Goal: Task Accomplishment & Management: Manage account settings

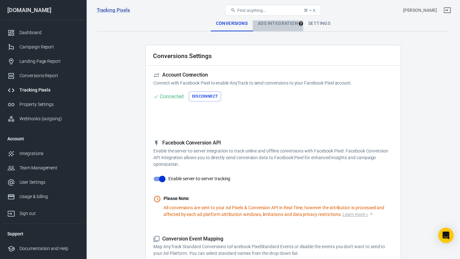
click at [282, 23] on div "Ads Integration" at bounding box center [278, 23] width 50 height 15
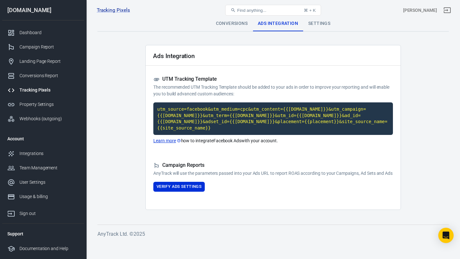
drag, startPoint x: 152, startPoint y: 53, endPoint x: 195, endPoint y: 188, distance: 142.6
click at [195, 188] on div "Ads Integration UTM Tracking Template The recommended UTM Tracking Template sho…" at bounding box center [272, 127] width 255 height 165
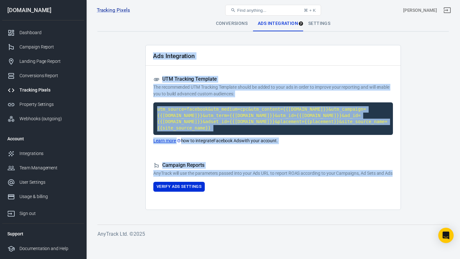
drag, startPoint x: 195, startPoint y: 188, endPoint x: 153, endPoint y: 49, distance: 145.2
click at [153, 50] on div "Ads Integration UTM Tracking Template The recommended UTM Tracking Template sho…" at bounding box center [272, 127] width 255 height 165
copy div "Ads Integration UTM Tracking Template The recommended UTM Tracking Template sho…"
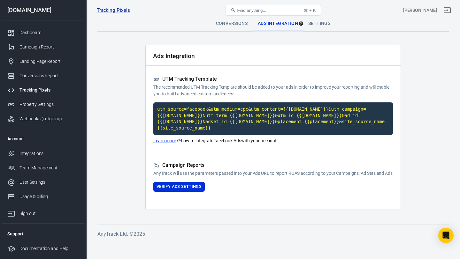
click at [22, 9] on div "[DOMAIN_NAME]" at bounding box center [43, 10] width 82 height 6
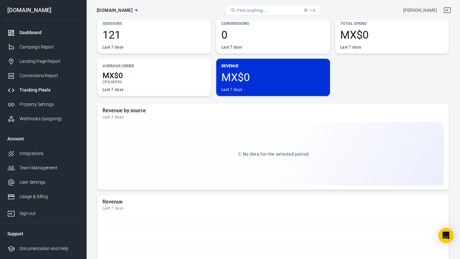
click at [39, 90] on div "Tracking Pixels" at bounding box center [48, 90] width 59 height 7
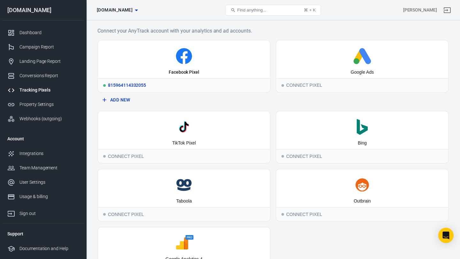
click at [189, 57] on icon at bounding box center [184, 56] width 16 height 16
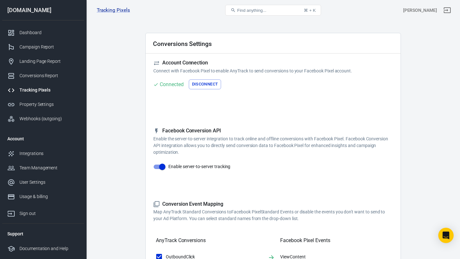
scroll to position [13, 0]
click at [202, 84] on button "Disconnect" at bounding box center [205, 84] width 33 height 10
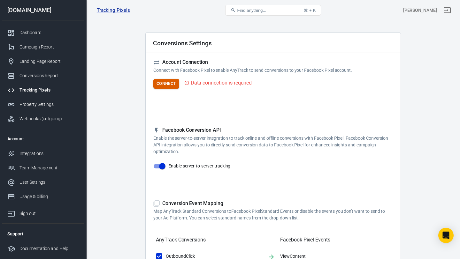
click at [163, 87] on button "Connect" at bounding box center [166, 84] width 26 height 10
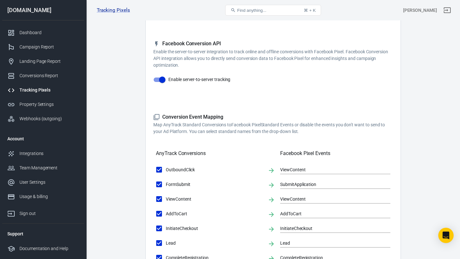
scroll to position [0, 0]
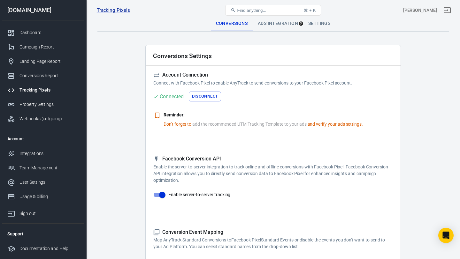
click at [208, 96] on button "Disconnect" at bounding box center [205, 97] width 33 height 10
click at [164, 98] on button "Connect" at bounding box center [166, 97] width 26 height 10
click at [322, 22] on div "Settings" at bounding box center [319, 23] width 32 height 15
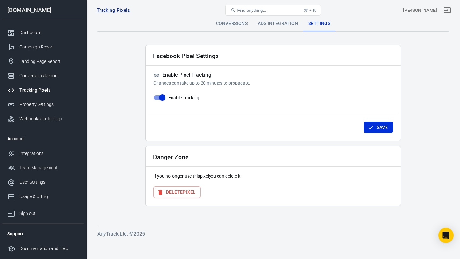
click at [289, 22] on div "Ads Integration" at bounding box center [278, 23] width 50 height 15
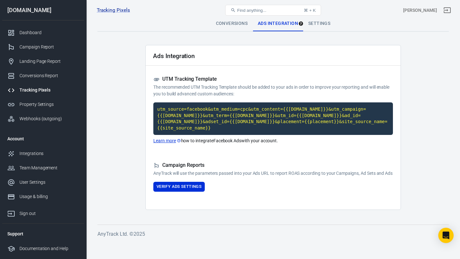
click at [237, 26] on div "Conversions" at bounding box center [232, 23] width 42 height 15
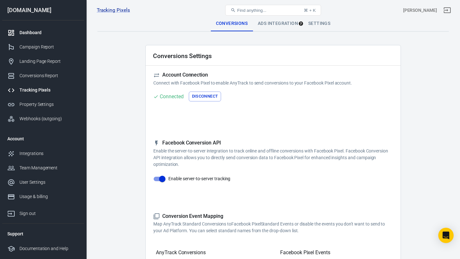
click at [40, 31] on div "Dashboard" at bounding box center [48, 32] width 59 height 7
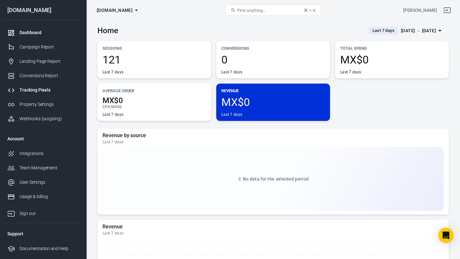
click at [41, 90] on div "Tracking Pixels" at bounding box center [48, 90] width 59 height 7
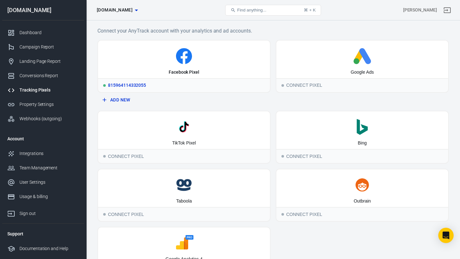
click at [165, 84] on div "815964114332055" at bounding box center [184, 85] width 172 height 14
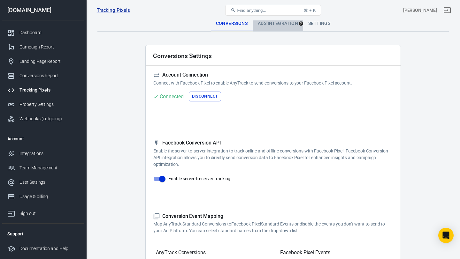
click at [283, 21] on div "Ads Integration" at bounding box center [278, 23] width 50 height 15
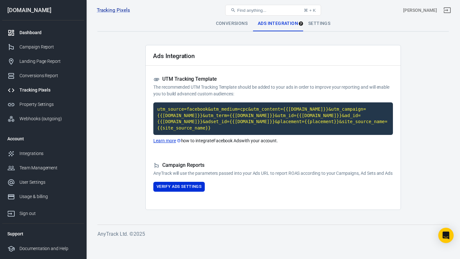
click at [31, 32] on div "Dashboard" at bounding box center [48, 32] width 59 height 7
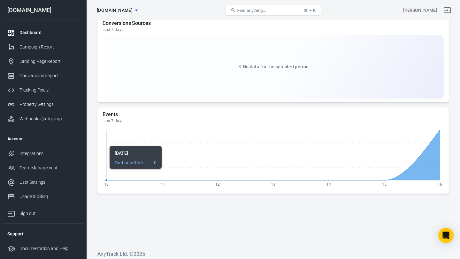
scroll to position [668, 0]
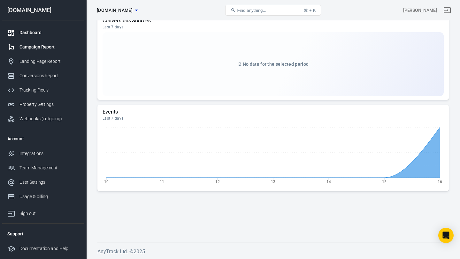
click at [33, 45] on div "Campaign Report" at bounding box center [48, 47] width 59 height 7
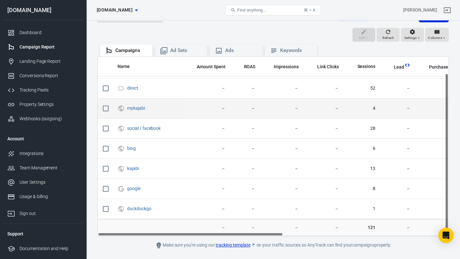
scroll to position [73, 0]
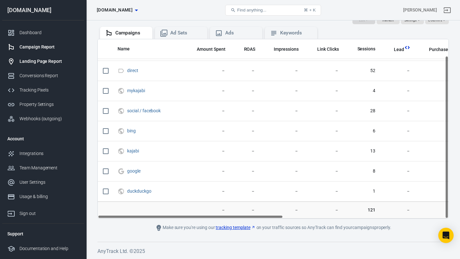
click at [48, 66] on link "Landing Page Report" at bounding box center [43, 61] width 82 height 14
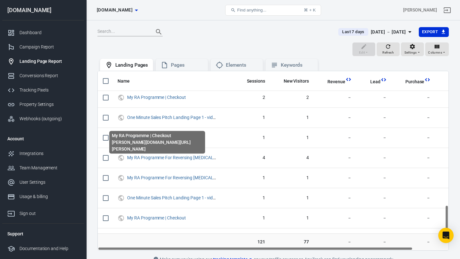
scroll to position [722, 0]
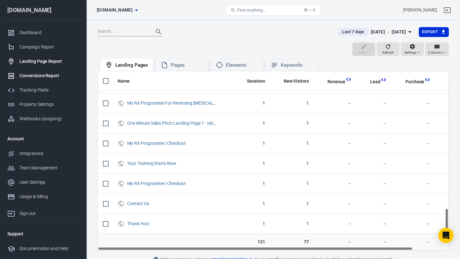
click at [35, 72] on div "Conversions Report" at bounding box center [48, 75] width 59 height 7
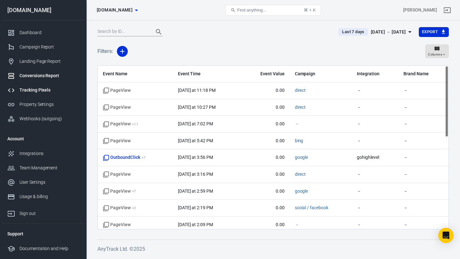
click at [32, 88] on div "Tracking Pixels" at bounding box center [48, 90] width 59 height 7
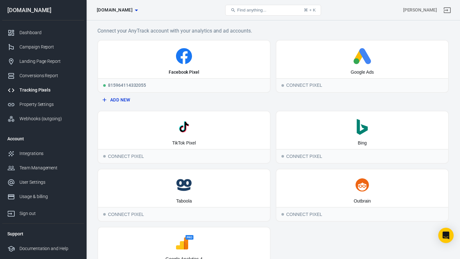
click at [140, 9] on icon "button" at bounding box center [137, 10] width 8 height 8
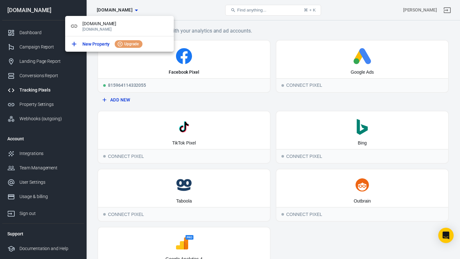
click at [157, 5] on div at bounding box center [230, 129] width 460 height 259
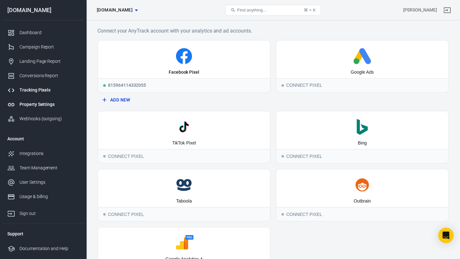
click at [35, 105] on div "Property Settings" at bounding box center [48, 104] width 59 height 7
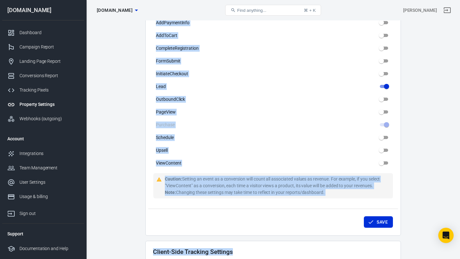
scroll to position [348, 0]
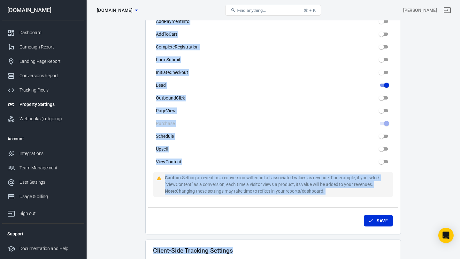
drag, startPoint x: 151, startPoint y: 40, endPoint x: 337, endPoint y: 186, distance: 236.6
copy div "Event Settings Select which events will be counted as conversions and their ass…"
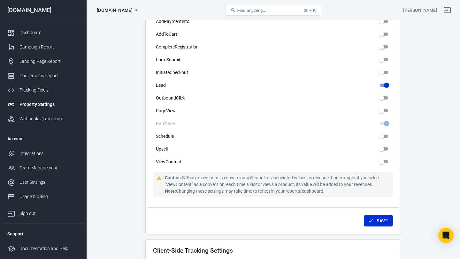
click at [115, 144] on main "Auto Scan Tracking Script Settings Property Settings Name myracoach.com Name Wh…" at bounding box center [272, 82] width 351 height 829
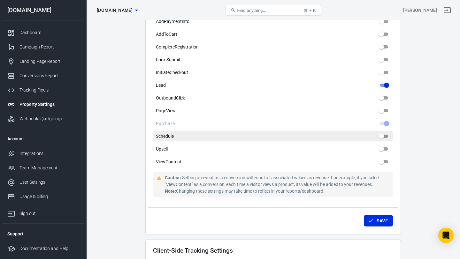
click at [170, 133] on span "Schedule" at bounding box center [165, 136] width 18 height 7
click at [370, 133] on input "Schedule" at bounding box center [381, 137] width 23 height 8
click at [172, 133] on span "Schedule" at bounding box center [165, 136] width 18 height 7
click at [370, 133] on input "Schedule" at bounding box center [381, 137] width 23 height 8
checkbox input "false"
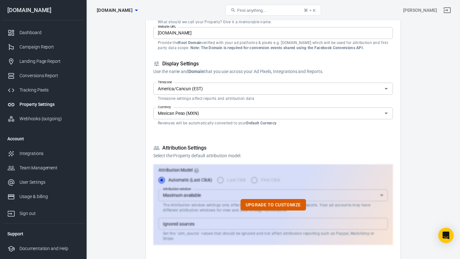
scroll to position [94, 0]
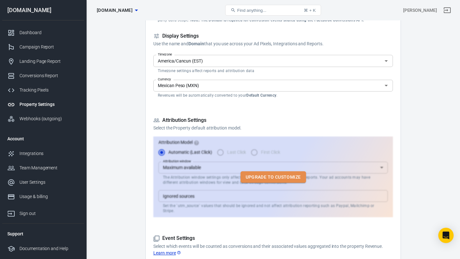
click at [274, 174] on button "Upgrade to customize" at bounding box center [272, 177] width 65 height 12
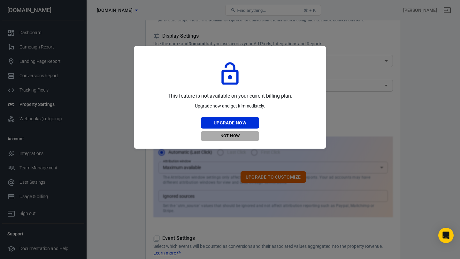
click at [235, 135] on button "Not Now" at bounding box center [230, 136] width 58 height 10
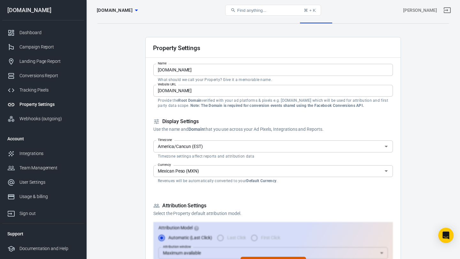
scroll to position [0, 0]
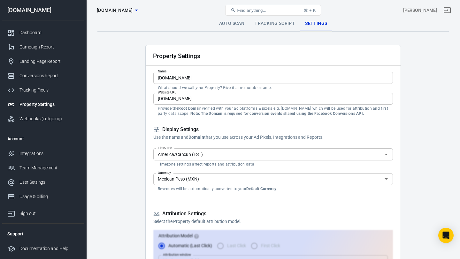
click at [283, 22] on link "Tracking Script" at bounding box center [274, 23] width 50 height 15
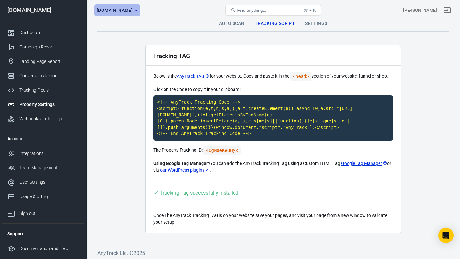
click at [132, 12] on span "[DOMAIN_NAME]" at bounding box center [115, 10] width 36 height 8
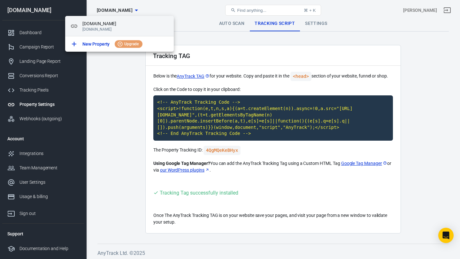
click at [90, 25] on span "[DOMAIN_NAME]" at bounding box center [125, 23] width 86 height 7
click at [106, 86] on div at bounding box center [230, 129] width 460 height 259
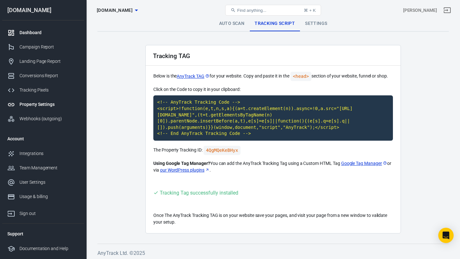
click at [25, 33] on div "Dashboard" at bounding box center [48, 32] width 59 height 7
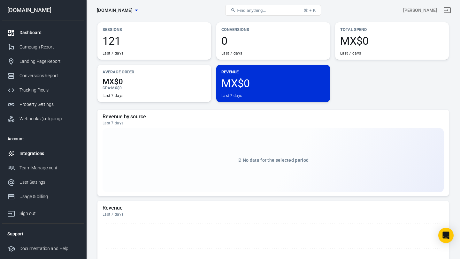
scroll to position [16, 0]
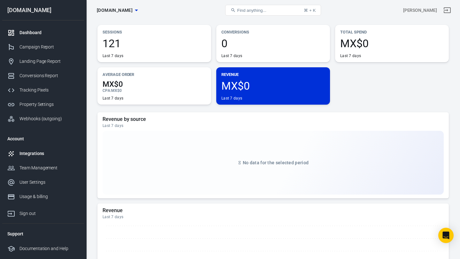
click at [40, 154] on div "Integrations" at bounding box center [48, 153] width 59 height 7
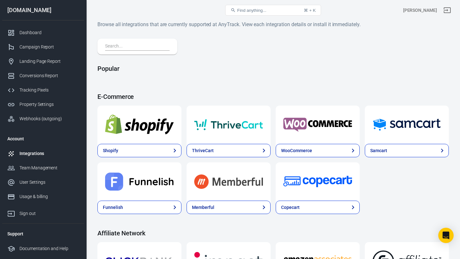
click at [143, 47] on input "text" at bounding box center [136, 46] width 62 height 8
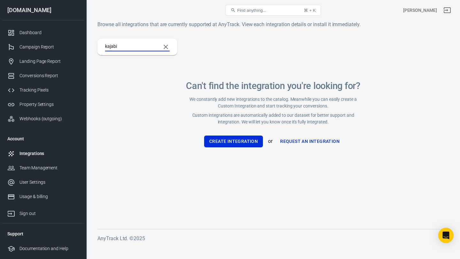
type input "kajabi"
click at [288, 33] on main "Browse all integrations that are currently supported at AnyTrack. View each int…" at bounding box center [272, 119] width 351 height 199
click at [167, 46] on icon "Clear Search" at bounding box center [166, 47] width 8 height 8
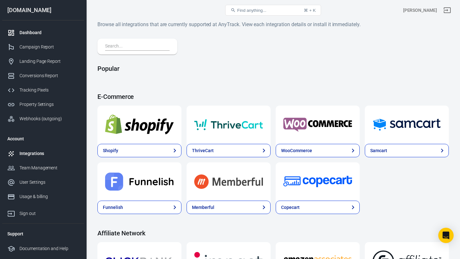
click at [42, 32] on div "Dashboard" at bounding box center [48, 32] width 59 height 7
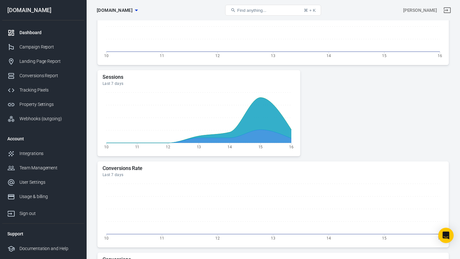
scroll to position [49, 0]
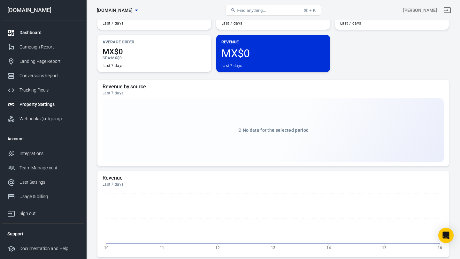
click at [36, 106] on div "Property Settings" at bounding box center [48, 104] width 59 height 7
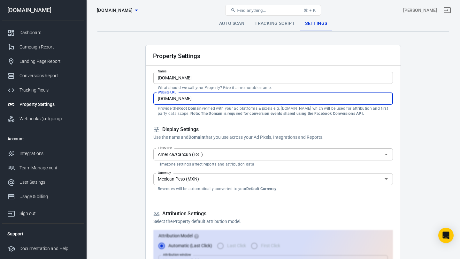
click at [180, 98] on input "[DOMAIN_NAME]" at bounding box center [272, 99] width 239 height 12
click at [130, 9] on span "[DOMAIN_NAME]" at bounding box center [115, 10] width 36 height 8
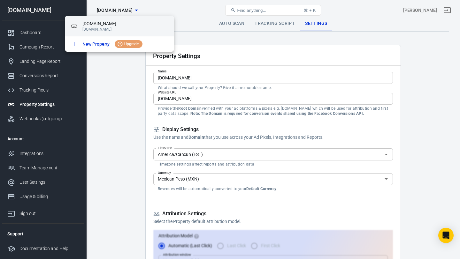
click at [121, 24] on span "[DOMAIN_NAME]" at bounding box center [125, 23] width 86 height 7
click at [215, 46] on div at bounding box center [230, 129] width 460 height 259
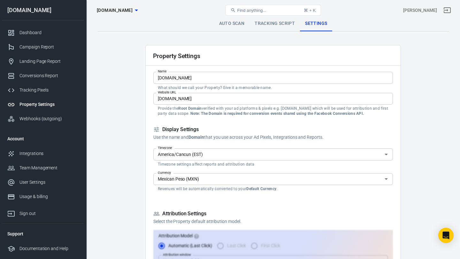
click at [127, 11] on span "[DOMAIN_NAME]" at bounding box center [115, 10] width 36 height 8
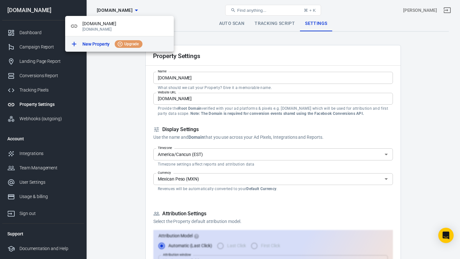
click at [93, 45] on p "New Property" at bounding box center [95, 44] width 27 height 7
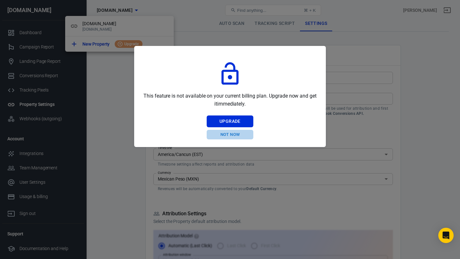
click at [230, 134] on button "Not Now" at bounding box center [230, 135] width 47 height 10
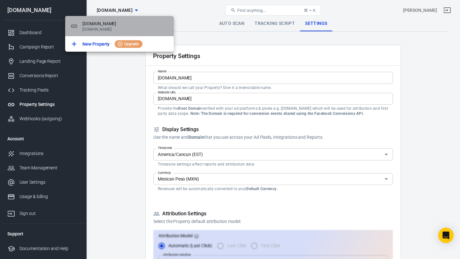
click at [138, 28] on p "[DOMAIN_NAME]" at bounding box center [125, 29] width 86 height 4
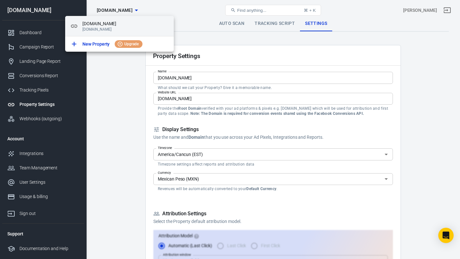
click at [138, 28] on p "[DOMAIN_NAME]" at bounding box center [125, 29] width 86 height 4
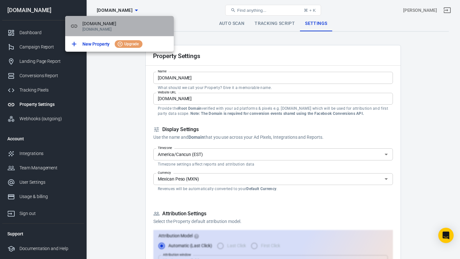
click at [138, 28] on p "[DOMAIN_NAME]" at bounding box center [125, 29] width 86 height 4
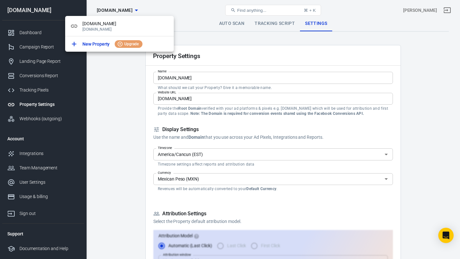
click at [264, 24] on div at bounding box center [230, 129] width 460 height 259
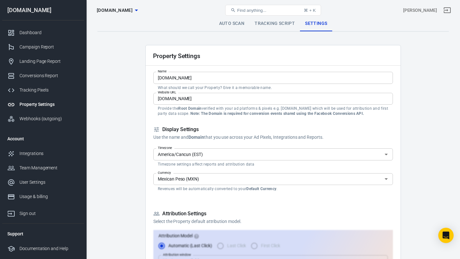
click at [264, 24] on link "Tracking Script" at bounding box center [274, 23] width 50 height 15
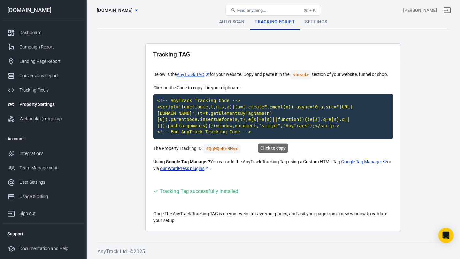
scroll to position [2, 0]
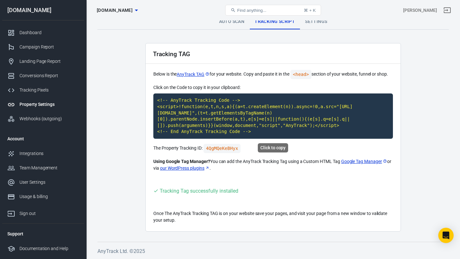
click at [266, 132] on code "<!-- AnyTrack Tracking Code --> <script>!function(e,t,n,s,a){(a=t.createElement…" at bounding box center [272, 116] width 239 height 45
click at [46, 88] on div "Tracking Pixels" at bounding box center [48, 90] width 59 height 7
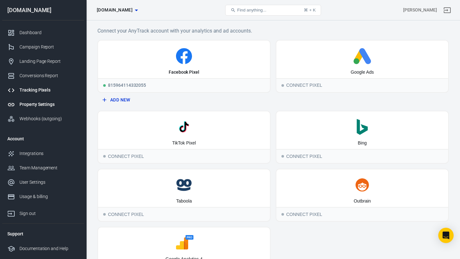
click at [31, 103] on div "Property Settings" at bounding box center [48, 104] width 59 height 7
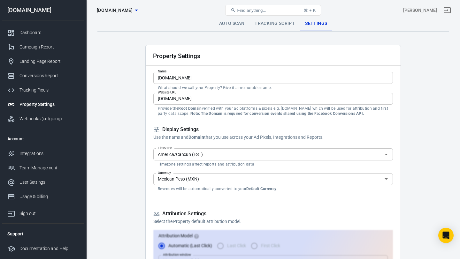
click at [270, 30] on link "Tracking Script" at bounding box center [274, 23] width 50 height 15
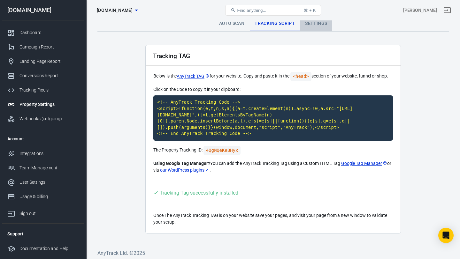
click at [325, 23] on link "Settings" at bounding box center [316, 23] width 32 height 15
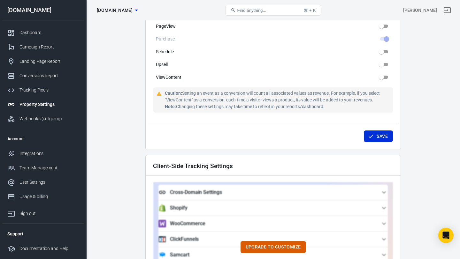
scroll to position [444, 0]
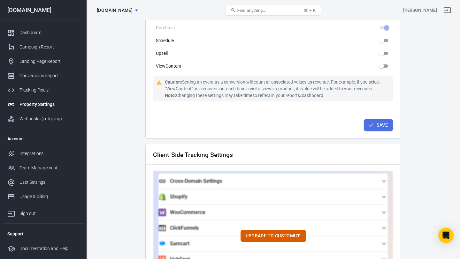
click at [379, 125] on button "Save" at bounding box center [378, 125] width 29 height 12
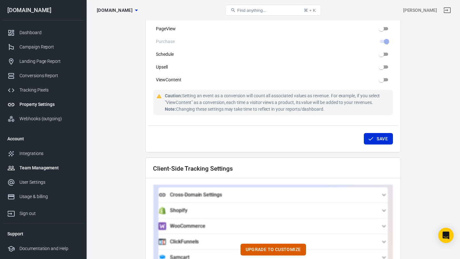
scroll to position [450, 0]
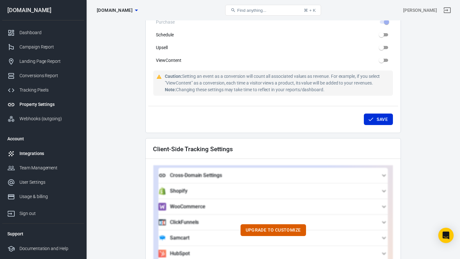
click at [36, 152] on div "Integrations" at bounding box center [48, 153] width 59 height 7
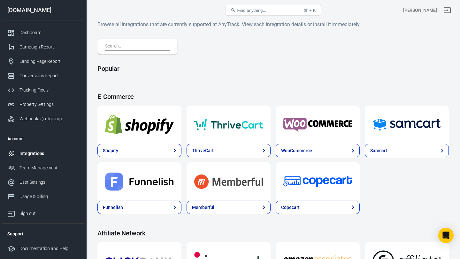
click at [139, 45] on input "text" at bounding box center [136, 46] width 62 height 8
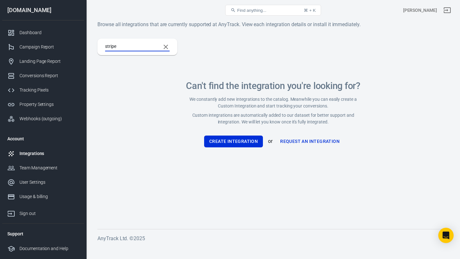
type input "stripe"
click at [236, 138] on button "Create Integration" at bounding box center [233, 142] width 59 height 12
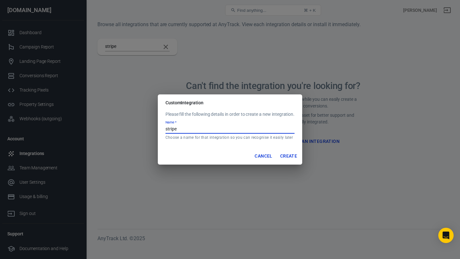
click at [230, 129] on input "stripe" at bounding box center [229, 129] width 129 height 8
click at [269, 155] on button "Cancel" at bounding box center [263, 156] width 23 height 12
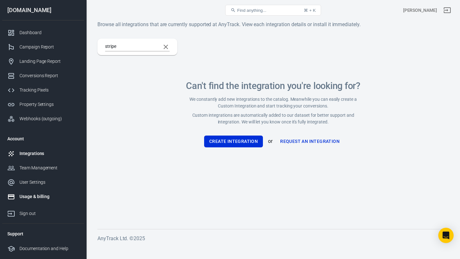
click at [45, 200] on div "Usage & billing" at bounding box center [48, 196] width 59 height 7
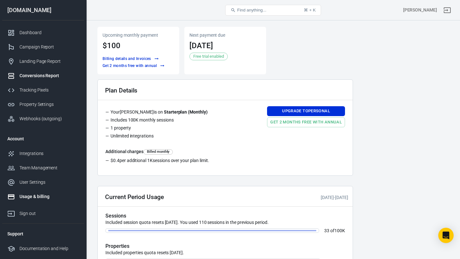
click at [44, 77] on div "Conversions Report" at bounding box center [48, 75] width 59 height 7
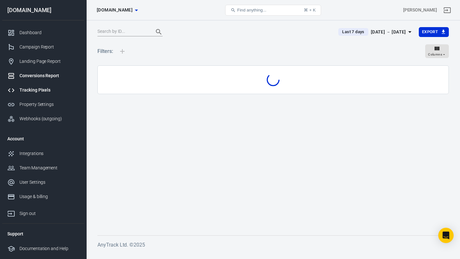
click at [38, 95] on link "Tracking Pixels" at bounding box center [43, 90] width 82 height 14
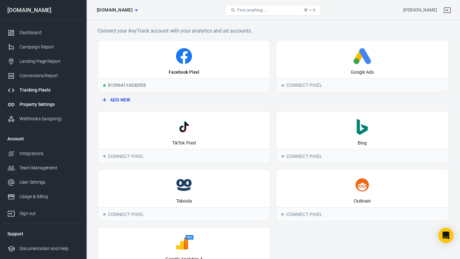
click at [46, 103] on div "Property Settings" at bounding box center [48, 104] width 59 height 7
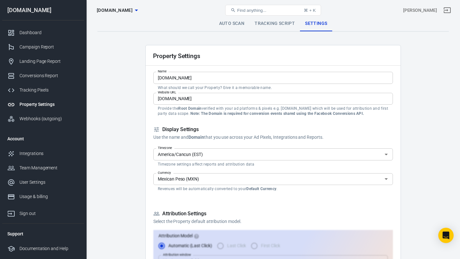
click at [48, 129] on div "Dashboard Campaign Report Landing Page Report Conversions Report Tracking Pixel…" at bounding box center [43, 75] width 82 height 111
click at [47, 114] on link "Webhooks (outgoing)" at bounding box center [43, 119] width 82 height 14
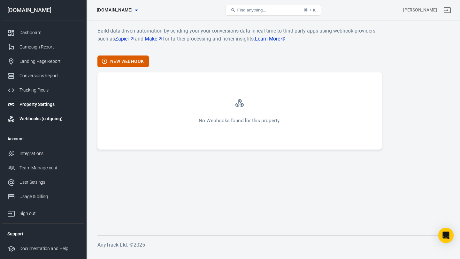
click at [52, 104] on div "Property Settings" at bounding box center [48, 104] width 59 height 7
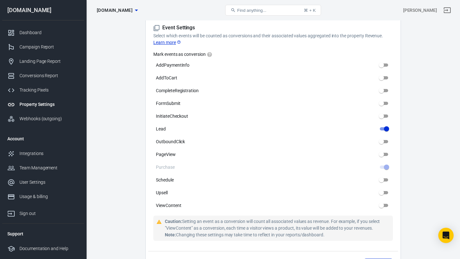
scroll to position [307, 0]
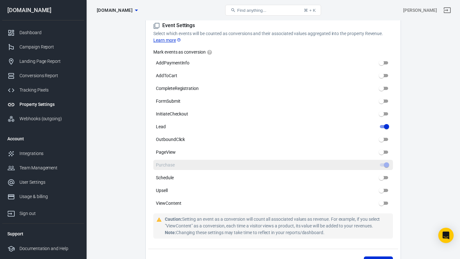
click at [383, 163] on span at bounding box center [384, 164] width 8 height 3
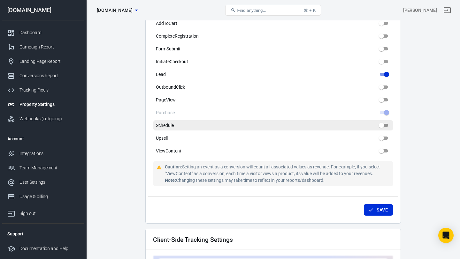
scroll to position [361, 0]
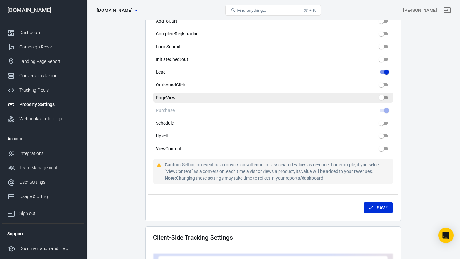
click at [171, 95] on span "PageView" at bounding box center [166, 98] width 20 height 7
click at [370, 94] on input "PageView" at bounding box center [381, 98] width 23 height 8
click at [275, 97] on label "PageView" at bounding box center [272, 98] width 239 height 10
click at [370, 97] on input "PageView" at bounding box center [381, 98] width 23 height 8
click at [269, 93] on label "PageView" at bounding box center [272, 98] width 239 height 10
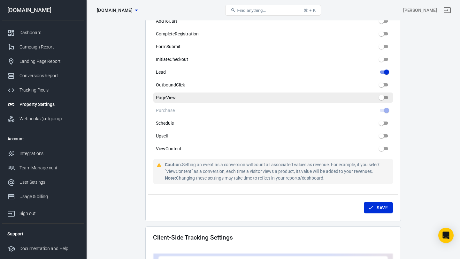
click at [370, 94] on input "PageView" at bounding box center [381, 98] width 23 height 8
click at [269, 93] on label "PageView" at bounding box center [272, 98] width 239 height 10
click at [370, 94] on input "PageView" at bounding box center [381, 98] width 23 height 8
checkbox input "false"
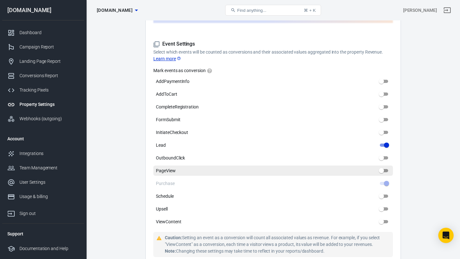
scroll to position [282, 0]
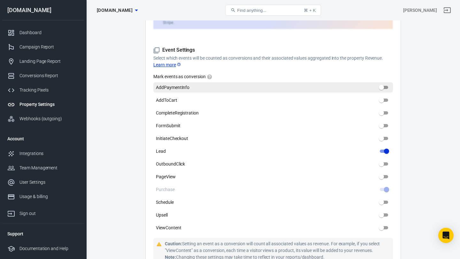
click at [231, 84] on label "AddPaymentInfo" at bounding box center [272, 87] width 239 height 10
click at [370, 84] on input "AddPaymentInfo" at bounding box center [381, 88] width 23 height 8
checkbox input "false"
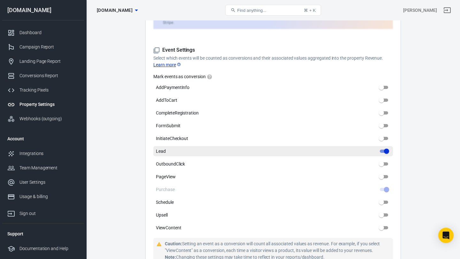
scroll to position [292, 0]
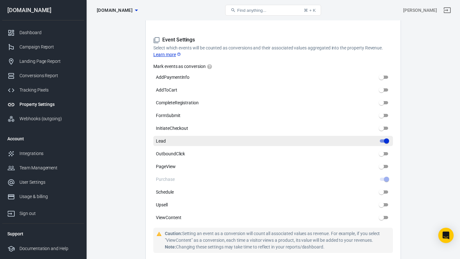
click at [160, 138] on span "Lead" at bounding box center [161, 141] width 10 height 7
click at [375, 137] on input "Lead" at bounding box center [386, 141] width 23 height 8
checkbox input "true"
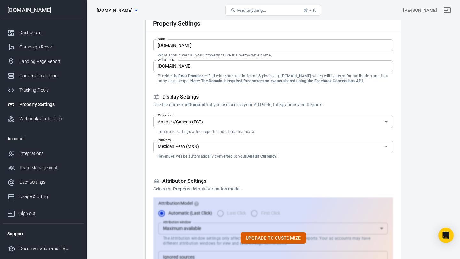
scroll to position [0, 0]
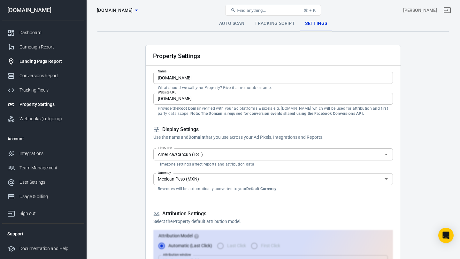
click at [24, 58] on div "Landing Page Report" at bounding box center [48, 61] width 59 height 7
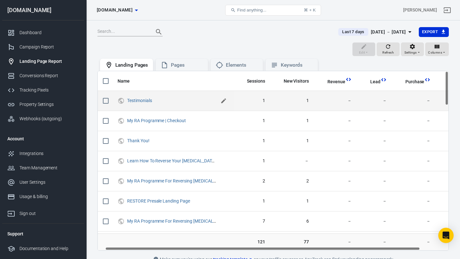
scroll to position [0, 40]
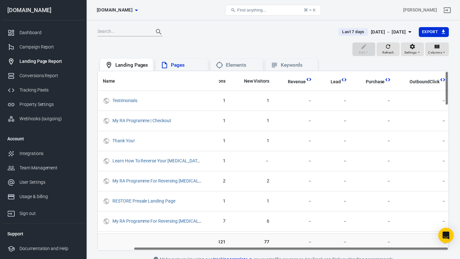
click at [181, 64] on div "Pages" at bounding box center [187, 65] width 32 height 7
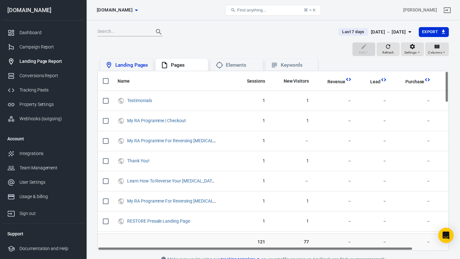
click at [137, 63] on div "Landing Pages" at bounding box center [131, 65] width 33 height 7
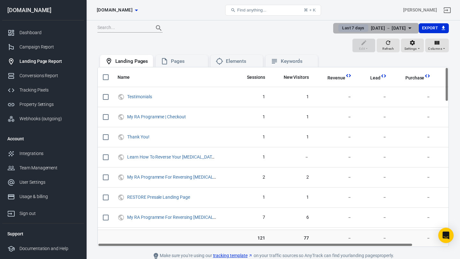
click at [387, 30] on div "Sep 10 － Sep 16, 2025" at bounding box center [388, 28] width 35 height 8
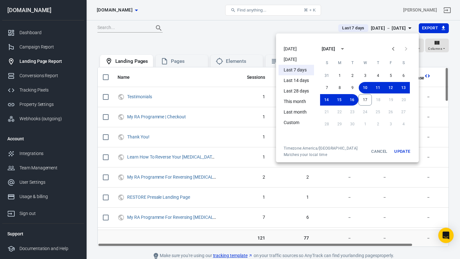
click at [300, 52] on li "[DATE]" at bounding box center [295, 49] width 35 height 11
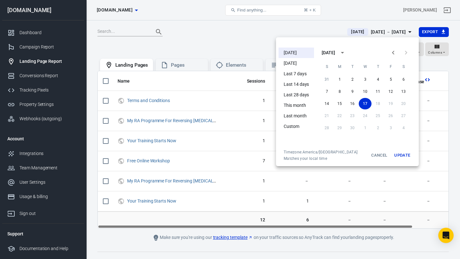
click at [246, 35] on div at bounding box center [230, 129] width 460 height 259
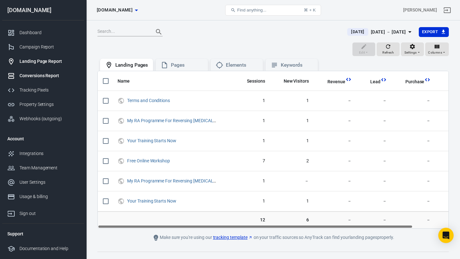
click at [39, 74] on div "Conversions Report" at bounding box center [48, 75] width 59 height 7
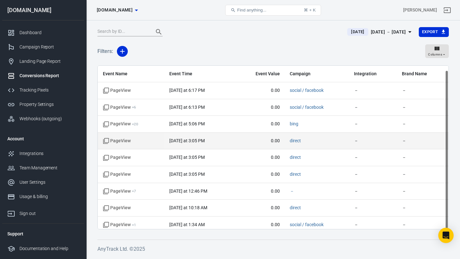
scroll to position [4, 0]
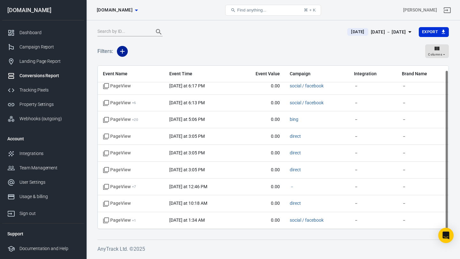
click at [125, 56] on button "button" at bounding box center [122, 51] width 11 height 11
click at [147, 64] on li "Event Name" at bounding box center [138, 64] width 43 height 11
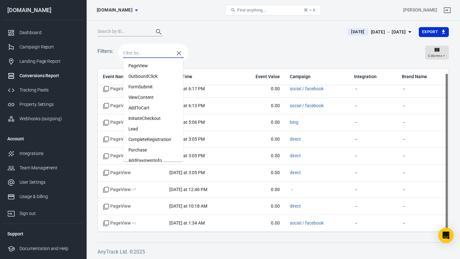
click at [156, 49] on input "text" at bounding box center [147, 53] width 48 height 8
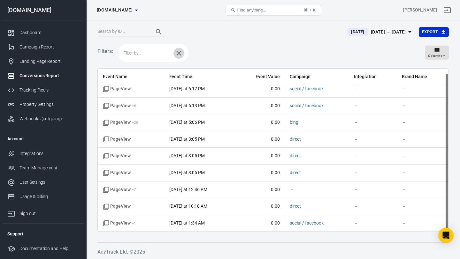
click at [142, 57] on input "text" at bounding box center [147, 53] width 48 height 8
type input "Lead"
click at [143, 64] on li "Lead" at bounding box center [153, 66] width 60 height 11
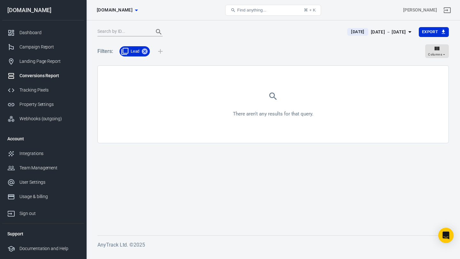
click at [217, 90] on div "There aren't any results for that query." at bounding box center [273, 104] width 351 height 77
click at [145, 52] on icon at bounding box center [144, 51] width 7 height 7
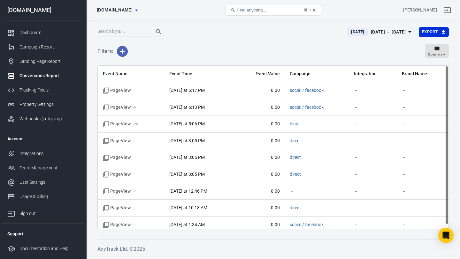
click at [121, 52] on icon "button" at bounding box center [122, 52] width 8 height 8
click at [140, 64] on li "Event Name" at bounding box center [138, 64] width 43 height 11
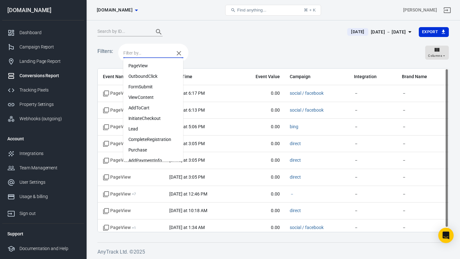
click at [145, 53] on input "text" at bounding box center [147, 53] width 48 height 8
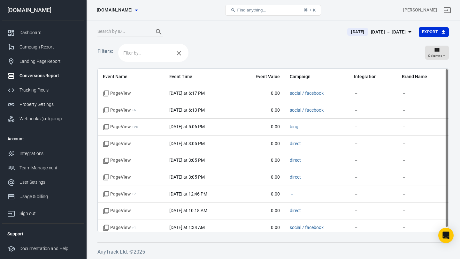
click at [227, 45] on div "Filters: Columns" at bounding box center [272, 55] width 351 height 26
click at [179, 53] on icon "button" at bounding box center [179, 53] width 4 height 4
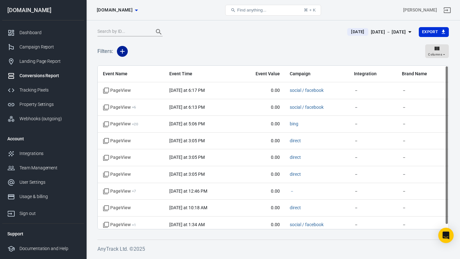
click at [123, 53] on icon "button" at bounding box center [122, 52] width 8 height 8
click at [136, 64] on li "Event Name" at bounding box center [138, 64] width 43 height 11
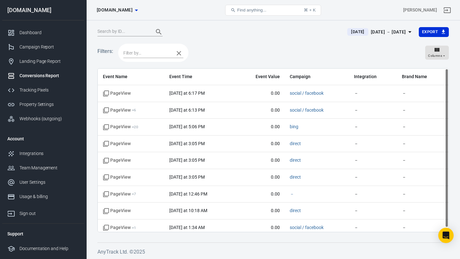
click at [179, 52] on icon "button" at bounding box center [179, 53] width 4 height 4
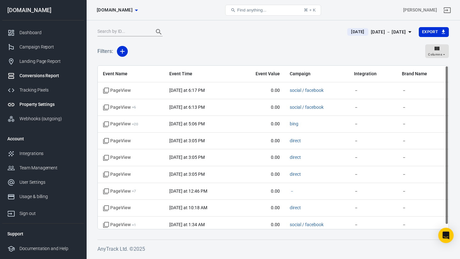
click at [37, 107] on div "Property Settings" at bounding box center [48, 104] width 59 height 7
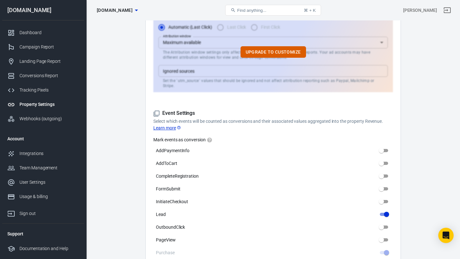
scroll to position [219, 0]
click at [160, 110] on h5 "Event Settings" at bounding box center [272, 113] width 239 height 7
click at [157, 110] on icon at bounding box center [156, 113] width 6 height 6
click at [162, 124] on link "Learn more" at bounding box center [167, 127] width 28 height 7
click at [35, 48] on div "Campaign Report" at bounding box center [48, 47] width 59 height 7
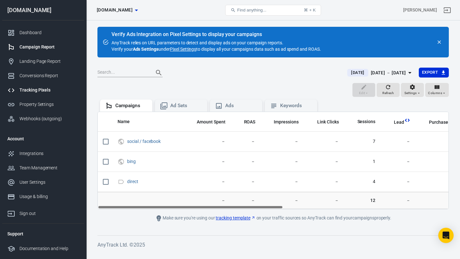
click at [28, 91] on div "Tracking Pixels" at bounding box center [48, 90] width 59 height 7
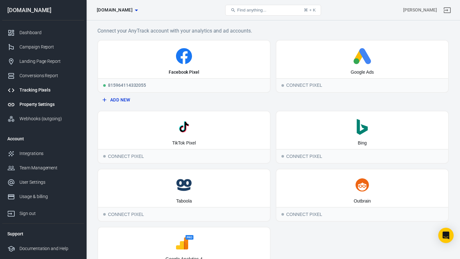
click at [36, 102] on div "Property Settings" at bounding box center [48, 104] width 59 height 7
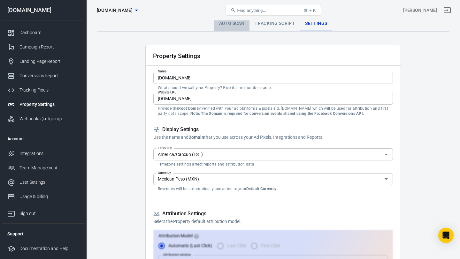
click at [226, 25] on link "Auto Scan" at bounding box center [232, 23] width 36 height 15
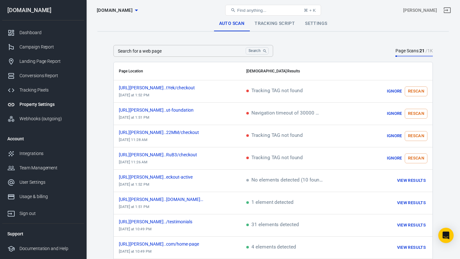
click at [279, 24] on link "Tracking Script" at bounding box center [274, 23] width 50 height 15
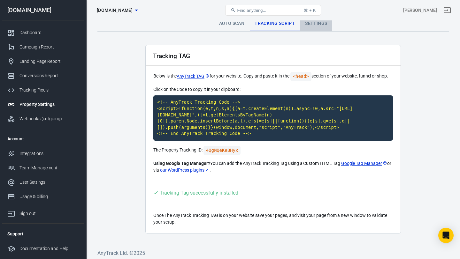
click at [309, 22] on link "Settings" at bounding box center [316, 23] width 32 height 15
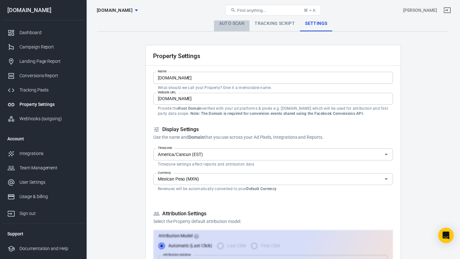
click at [228, 22] on link "Auto Scan" at bounding box center [232, 23] width 36 height 15
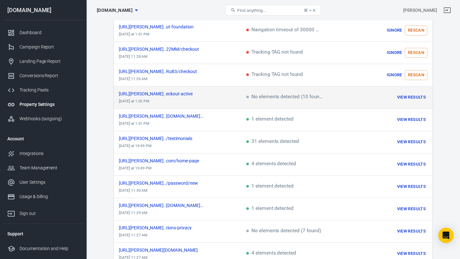
scroll to position [313, 0]
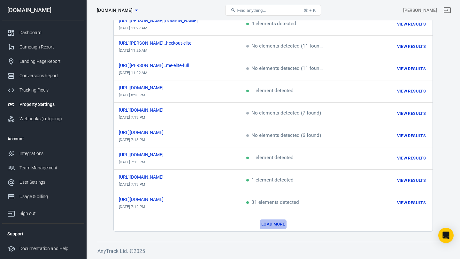
click at [272, 224] on button "Load more" at bounding box center [273, 225] width 27 height 10
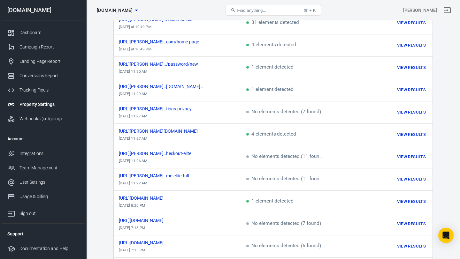
scroll to position [201, 0]
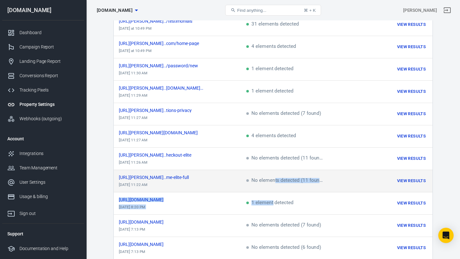
drag, startPoint x: 272, startPoint y: 198, endPoint x: 275, endPoint y: 179, distance: 19.1
click at [275, 179] on tbody "https://chris-mortimer.myk...tYek/checkout yesterday at 1:52 PM Tracking TAG no…" at bounding box center [273, 137] width 319 height 514
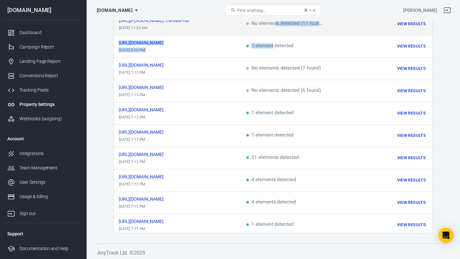
scroll to position [360, 0]
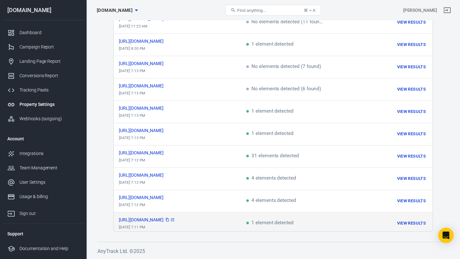
click at [175, 218] on span "[URL][DOMAIN_NAME]" at bounding box center [147, 220] width 56 height 4
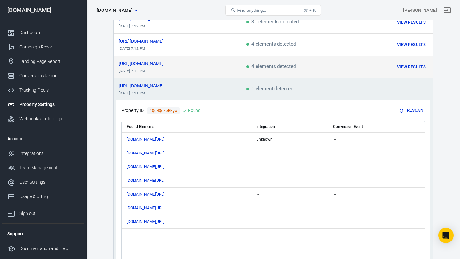
scroll to position [492, 0]
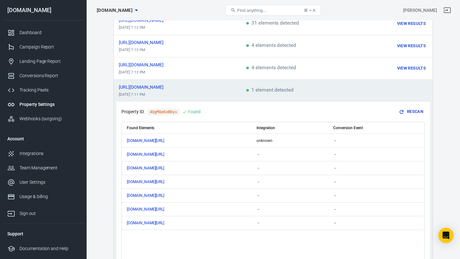
click at [232, 109] on div "Property ID: 4QgMQeKeBHyx Found Rescan" at bounding box center [272, 112] width 303 height 10
click at [175, 85] on span "[URL][DOMAIN_NAME]" at bounding box center [147, 87] width 56 height 4
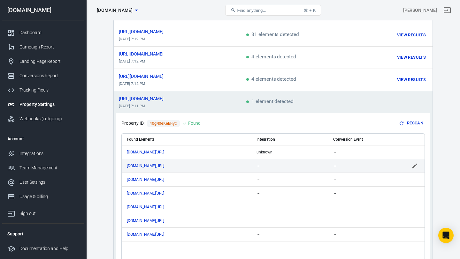
scroll to position [457, 0]
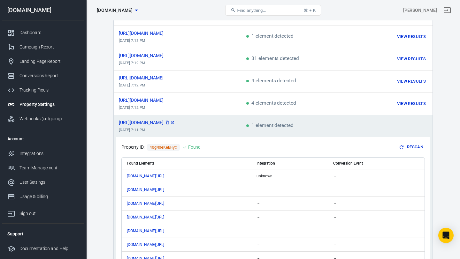
click at [175, 120] on span "[URL][DOMAIN_NAME]" at bounding box center [147, 122] width 56 height 4
click at [174, 121] on icon "scrollable content" at bounding box center [173, 123] width 4 height 4
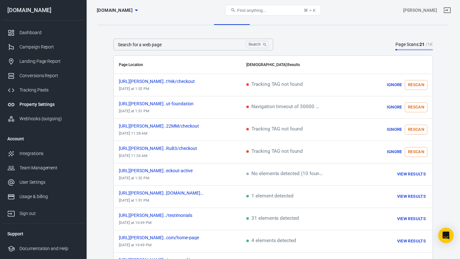
scroll to position [0, 0]
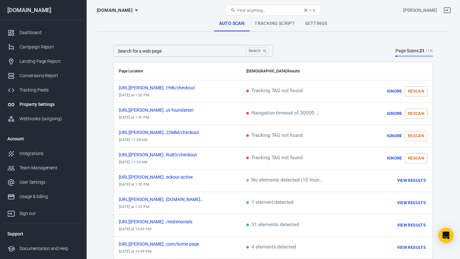
click at [196, 50] on input "Search for a web page" at bounding box center [178, 51] width 130 height 12
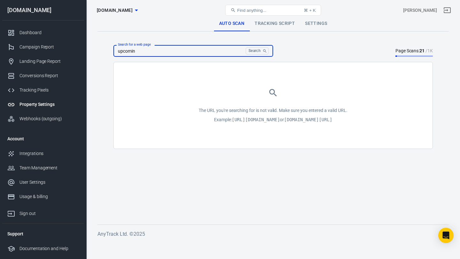
drag, startPoint x: 190, startPoint y: 53, endPoint x: 88, endPoint y: 51, distance: 101.2
click at [88, 51] on div "Auto Scan Tracking Script Settings Search for a web page upcomin Search Search …" at bounding box center [273, 131] width 374 height 222
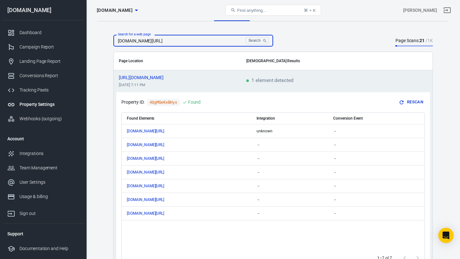
scroll to position [10, 0]
type input "www.myracoach.com/upcoming"
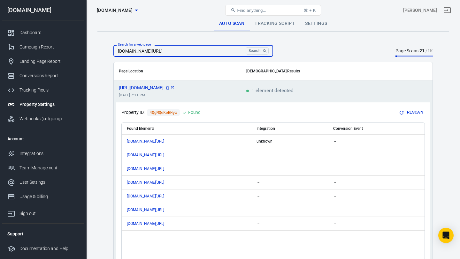
click at [175, 87] on span "[URL][DOMAIN_NAME]" at bounding box center [147, 88] width 56 height 4
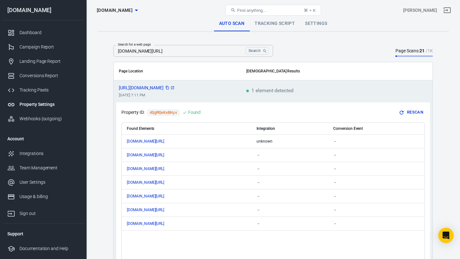
click at [169, 87] on icon "copy" at bounding box center [167, 88] width 4 height 4
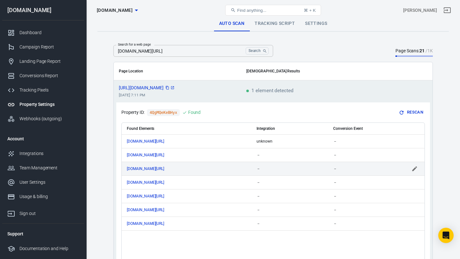
scroll to position [0, 0]
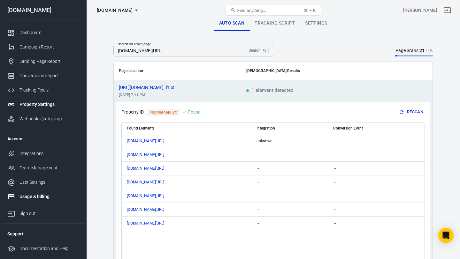
click at [39, 196] on div "Usage & billing" at bounding box center [48, 196] width 59 height 7
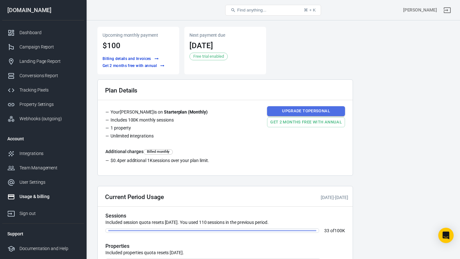
click at [310, 110] on link "Upgrade to Personal" at bounding box center [306, 111] width 78 height 10
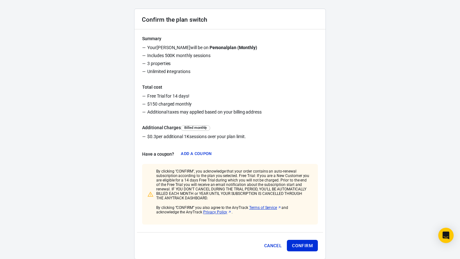
scroll to position [78, 0]
click at [270, 245] on button "Cancel" at bounding box center [273, 246] width 23 height 12
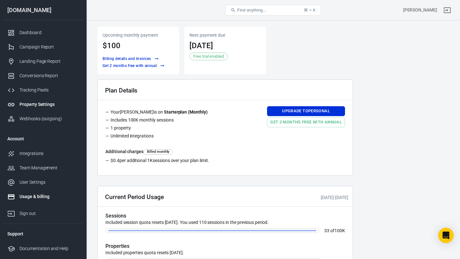
click at [39, 110] on link "Property Settings" at bounding box center [43, 104] width 82 height 14
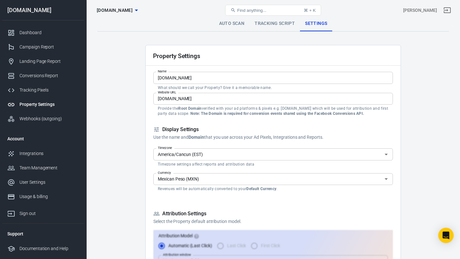
click at [229, 23] on link "Auto Scan" at bounding box center [232, 23] width 36 height 15
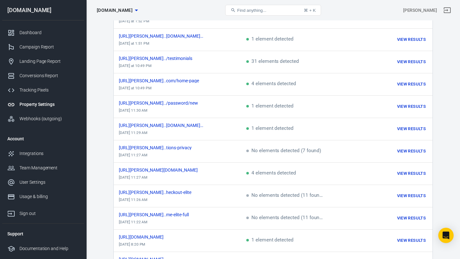
scroll to position [313, 0]
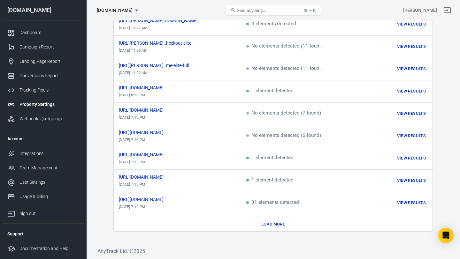
click at [277, 221] on button "Load more" at bounding box center [273, 225] width 27 height 10
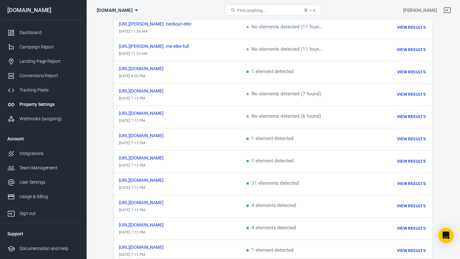
scroll to position [360, 0]
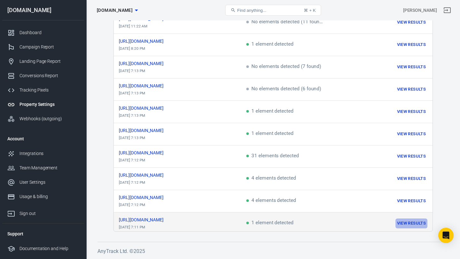
click at [407, 219] on button "View Results" at bounding box center [411, 224] width 32 height 10
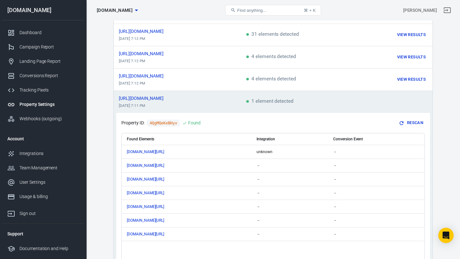
scroll to position [483, 0]
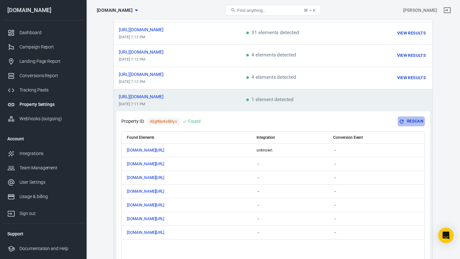
click at [411, 118] on button "Rescan" at bounding box center [411, 122] width 27 height 10
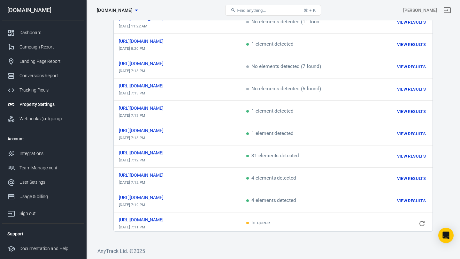
scroll to position [360, 0]
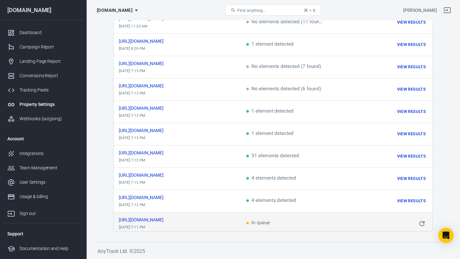
click at [296, 217] on td "In queue" at bounding box center [296, 224] width 111 height 22
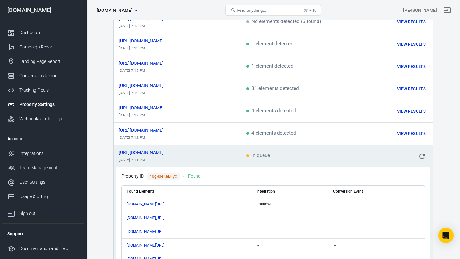
scroll to position [529, 0]
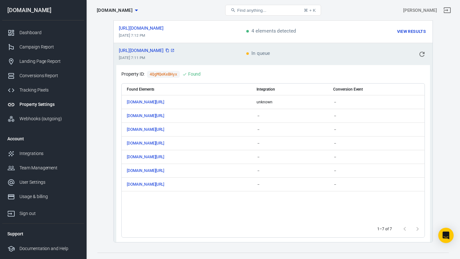
click at [174, 49] on icon "scrollable content" at bounding box center [172, 50] width 3 height 3
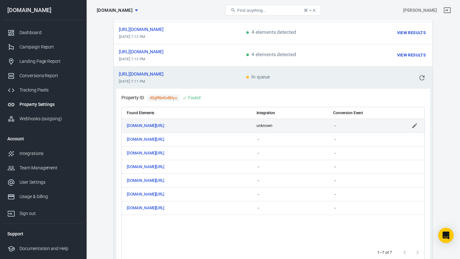
scroll to position [504, 0]
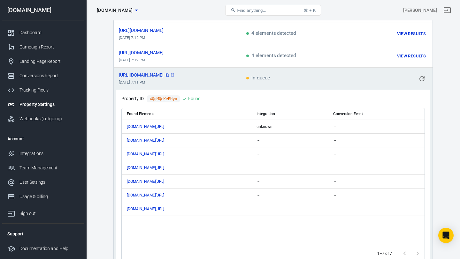
click at [152, 73] on span "[URL][DOMAIN_NAME]" at bounding box center [147, 75] width 56 height 4
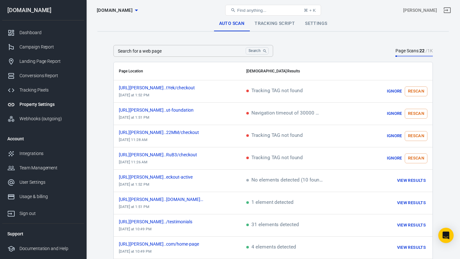
click at [168, 53] on input "Search for a web page" at bounding box center [178, 51] width 130 height 12
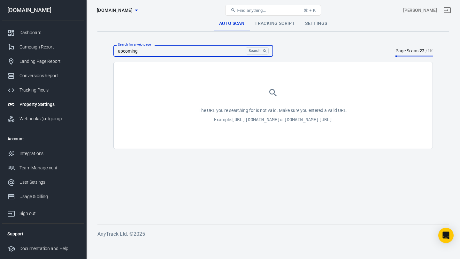
drag, startPoint x: 167, startPoint y: 53, endPoint x: 95, endPoint y: 53, distance: 72.5
click at [95, 53] on div "Auto Scan Tracking Script Settings Search for a web page upcoming Search Search…" at bounding box center [273, 131] width 374 height 222
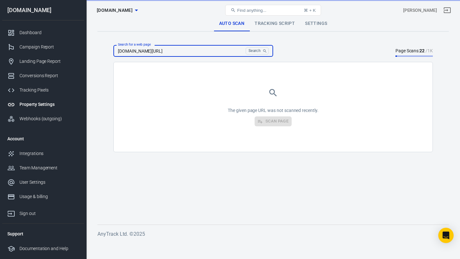
click at [130, 87] on div "The given page URL was not scanned recently. Scan Page" at bounding box center [273, 107] width 319 height 90
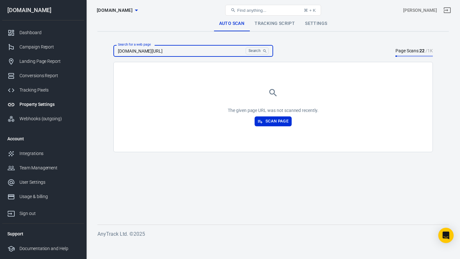
click at [209, 53] on input "www.myracoach.com/upcoming-webinr" at bounding box center [178, 51] width 130 height 12
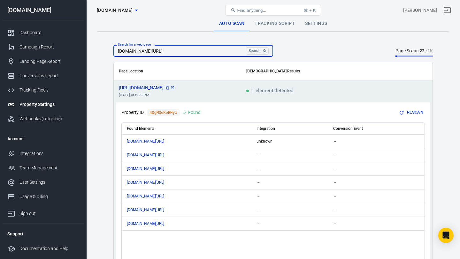
type input "www.myracoach.com/upcoming-webinar"
click at [169, 87] on span "[URL][DOMAIN_NAME]" at bounding box center [147, 88] width 56 height 4
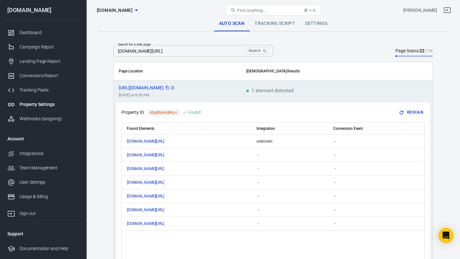
click at [175, 87] on span "[URL][DOMAIN_NAME]" at bounding box center [147, 88] width 56 height 4
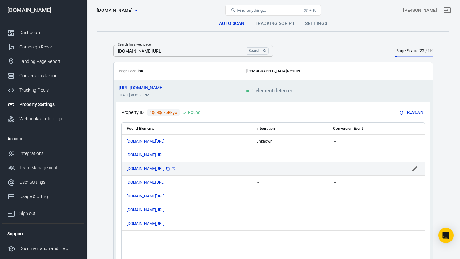
click at [159, 169] on span "www.myracoach.com/register" at bounding box center [151, 169] width 49 height 4
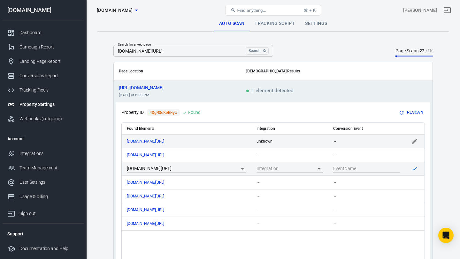
click at [234, 139] on div "www.myracoach.com/forms/21...m_submissions" at bounding box center [186, 141] width 119 height 4
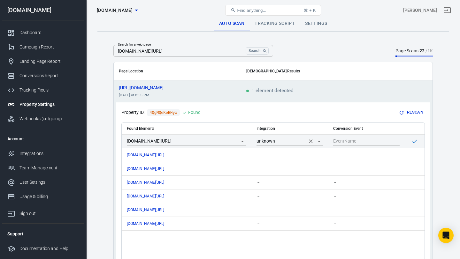
click at [296, 142] on input "unknown" at bounding box center [280, 141] width 49 height 8
drag, startPoint x: 294, startPoint y: 156, endPoint x: 294, endPoint y: 134, distance: 22.0
click at [294, 154] on div "Discovered Integrations" at bounding box center [289, 155] width 66 height 15
click at [304, 116] on div "Property ID: 4QgMQeKeBHyx Found Rescan" at bounding box center [272, 113] width 303 height 10
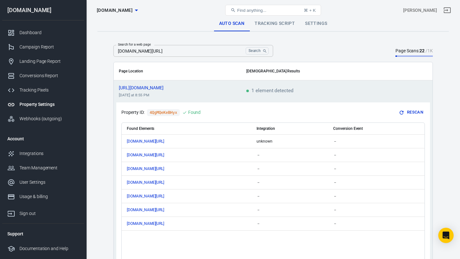
click at [350, 132] on th "Conversion Event" at bounding box center [366, 129] width 77 height 12
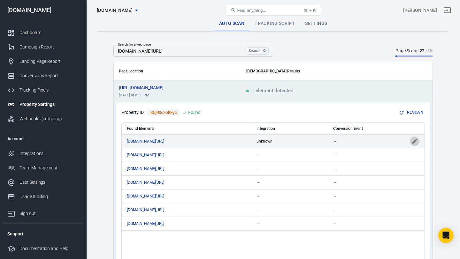
click at [411, 140] on icon "scrollable content" at bounding box center [414, 141] width 6 height 6
click at [315, 142] on icon "Open" at bounding box center [319, 142] width 8 height 8
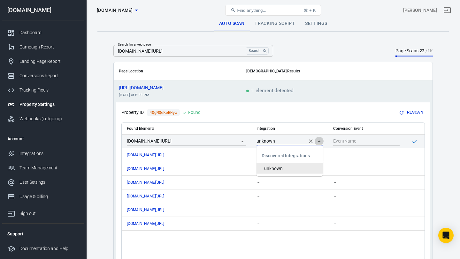
click at [320, 141] on icon "Close" at bounding box center [318, 141] width 3 height 2
click at [391, 143] on button "Clear" at bounding box center [395, 141] width 9 height 9
click at [353, 144] on input "scrollable content" at bounding box center [361, 141] width 57 height 8
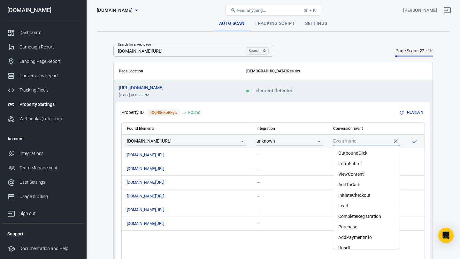
click at [368, 207] on li "Lead" at bounding box center [366, 206] width 66 height 11
type input "Lead"
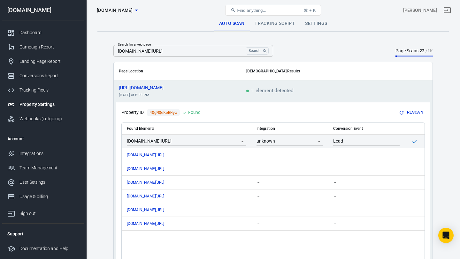
click at [394, 12] on div "[PERSON_NAME]" at bounding box center [394, 10] width 118 height 15
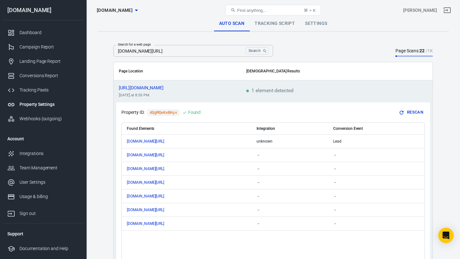
click at [307, 22] on link "Settings" at bounding box center [316, 23] width 32 height 15
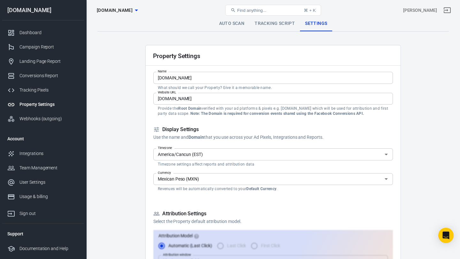
click at [242, 22] on link "Auto Scan" at bounding box center [232, 23] width 36 height 15
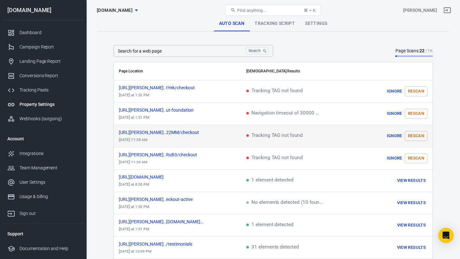
scroll to position [313, 0]
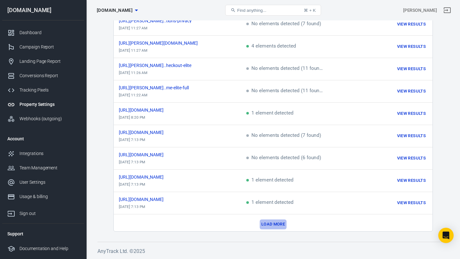
click at [261, 220] on button "Load more" at bounding box center [273, 225] width 27 height 10
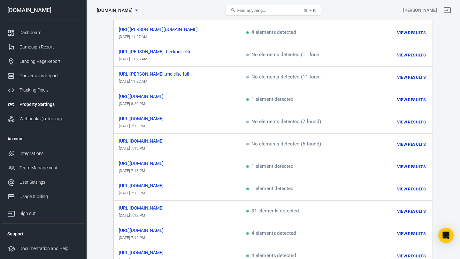
scroll to position [360, 0]
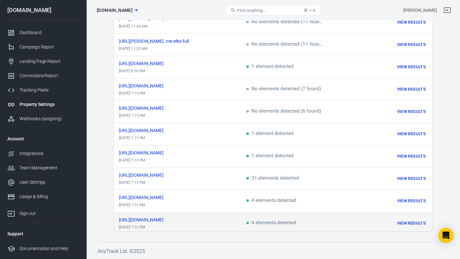
click at [413, 221] on button "View Results" at bounding box center [411, 224] width 32 height 10
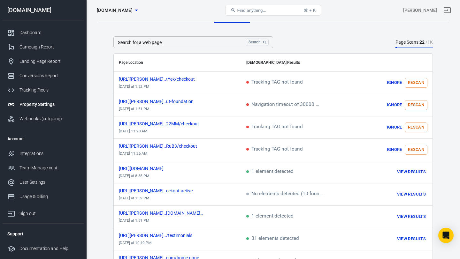
scroll to position [0, 0]
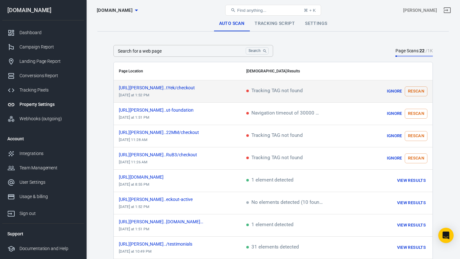
click at [321, 94] on td "Tracking TAG not found" at bounding box center [296, 91] width 111 height 22
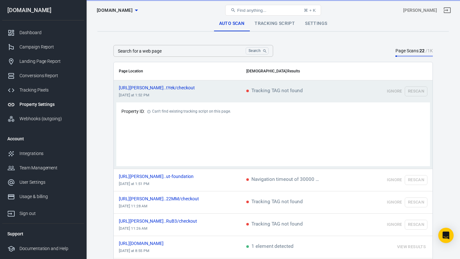
click at [321, 92] on td "Tracking TAG not found" at bounding box center [296, 91] width 111 height 22
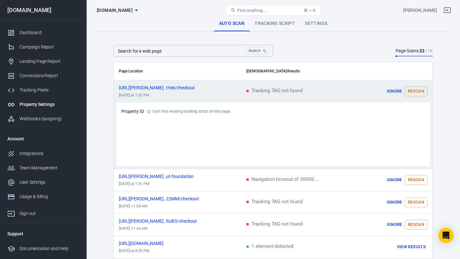
click at [284, 91] on span "Tracking TAG not found" at bounding box center [274, 91] width 57 height 6
click at [395, 93] on button "Ignore" at bounding box center [394, 92] width 20 height 10
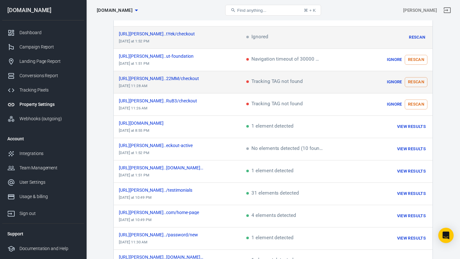
scroll to position [59, 0]
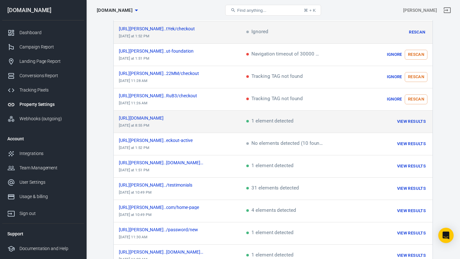
click at [403, 123] on button "View Results" at bounding box center [411, 122] width 32 height 10
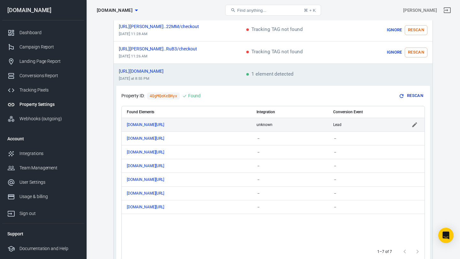
scroll to position [105, 0]
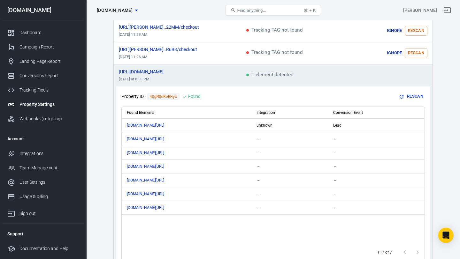
click at [407, 72] on td "scrollable content" at bounding box center [393, 75] width 80 height 22
click at [308, 75] on td "1 element detected" at bounding box center [296, 75] width 111 height 22
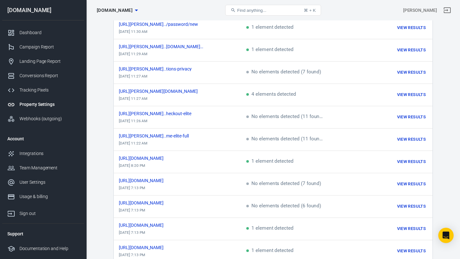
scroll to position [446, 0]
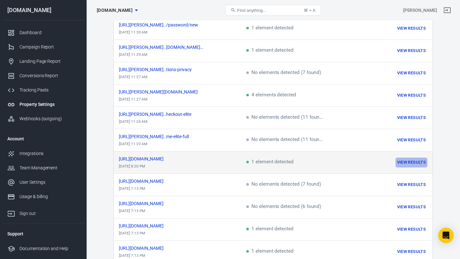
click at [404, 158] on button "View Results" at bounding box center [411, 163] width 32 height 10
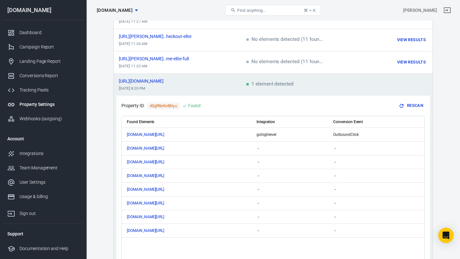
scroll to position [339, 0]
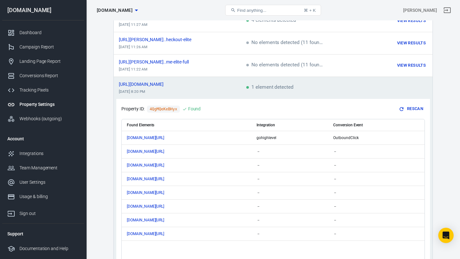
click at [279, 85] on span "1 element detected" at bounding box center [269, 88] width 47 height 6
click at [174, 82] on icon "scrollable content" at bounding box center [173, 84] width 4 height 4
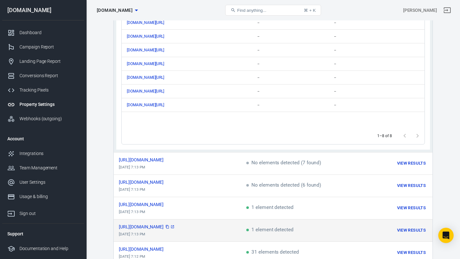
scroll to position [458, 0]
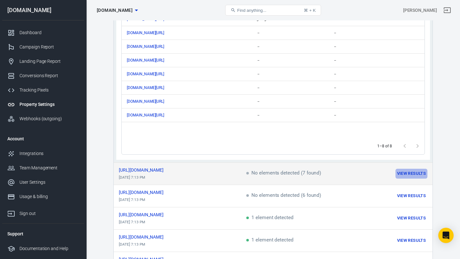
click at [415, 171] on button "View Results" at bounding box center [411, 174] width 32 height 10
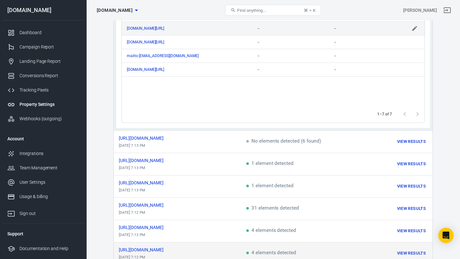
scroll to position [539, 0]
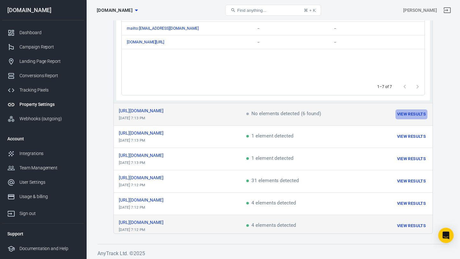
click at [402, 111] on button "View Results" at bounding box center [411, 115] width 32 height 10
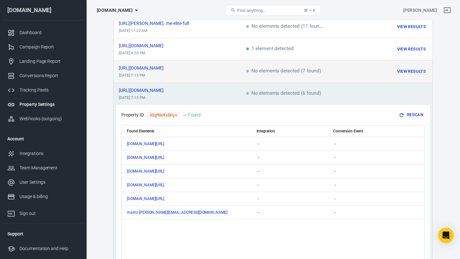
scroll to position [378, 0]
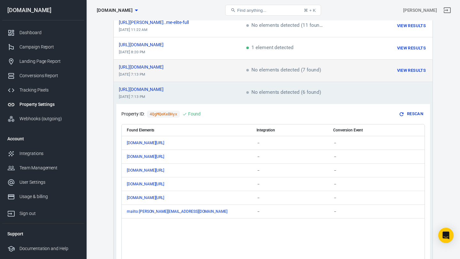
click at [449, 109] on div "Auto Scan Tracking Script Settings Search for a web page Search Search for a we…" at bounding box center [273, 32] width 374 height 780
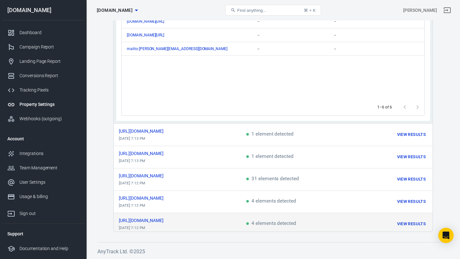
scroll to position [542, 0]
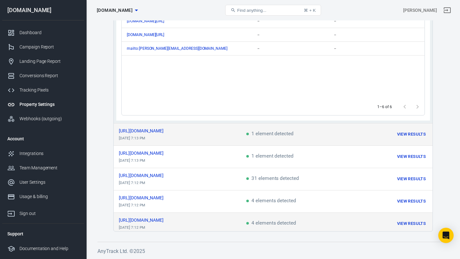
click at [406, 130] on button "View Results" at bounding box center [411, 135] width 32 height 10
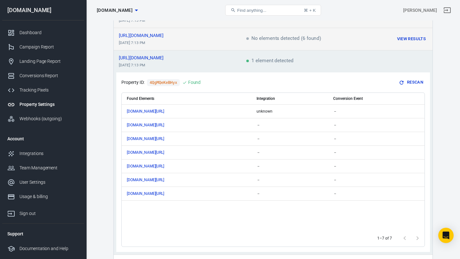
scroll to position [432, 0]
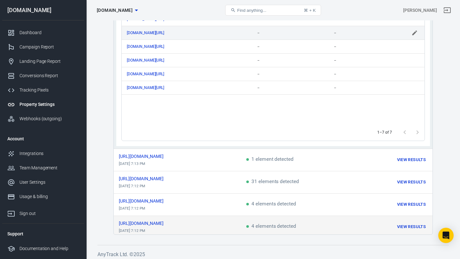
scroll to position [542, 0]
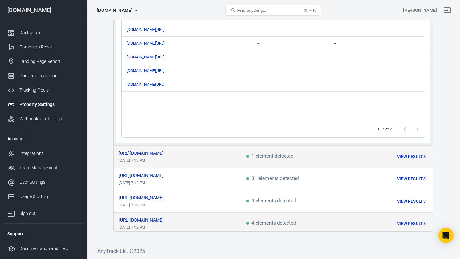
click at [328, 152] on td "1 element detected" at bounding box center [296, 157] width 111 height 22
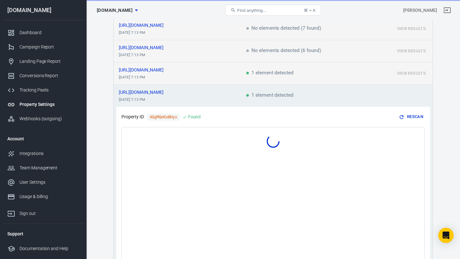
scroll to position [461, 0]
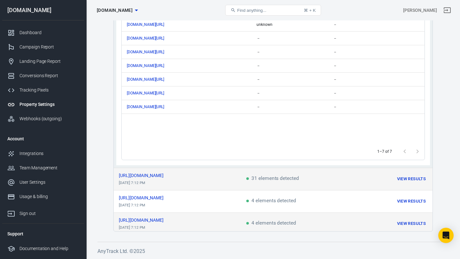
click at [246, 185] on td "31 elements detected" at bounding box center [296, 179] width 111 height 22
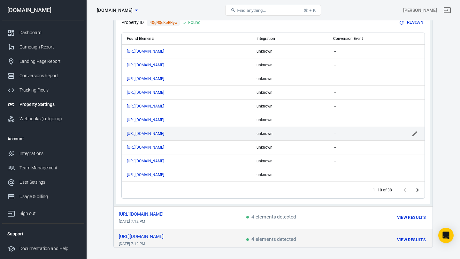
scroll to position [553, 0]
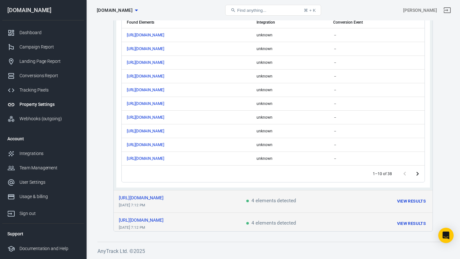
click at [230, 197] on td "https://www.myracoach.com/contactus Sep 13, 2025, 7:12 PM" at bounding box center [177, 201] width 127 height 22
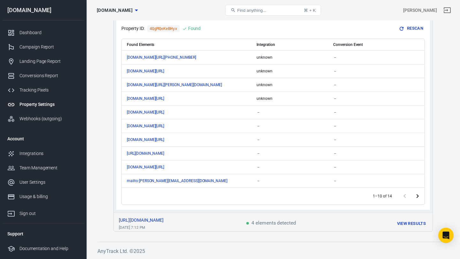
click at [197, 218] on div "https://www.myracoach.com/" at bounding box center [177, 220] width 117 height 4
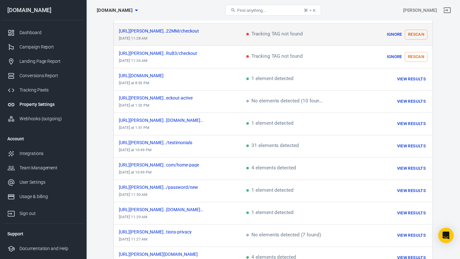
scroll to position [0, 0]
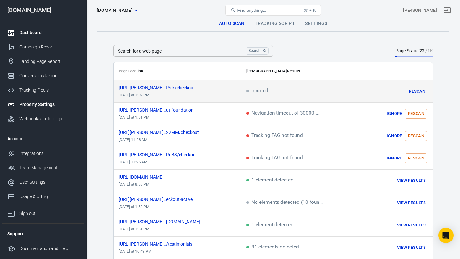
click at [36, 32] on div "Dashboard" at bounding box center [48, 32] width 59 height 7
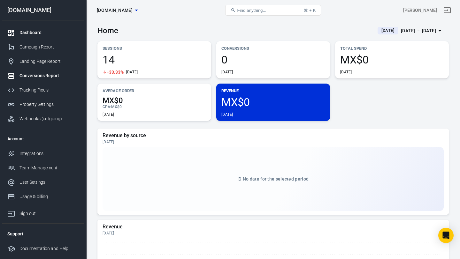
click at [40, 74] on div "Conversions Report" at bounding box center [48, 75] width 59 height 7
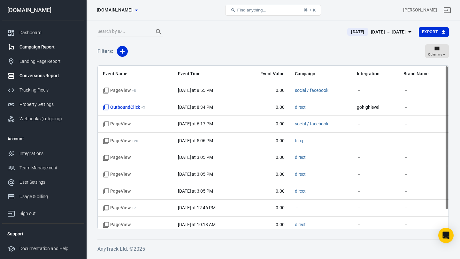
click at [58, 48] on div "Campaign Report" at bounding box center [48, 47] width 59 height 7
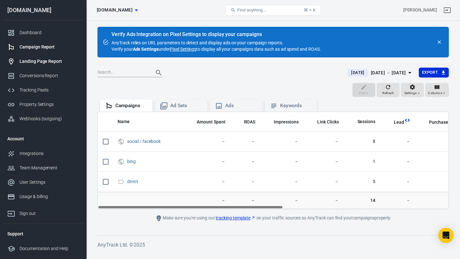
click at [47, 57] on link "Landing Page Report" at bounding box center [43, 61] width 82 height 14
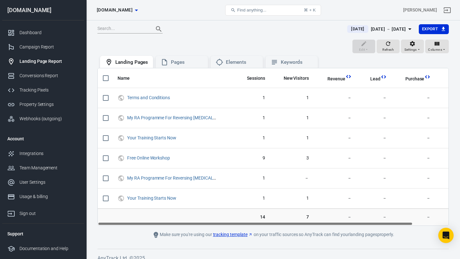
scroll to position [4, 0]
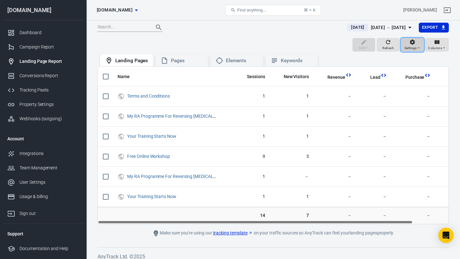
click at [415, 49] on span "Settings" at bounding box center [410, 48] width 12 height 6
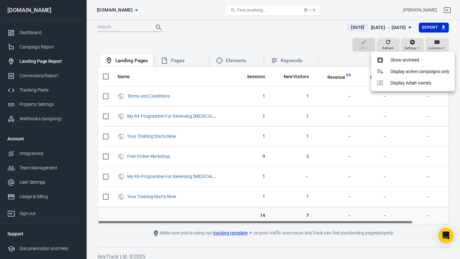
click at [415, 48] on div at bounding box center [230, 129] width 460 height 259
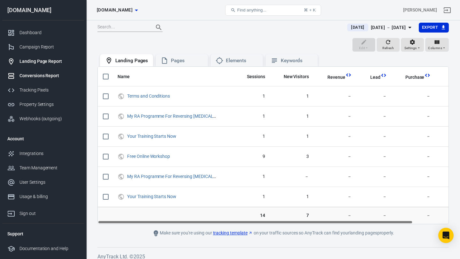
click at [34, 73] on div "Conversions Report" at bounding box center [48, 75] width 59 height 7
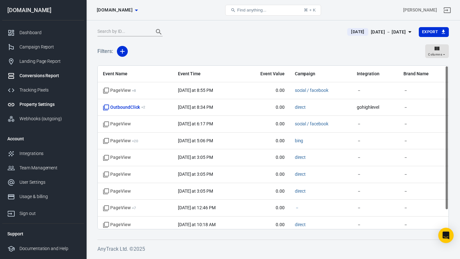
click at [45, 103] on div "Property Settings" at bounding box center [48, 104] width 59 height 7
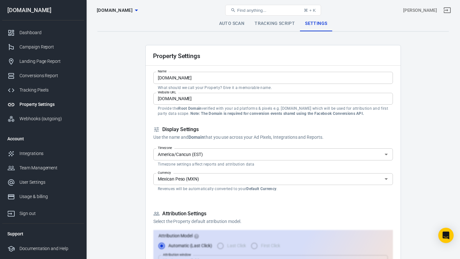
click at [248, 21] on link "Auto Scan" at bounding box center [232, 23] width 36 height 15
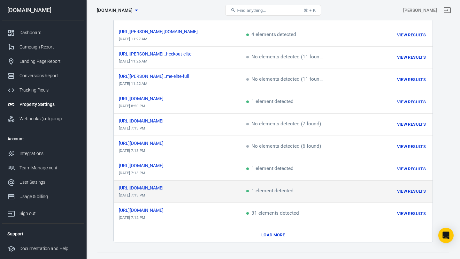
scroll to position [301, 0]
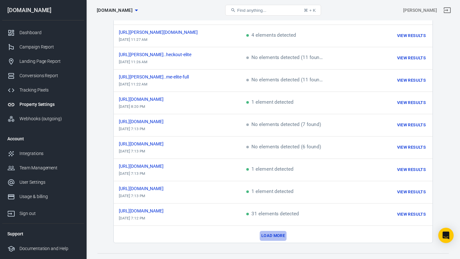
click at [271, 231] on button "Load more" at bounding box center [273, 236] width 27 height 10
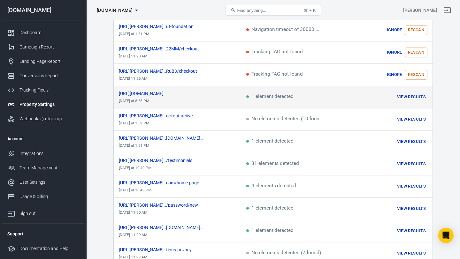
scroll to position [81, 0]
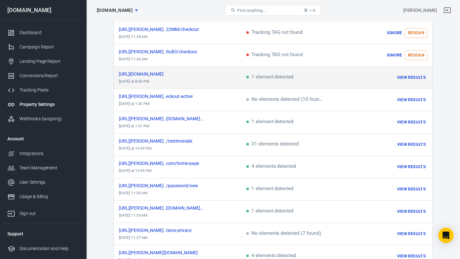
click at [277, 81] on td "1 element detected" at bounding box center [296, 78] width 111 height 22
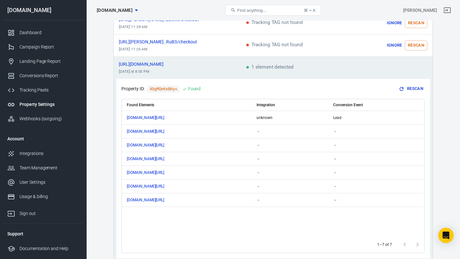
scroll to position [97, 0]
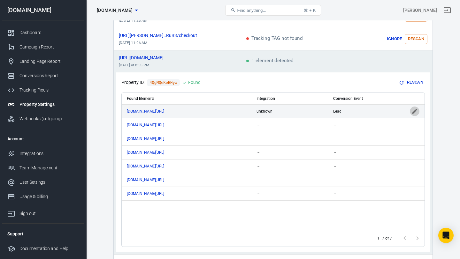
click at [412, 109] on icon "scrollable content" at bounding box center [414, 111] width 6 height 6
click at [393, 111] on icon "Clear" at bounding box center [395, 111] width 6 height 6
click at [320, 112] on icon "Open" at bounding box center [319, 112] width 8 height 8
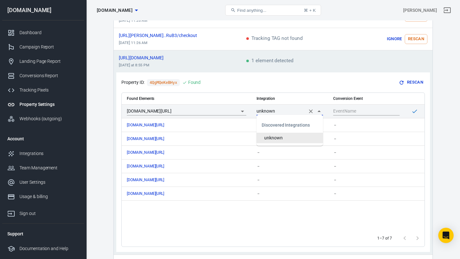
click at [307, 139] on li "unknown" at bounding box center [289, 138] width 66 height 11
click at [415, 112] on icon "scrollable content" at bounding box center [414, 111] width 6 height 6
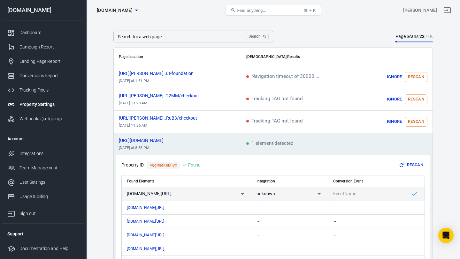
scroll to position [8, 0]
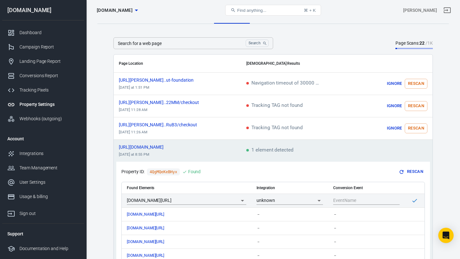
click at [204, 40] on input "Search for a web page" at bounding box center [178, 43] width 130 height 12
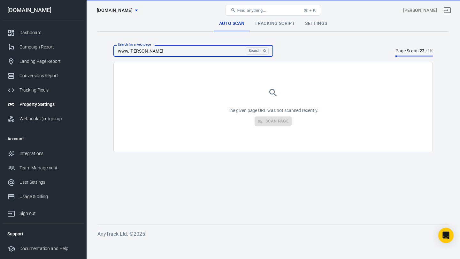
scroll to position [0, 0]
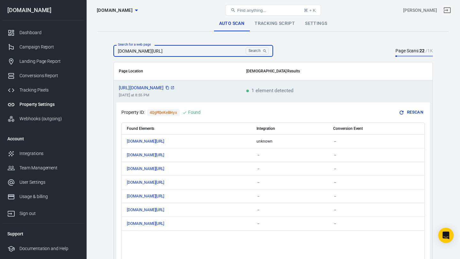
type input "www.myracoach.com/upcoming-webinar"
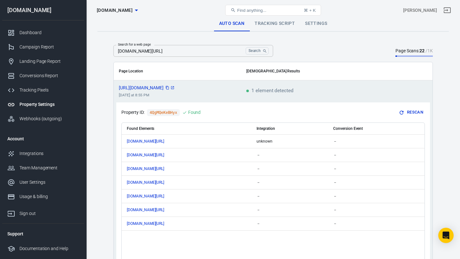
click at [173, 87] on span "[URL][DOMAIN_NAME]" at bounding box center [147, 88] width 56 height 4
drag, startPoint x: 187, startPoint y: 89, endPoint x: 189, endPoint y: 75, distance: 14.2
click at [189, 74] on table "Page Location Scan Results https://www.myracoach.com/...oming-webinar today at …" at bounding box center [273, 173] width 319 height 223
click at [312, 24] on link "Settings" at bounding box center [316, 23] width 32 height 15
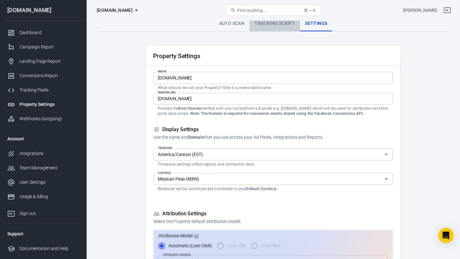
click at [277, 24] on link "Tracking Script" at bounding box center [274, 23] width 50 height 15
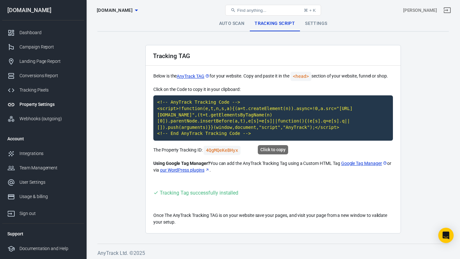
scroll to position [2, 0]
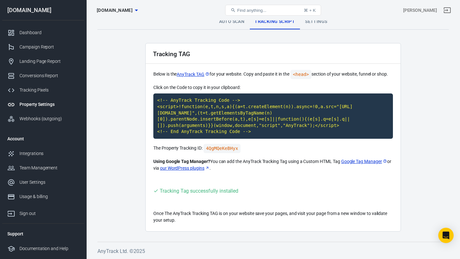
click at [313, 23] on link "Settings" at bounding box center [316, 21] width 32 height 15
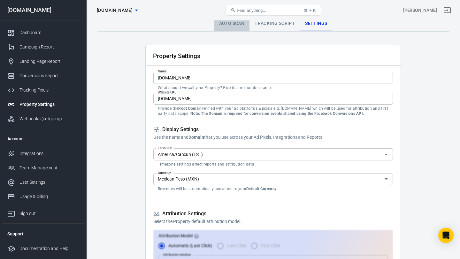
click at [238, 25] on link "Auto Scan" at bounding box center [232, 23] width 36 height 15
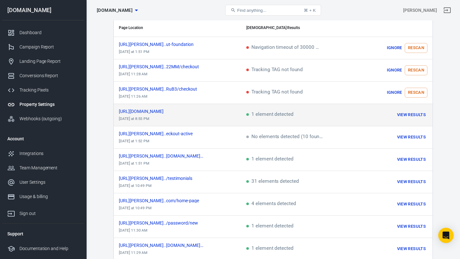
scroll to position [47, 0]
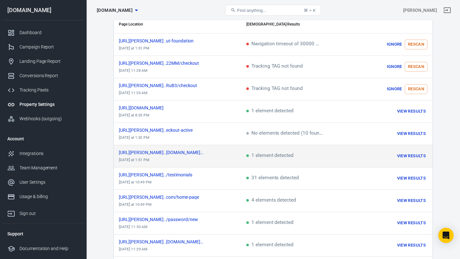
click at [372, 151] on td "View Results" at bounding box center [393, 156] width 80 height 22
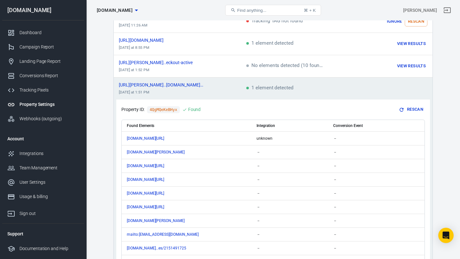
scroll to position [0, 0]
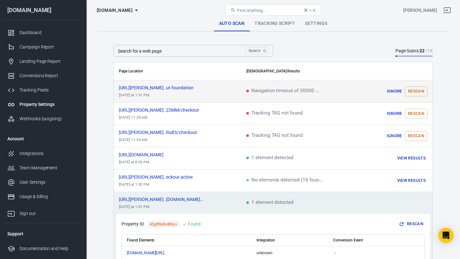
click at [217, 99] on td "https://chris-mortimer.myk...ut-foundation yesterday at 1:51 PM" at bounding box center [177, 91] width 127 height 22
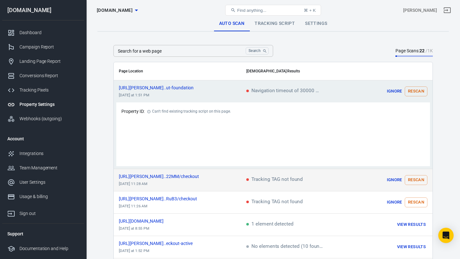
click at [224, 175] on div "https://chris-mortimer.myk...22MM/checkout" at bounding box center [177, 176] width 117 height 4
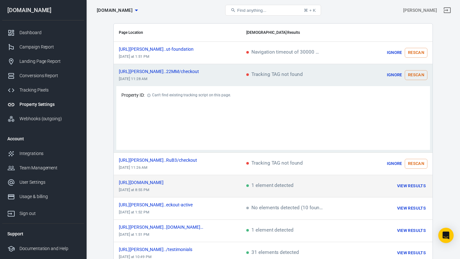
scroll to position [38, 0]
click at [222, 177] on td "https://www.myracoach.com/...oming-webinar today at 8:55 PM" at bounding box center [177, 187] width 127 height 22
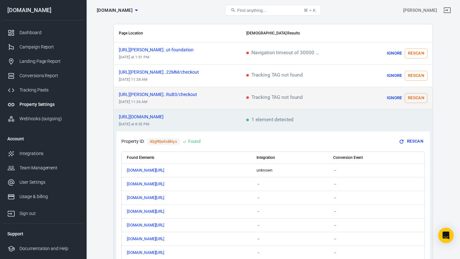
click at [216, 91] on td "https://chris-mortimer.myk...RuB3/checkout Sep 15, 2025, 11:26 AM" at bounding box center [177, 98] width 127 height 22
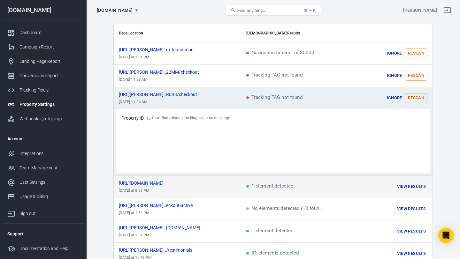
click at [226, 186] on td "https://www.myracoach.com/...oming-webinar today at 8:55 PM" at bounding box center [177, 187] width 127 height 22
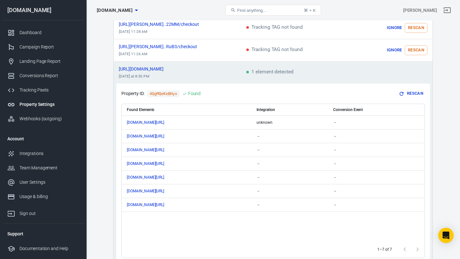
scroll to position [93, 0]
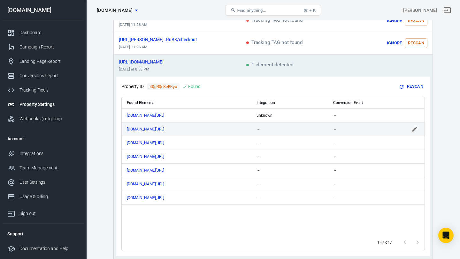
click at [183, 129] on div "www.myracoach.com/" at bounding box center [186, 129] width 119 height 4
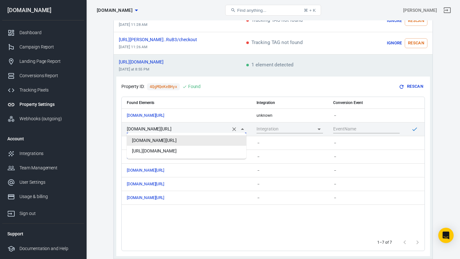
click at [183, 128] on input "www.myracoach.com/" at bounding box center [178, 129] width 102 height 8
click at [184, 128] on input "www.myracoach.com/" at bounding box center [178, 129] width 102 height 8
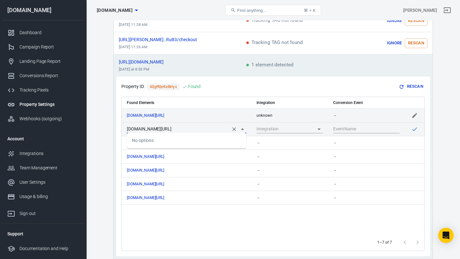
type input "www.myracoach.com/"
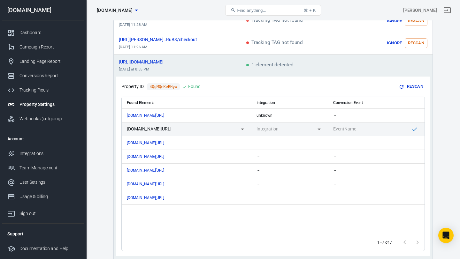
drag, startPoint x: 230, startPoint y: 115, endPoint x: 230, endPoint y: 80, distance: 34.5
click at [231, 80] on div "Property ID: 4QgMQeKeBHyx Found Rescan Found Elements Integration Conversion Ev…" at bounding box center [273, 167] width 314 height 180
click at [174, 129] on icon "scrollable content" at bounding box center [173, 129] width 4 height 4
click at [413, 126] on icon "scrollable content" at bounding box center [414, 129] width 6 height 6
click at [208, 133] on td "www.myracoach.com/" at bounding box center [187, 129] width 130 height 14
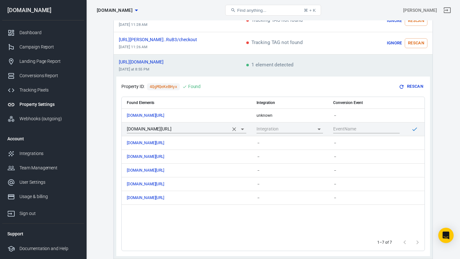
click at [207, 129] on input "www.myracoach.com/" at bounding box center [178, 129] width 102 height 8
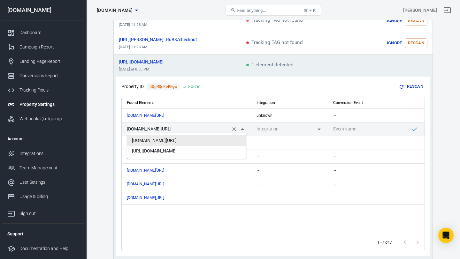
click at [200, 140] on li "www.myracoach.com/" at bounding box center [186, 140] width 119 height 11
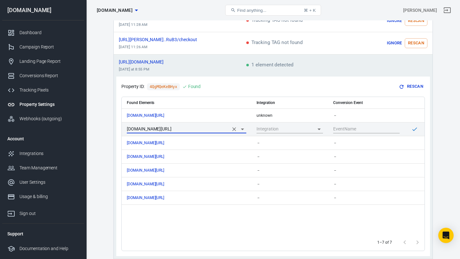
click at [191, 128] on input "www.myracoach.com/" at bounding box center [178, 129] width 102 height 8
click at [243, 80] on div "Property ID: 4QgMQeKeBHyx Found Rescan Found Elements Integration Conversion Ev…" at bounding box center [273, 167] width 314 height 180
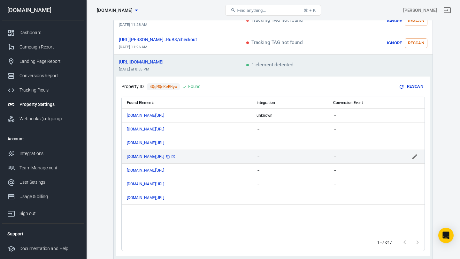
click at [148, 157] on span "www.myracoach.com/testimonials" at bounding box center [151, 157] width 49 height 4
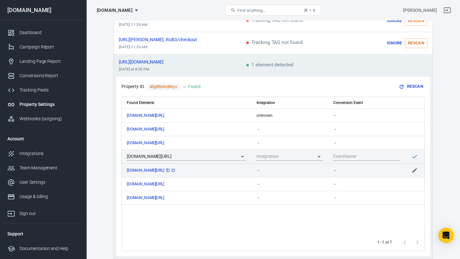
click at [171, 169] on span "www.myracoach.com/contactus" at bounding box center [151, 171] width 49 height 4
click at [176, 155] on link "scrollable content" at bounding box center [173, 156] width 5 height 5
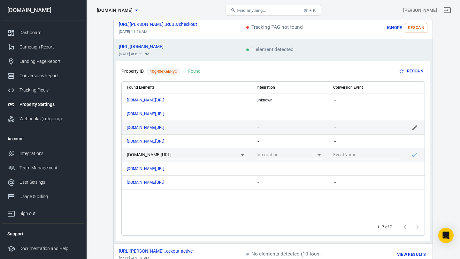
scroll to position [108, 0]
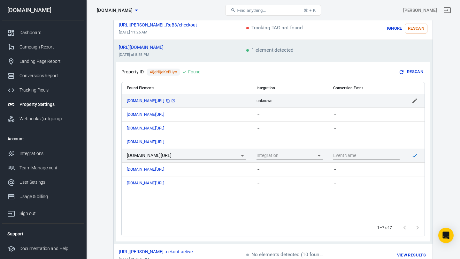
drag, startPoint x: 203, startPoint y: 100, endPoint x: 218, endPoint y: 100, distance: 15.0
click at [176, 100] on div "www.myracoach.com/forms/21...m_submissions" at bounding box center [151, 101] width 49 height 4
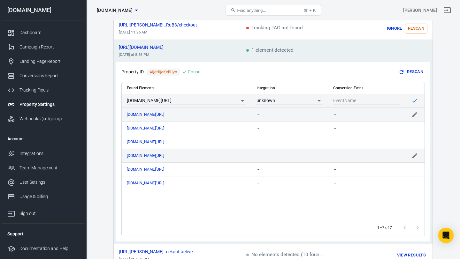
click at [216, 113] on div "www.myracoach.com/" at bounding box center [186, 114] width 119 height 4
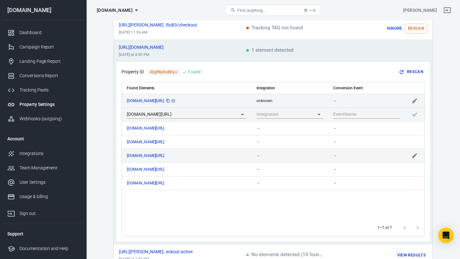
click at [175, 99] on icon "scrollable content" at bounding box center [173, 100] width 3 height 3
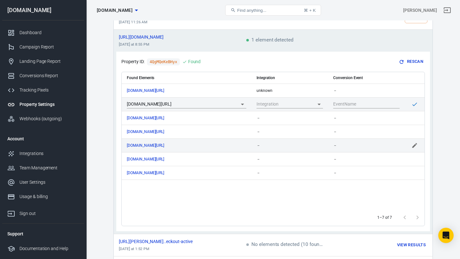
scroll to position [107, 0]
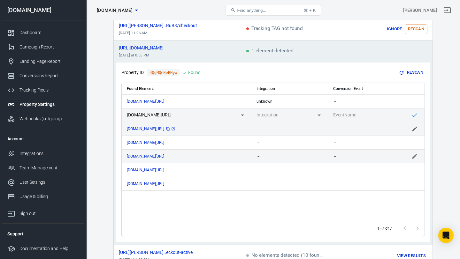
click at [175, 129] on icon "scrollable content" at bounding box center [173, 129] width 4 height 4
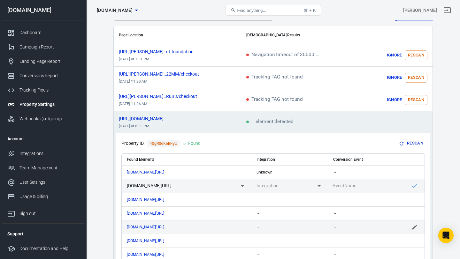
scroll to position [0, 0]
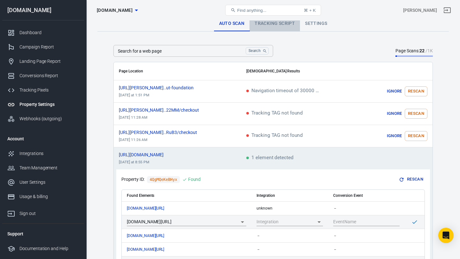
click at [282, 23] on link "Tracking Script" at bounding box center [274, 23] width 50 height 15
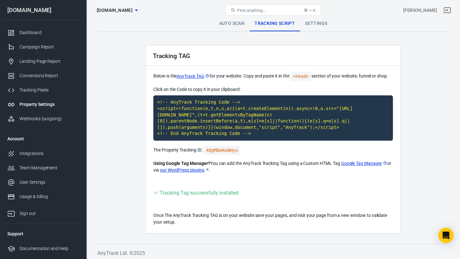
scroll to position [2, 0]
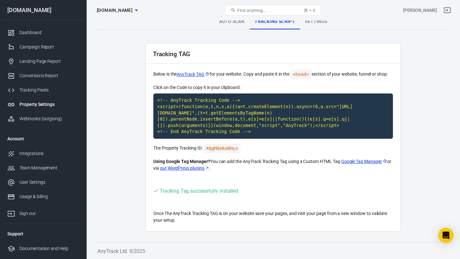
click at [315, 20] on div "Property Settings myracoach.com Find anything... ⌘ + K Chris Mortee" at bounding box center [273, 10] width 373 height 20
click at [314, 22] on link "Settings" at bounding box center [316, 21] width 32 height 15
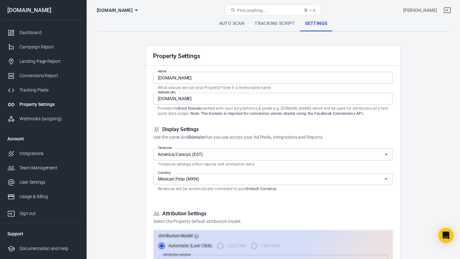
click at [235, 26] on link "Auto Scan" at bounding box center [232, 23] width 36 height 15
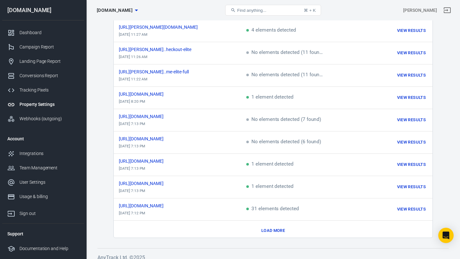
scroll to position [307, 0]
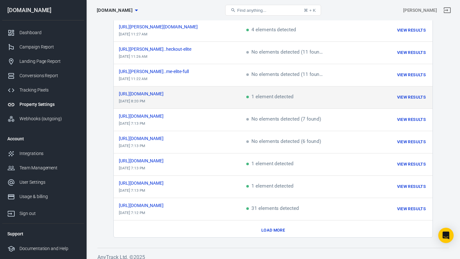
click at [184, 94] on td "https://www.myracoach.com/register Sep 13, 2025, 8:20 PM" at bounding box center [177, 98] width 127 height 22
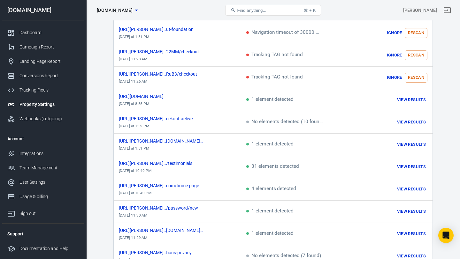
scroll to position [57, 0]
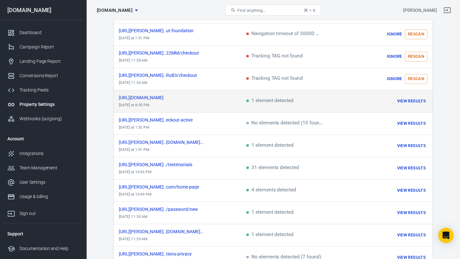
click at [155, 94] on td "https://www.myracoach.com/...oming-webinar today at 8:55 PM" at bounding box center [177, 101] width 127 height 22
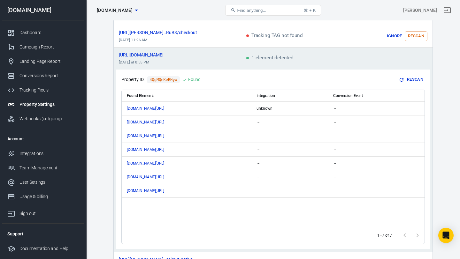
scroll to position [101, 0]
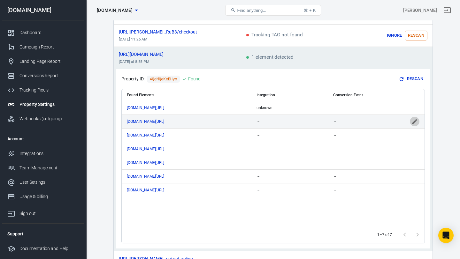
click at [413, 119] on icon "scrollable content" at bounding box center [414, 121] width 6 height 6
click at [188, 120] on input "www.myracoach.com/" at bounding box center [178, 122] width 102 height 8
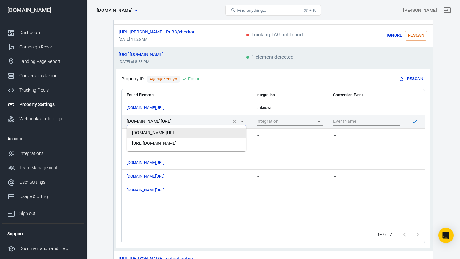
click at [188, 120] on input "www.myracoach.com/" at bounding box center [178, 122] width 102 height 8
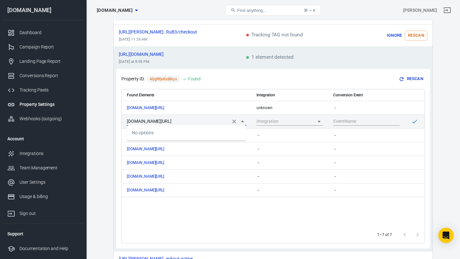
type input "www.myracoach.com/"
click at [228, 76] on div "Property ID: 4QgMQeKeBHyx Found Rescan" at bounding box center [272, 79] width 303 height 10
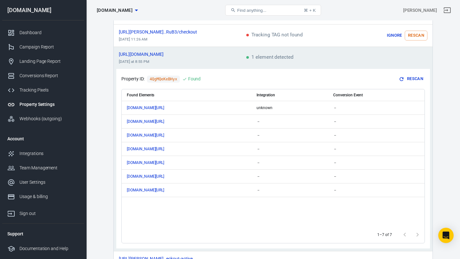
click at [415, 120] on icon "scrollable content" at bounding box center [414, 121] width 5 height 5
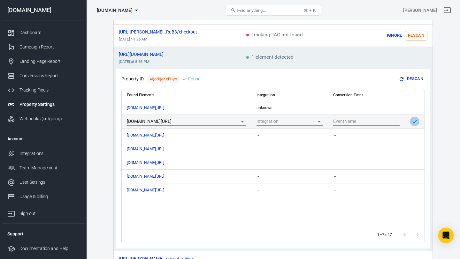
click at [415, 120] on icon "scrollable content" at bounding box center [414, 122] width 5 height 4
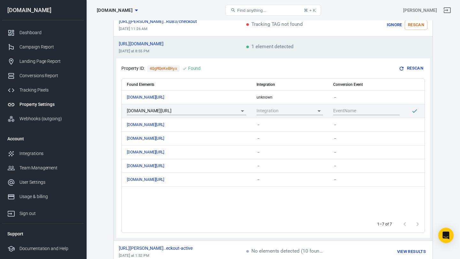
scroll to position [112, 0]
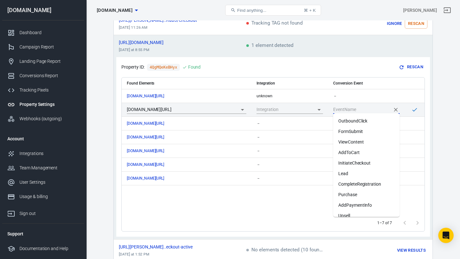
click at [340, 110] on input "scrollable content" at bounding box center [361, 110] width 57 height 8
click at [354, 171] on li "Lead" at bounding box center [366, 174] width 66 height 11
type input "Lead"
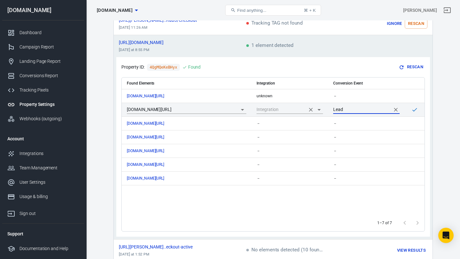
click at [301, 110] on input "scrollable content" at bounding box center [280, 110] width 49 height 8
click at [292, 119] on div "No options" at bounding box center [289, 121] width 66 height 16
click at [277, 110] on input "scrollable content" at bounding box center [280, 110] width 49 height 8
click at [270, 108] on input "scrollable content" at bounding box center [280, 110] width 49 height 8
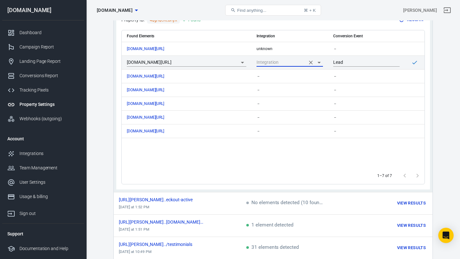
scroll to position [210, 0]
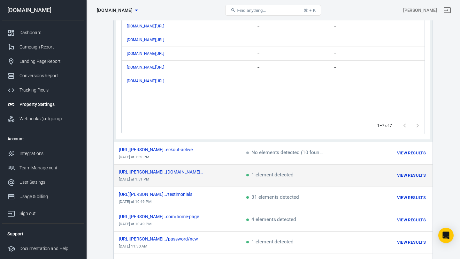
click at [198, 174] on td "https://chris-mortimer.myk...i.com/pricing yesterday at 1:51 PM" at bounding box center [177, 175] width 127 height 22
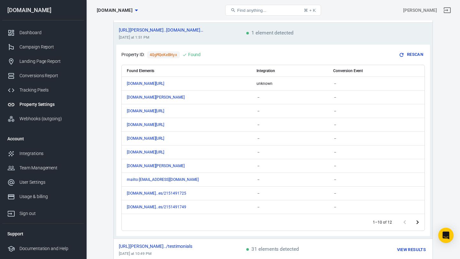
scroll to position [171, 0]
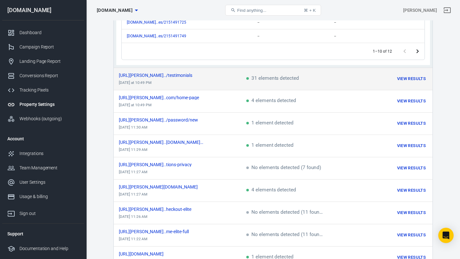
click at [212, 78] on td "https://chris-mortimer.myk.../testimonials last Monday at 10:49 PM" at bounding box center [177, 79] width 127 height 22
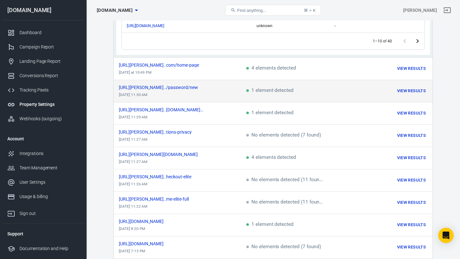
click at [227, 80] on td "https://chris-mortimer.myk.../password/new Sep 15, 2025, 11:30 AM" at bounding box center [177, 91] width 127 height 22
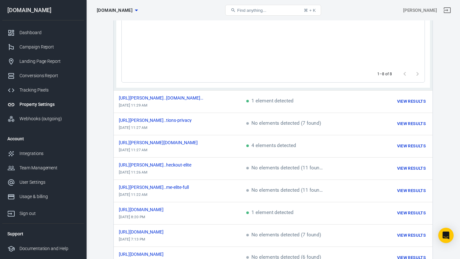
scroll to position [179, 0]
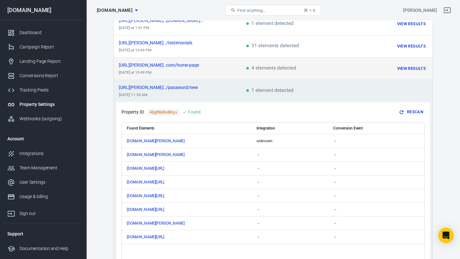
click at [226, 70] on td "https://chris-mortimer.myk...com/home-page last Monday at 10:49 PM" at bounding box center [177, 69] width 127 height 22
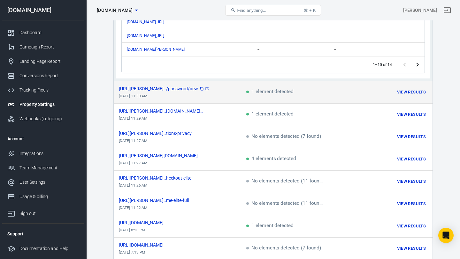
click at [192, 89] on span "https://chris-mortimer.myk.../password/new" at bounding box center [164, 89] width 91 height 4
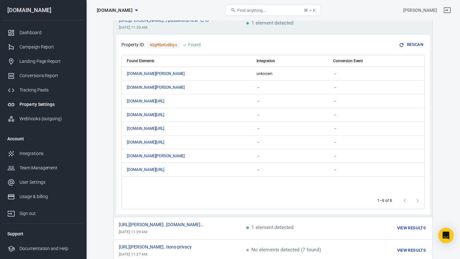
scroll to position [247, 0]
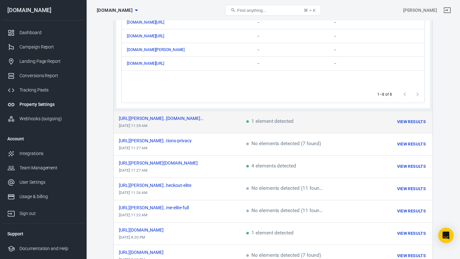
click at [180, 123] on td "https://chris-mortimer.myk...abi.com/login Sep 15, 2025, 11:29 AM" at bounding box center [177, 122] width 127 height 22
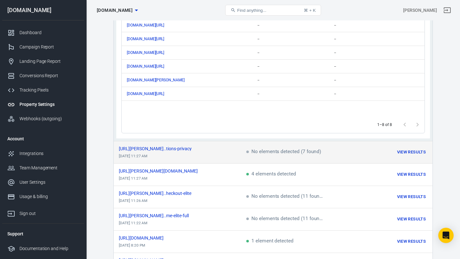
click at [175, 144] on td "https://chris-mortimer.myk...tions-privacy Sep 15, 2025, 11:27 AM" at bounding box center [177, 152] width 127 height 22
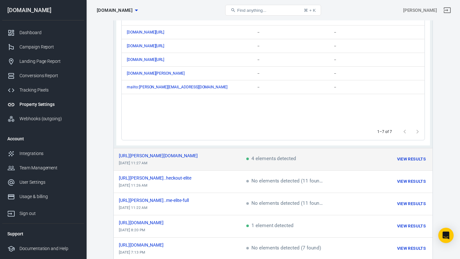
click at [177, 163] on td "https://chris-mortimer.mykajabi.com/ Sep 15, 2025, 11:27 AM" at bounding box center [177, 159] width 127 height 22
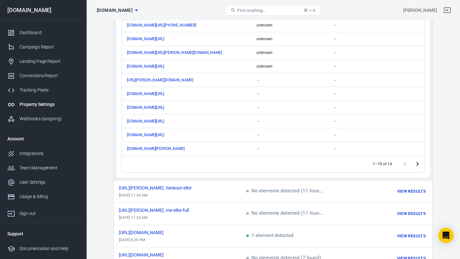
scroll to position [362, 0]
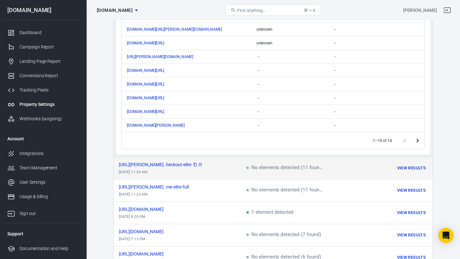
click at [177, 163] on span "https://chris-mortimer.myk...heckout-elite" at bounding box center [161, 165] width 84 height 4
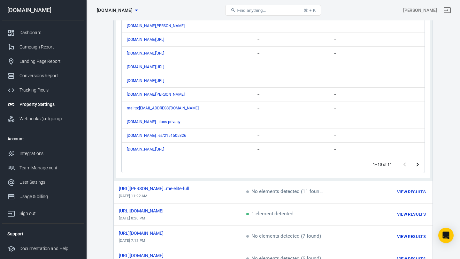
scroll to position [385, 0]
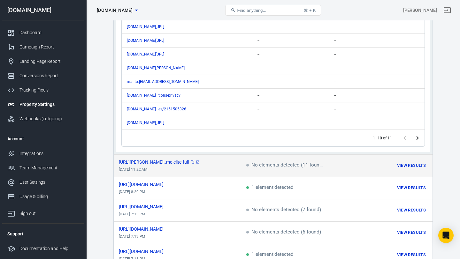
click at [182, 162] on span "https://chris-mortimer.myk...me-elite-full" at bounding box center [159, 162] width 81 height 4
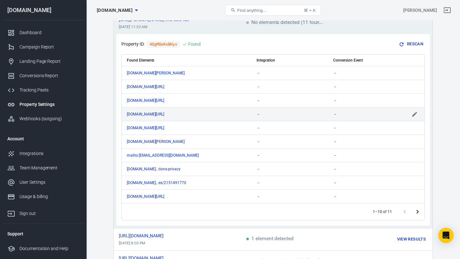
scroll to position [360, 0]
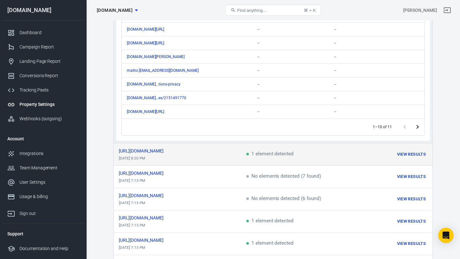
click at [183, 158] on td "https://www.myracoach.com/register Sep 13, 2025, 8:20 PM" at bounding box center [177, 154] width 127 height 22
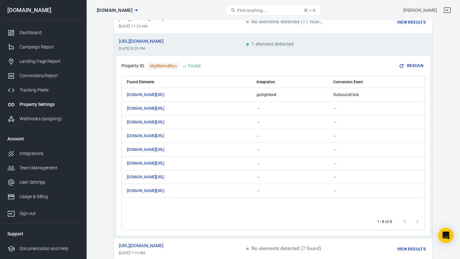
scroll to position [365, 0]
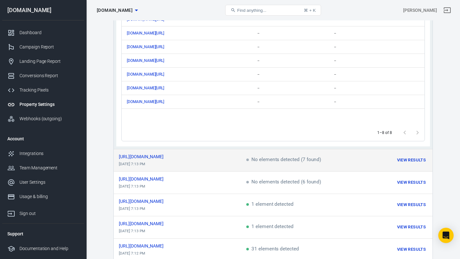
click at [181, 164] on td "https://www.myracoach.com/terms Sep 13, 2025, 7:13 PM" at bounding box center [177, 160] width 127 height 22
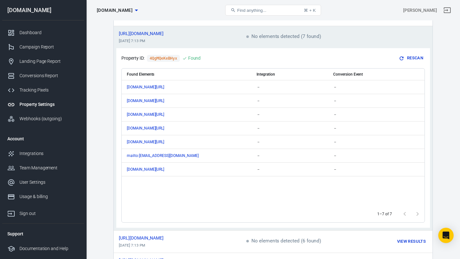
scroll to position [390, 0]
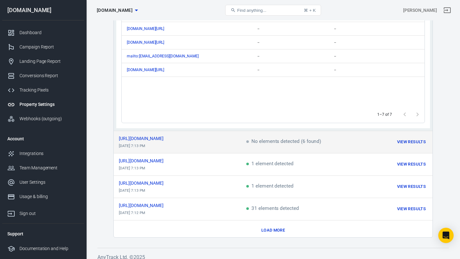
click at [193, 141] on td "https://www.myracoach.com/...tions-privacy Sep 13, 2025, 7:13 PM" at bounding box center [177, 142] width 127 height 22
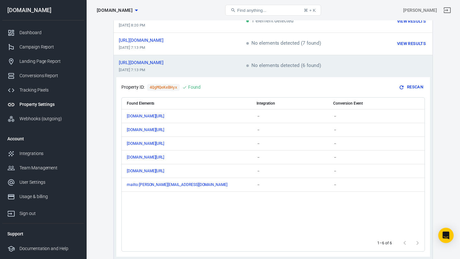
scroll to position [385, 0]
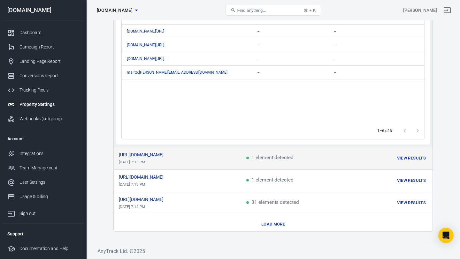
click at [188, 155] on td "https://www.myracoach.com/password/new Sep 13, 2025, 7:13 PM" at bounding box center [177, 158] width 127 height 22
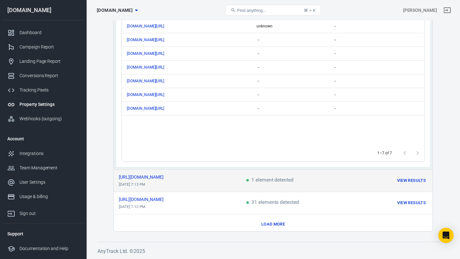
click at [188, 171] on td "https://www.myracoach.com/login Sep 13, 2025, 7:13 PM" at bounding box center [177, 181] width 127 height 22
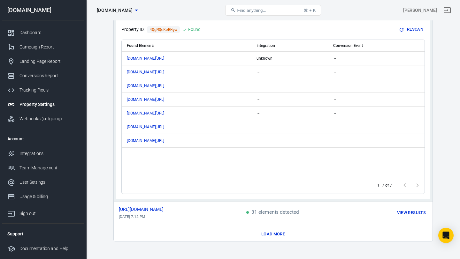
scroll to position [495, 0]
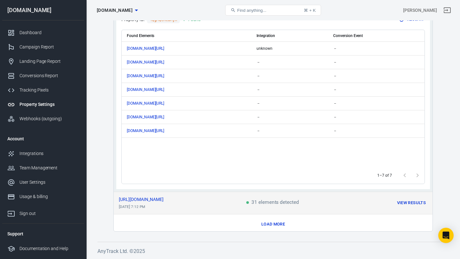
click at [187, 192] on td "https://www.myracoach.com/testimonials Sep 13, 2025, 7:12 PM" at bounding box center [177, 203] width 127 height 22
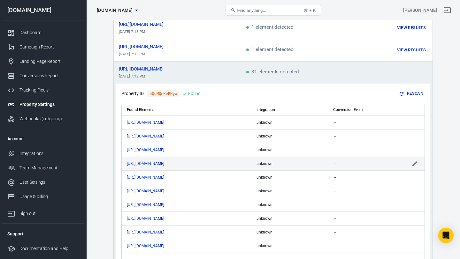
scroll to position [507, 0]
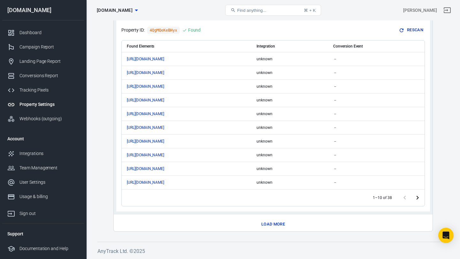
click at [268, 222] on button "Load more" at bounding box center [273, 225] width 27 height 10
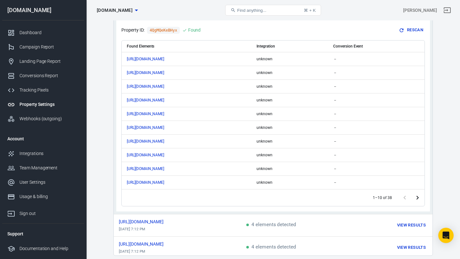
scroll to position [531, 0]
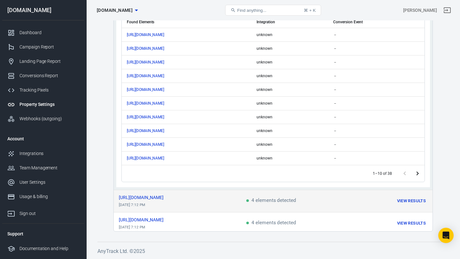
click at [206, 201] on td "https://www.myracoach.com/contactus Sep 13, 2025, 7:12 PM" at bounding box center [177, 201] width 127 height 22
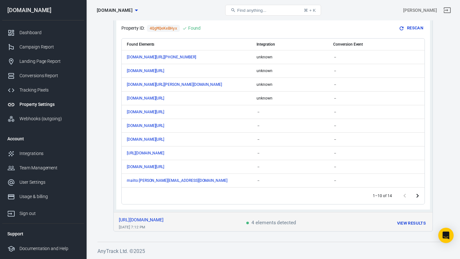
click at [212, 218] on div "https://www.myracoach.com/" at bounding box center [177, 220] width 117 height 4
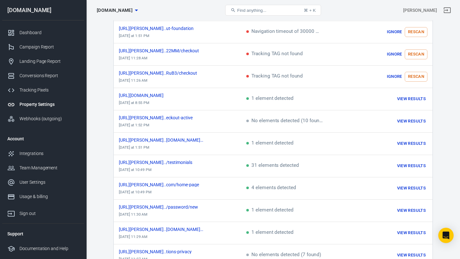
scroll to position [0, 0]
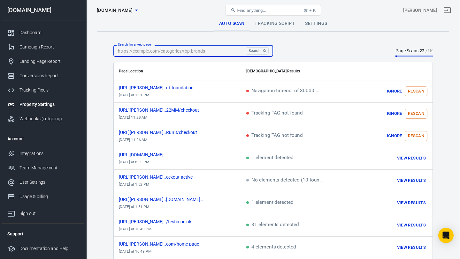
click at [222, 56] on input "Search for a web page" at bounding box center [178, 51] width 130 height 12
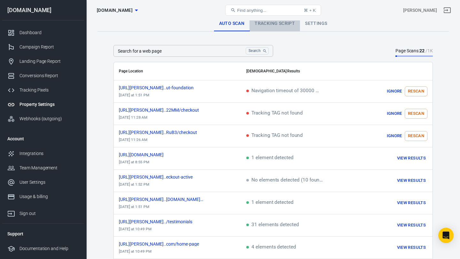
click at [280, 22] on link "Tracking Script" at bounding box center [274, 23] width 50 height 15
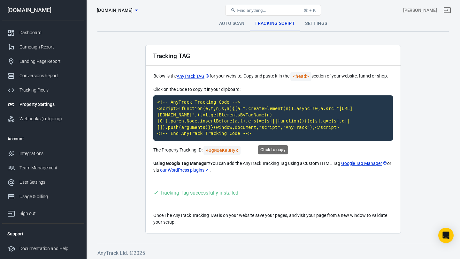
scroll to position [2, 0]
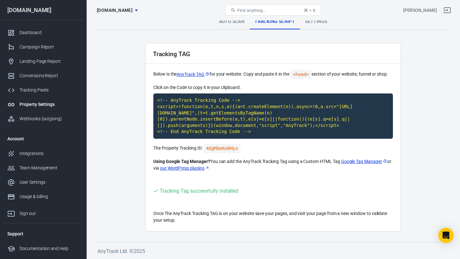
click at [310, 24] on link "Settings" at bounding box center [316, 21] width 32 height 15
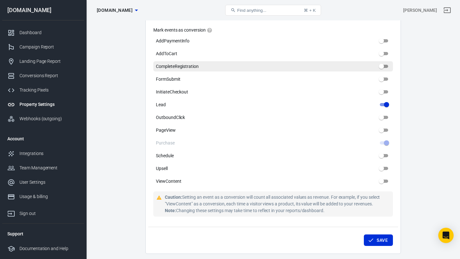
scroll to position [351, 0]
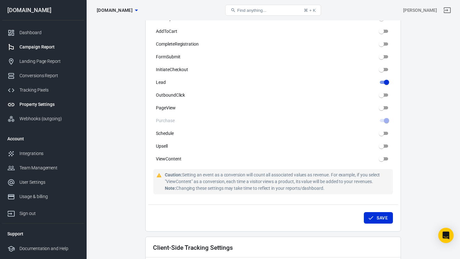
click at [54, 50] on div "Campaign Report" at bounding box center [48, 47] width 59 height 7
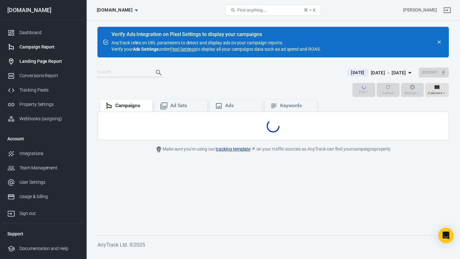
click at [53, 60] on div "Landing Page Report" at bounding box center [48, 61] width 59 height 7
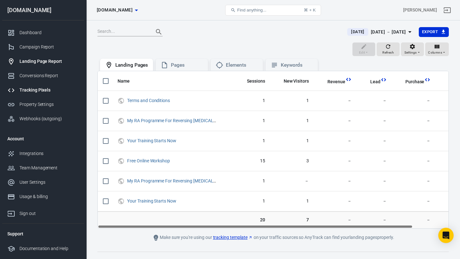
click at [51, 83] on link "Tracking Pixels" at bounding box center [43, 90] width 82 height 14
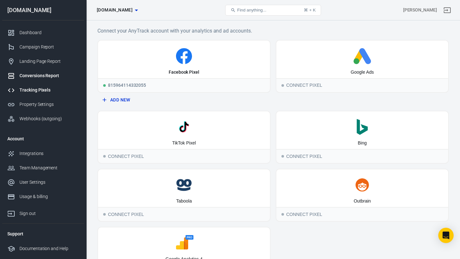
click at [61, 75] on div "Conversions Report" at bounding box center [48, 75] width 59 height 7
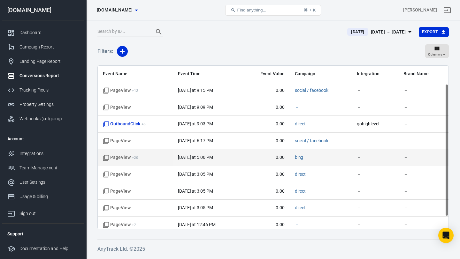
scroll to position [38, 0]
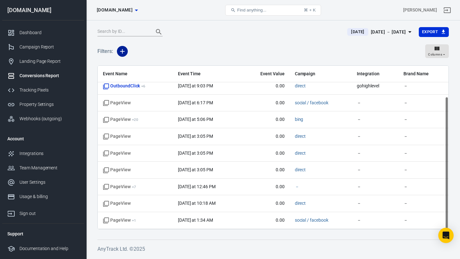
click at [122, 51] on icon "button" at bounding box center [122, 51] width 4 height 4
click at [121, 39] on div at bounding box center [230, 129] width 460 height 259
click at [121, 36] on input "text" at bounding box center [122, 32] width 51 height 8
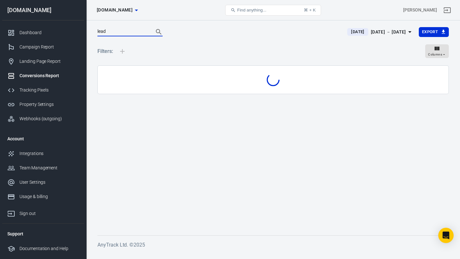
type input "lead"
click at [151, 24] on button "Search" at bounding box center [158, 31] width 15 height 15
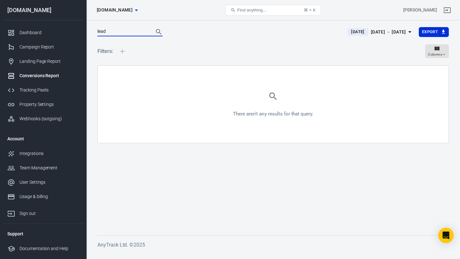
click at [48, 78] on div "Conversions Report" at bounding box center [48, 75] width 59 height 7
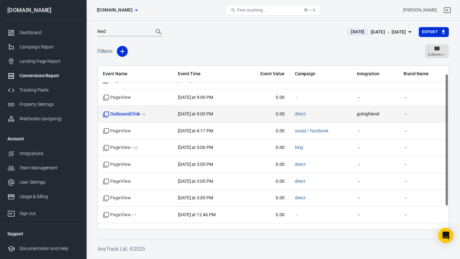
scroll to position [13, 0]
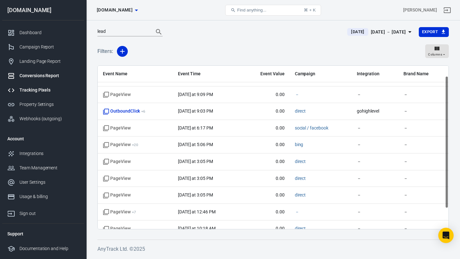
click at [34, 89] on div "Tracking Pixels" at bounding box center [48, 90] width 59 height 7
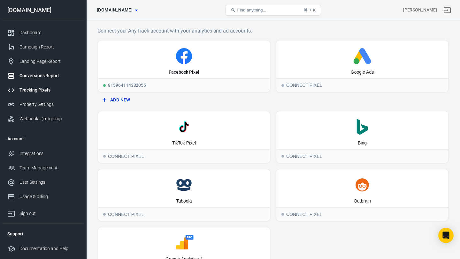
click at [35, 73] on div "Conversions Report" at bounding box center [48, 75] width 59 height 7
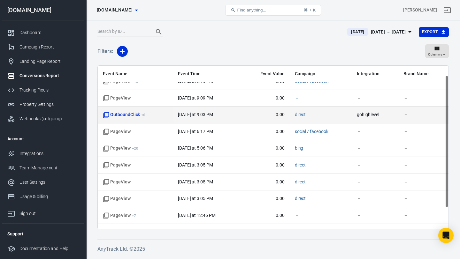
scroll to position [12, 0]
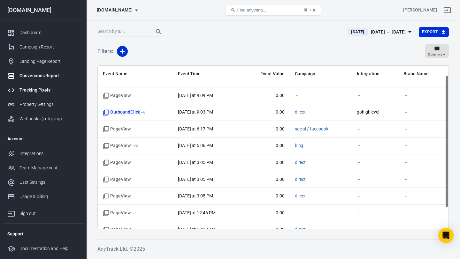
click at [39, 91] on div "Tracking Pixels" at bounding box center [48, 90] width 59 height 7
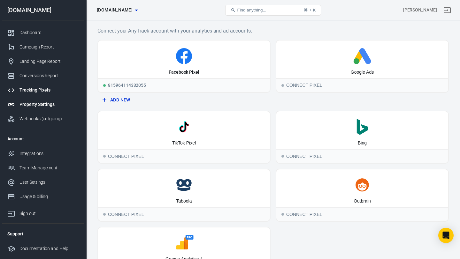
click at [39, 107] on div "Property Settings" at bounding box center [48, 104] width 59 height 7
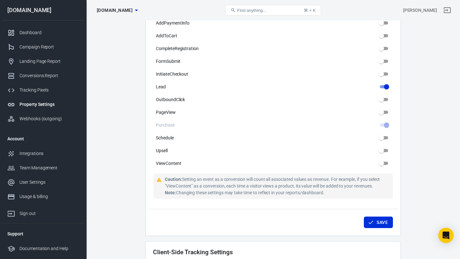
scroll to position [372, 0]
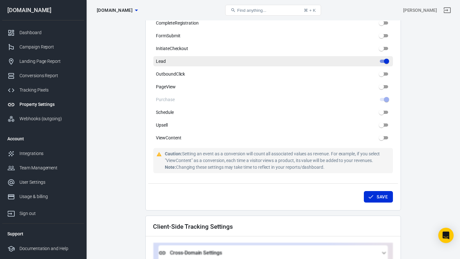
click at [161, 58] on span "Lead" at bounding box center [161, 61] width 10 height 7
click at [375, 57] on input "Lead" at bounding box center [386, 61] width 23 height 8
checkbox input "true"
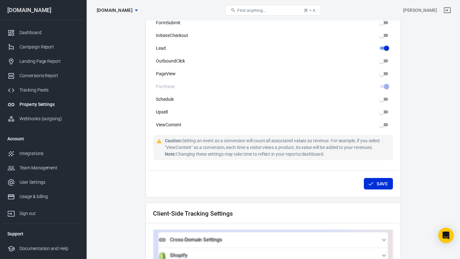
scroll to position [376, 0]
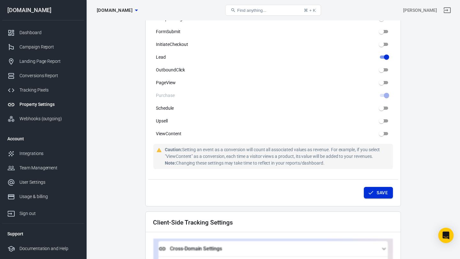
click at [377, 188] on button "Save" at bounding box center [378, 193] width 29 height 12
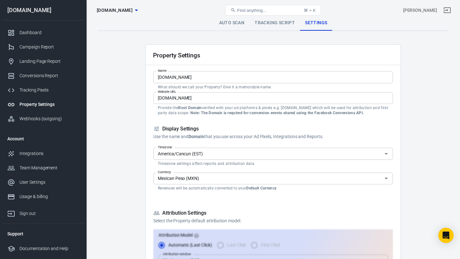
scroll to position [0, 0]
click at [275, 24] on link "Tracking Script" at bounding box center [274, 23] width 50 height 15
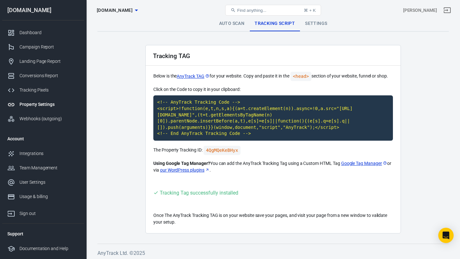
click at [234, 20] on div "Property Settings myracoach.com Find anything... ⌘ + K Chris Mortee myracoach.c…" at bounding box center [230, 140] width 460 height 241
click at [234, 26] on link "Auto Scan" at bounding box center [232, 23] width 36 height 15
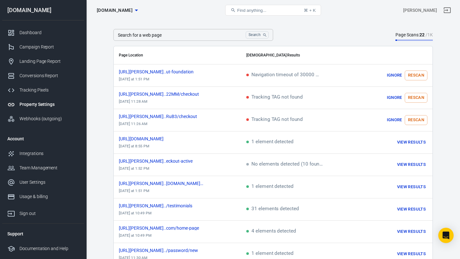
scroll to position [16, 0]
click at [35, 76] on div "Conversions Report" at bounding box center [48, 75] width 59 height 7
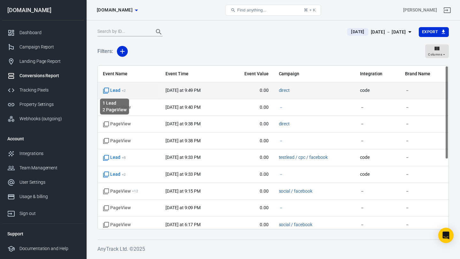
click at [116, 90] on span "Lead + 2" at bounding box center [114, 90] width 23 height 6
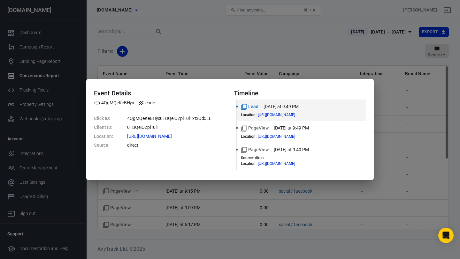
click at [145, 75] on div "Event Details 4QgMQeKeBHyx code Click ID : 4QgMQeKeBHyx0TBQeiOZplT0l1xtxQd5EL C…" at bounding box center [230, 129] width 460 height 259
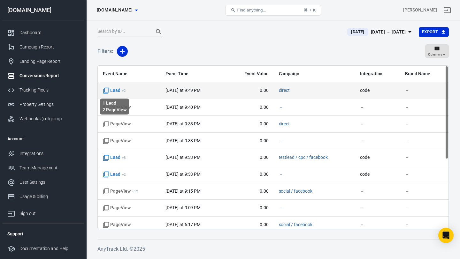
click at [118, 89] on span "Lead + 2" at bounding box center [114, 90] width 23 height 6
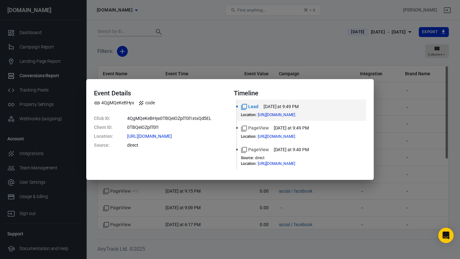
click at [273, 20] on div "Event Details 4QgMQeKeBHyx code Click ID : 4QgMQeKeBHyx0TBQeiOZplT0l1xtxQd5EL C…" at bounding box center [230, 129] width 460 height 259
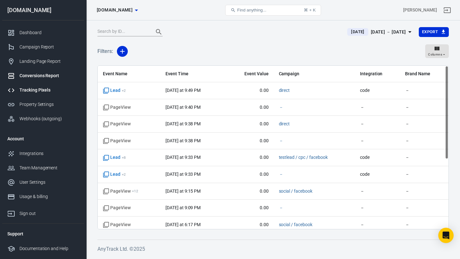
click at [35, 90] on div "Tracking Pixels" at bounding box center [48, 90] width 59 height 7
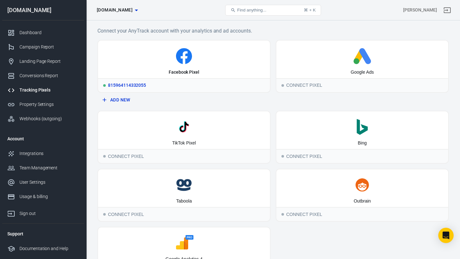
click at [187, 64] on icon at bounding box center [184, 56] width 167 height 16
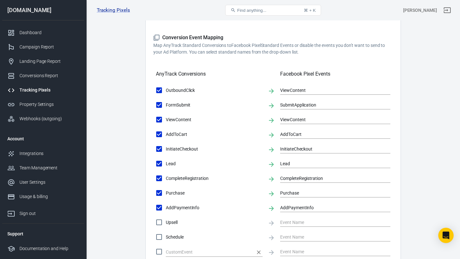
scroll to position [209, 0]
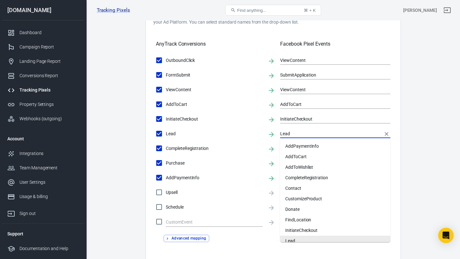
click at [297, 132] on input "Lead" at bounding box center [330, 134] width 101 height 8
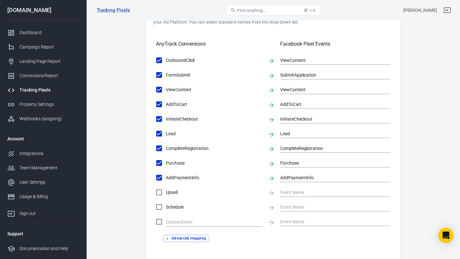
click at [256, 127] on label "Lead" at bounding box center [207, 133] width 110 height 13
click at [166, 127] on input "Lead" at bounding box center [158, 133] width 13 height 13
checkbox input "false"
click at [160, 133] on input "Lead" at bounding box center [158, 133] width 13 height 13
checkbox input "true"
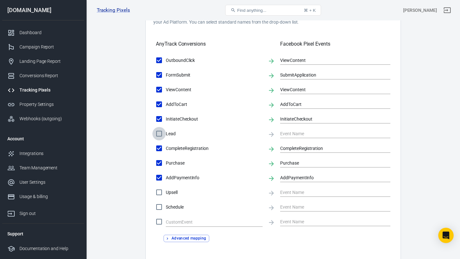
type input "Lead"
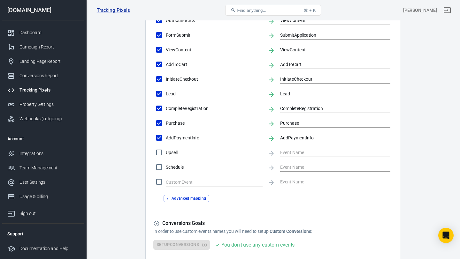
scroll to position [305, 0]
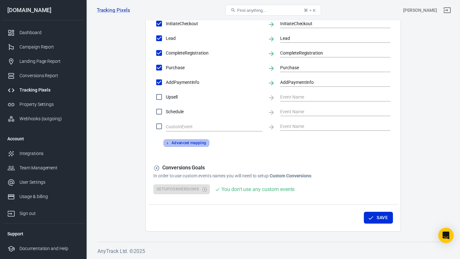
click at [200, 144] on button "Advanced mapping" at bounding box center [186, 143] width 46 height 7
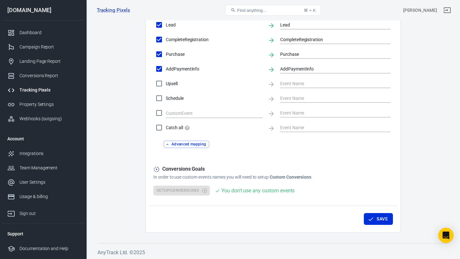
scroll to position [320, 0]
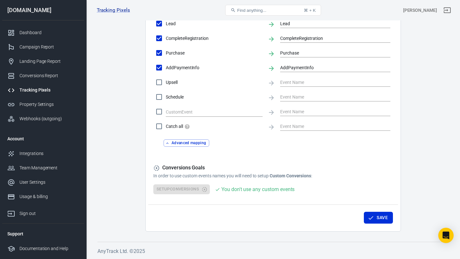
click at [195, 190] on div "Setup Conversions You don't use any custom events" at bounding box center [272, 190] width 239 height 10
click at [240, 191] on div "You don't use any custom events" at bounding box center [257, 190] width 73 height 8
click at [161, 168] on h5 "Conversions Goals" at bounding box center [272, 168] width 239 height 7
click at [158, 168] on icon at bounding box center [156, 168] width 6 height 6
click at [378, 221] on button "Save" at bounding box center [378, 218] width 29 height 12
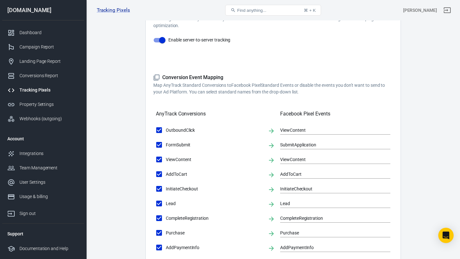
scroll to position [138, 0]
click at [41, 77] on div "Conversions Report" at bounding box center [48, 75] width 59 height 7
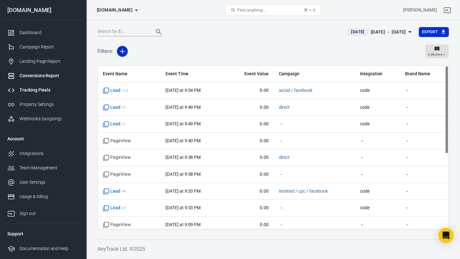
click at [47, 90] on div "Tracking Pixels" at bounding box center [48, 90] width 59 height 7
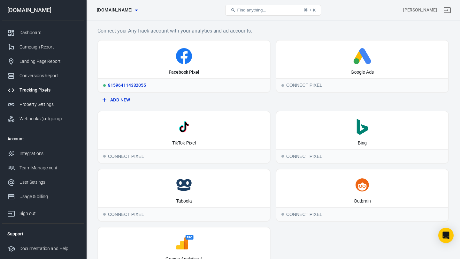
click at [202, 70] on div "Facebook Pixel" at bounding box center [184, 60] width 172 height 38
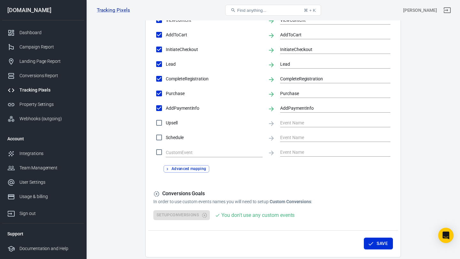
scroll to position [305, 0]
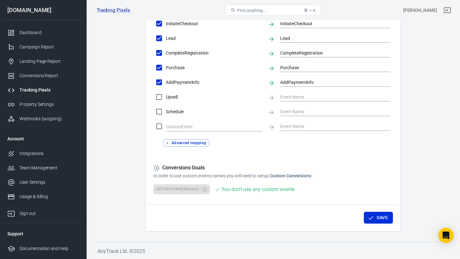
click at [195, 143] on button "Advanced mapping" at bounding box center [186, 143] width 46 height 7
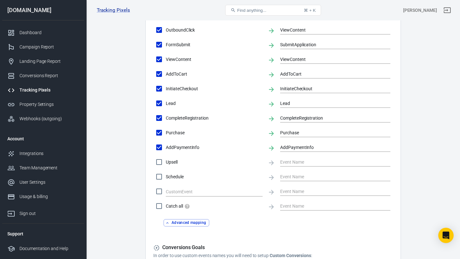
scroll to position [0, 0]
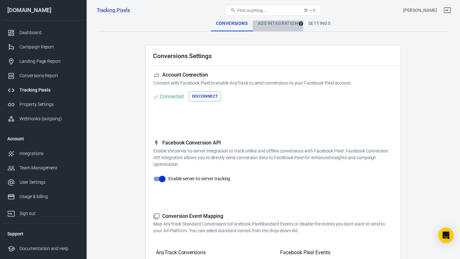
click at [271, 24] on div "Ads Integration" at bounding box center [278, 23] width 50 height 15
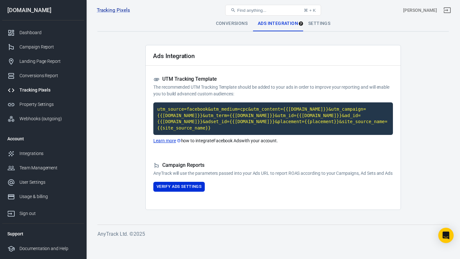
click at [315, 24] on div "Settings" at bounding box center [319, 23] width 32 height 15
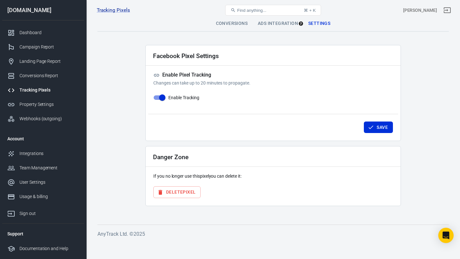
drag, startPoint x: 265, startPoint y: 22, endPoint x: 239, endPoint y: 20, distance: 25.3
click at [240, 20] on div "Tracking Pixels LIVE MASTERCLASS EXPERIENCE PIXEL 815964114332055, [DOMAIN_NAME…" at bounding box center [230, 131] width 460 height 222
click at [239, 20] on div "Tracking Pixels LIVE MASTERCLASS EXPERIENCE PIXEL 815964114332055, [DOMAIN_NAME…" at bounding box center [273, 10] width 373 height 20
click at [274, 23] on div "Ads Integration" at bounding box center [278, 23] width 50 height 15
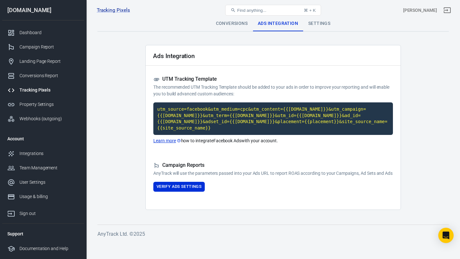
click at [226, 22] on div "Conversions" at bounding box center [232, 23] width 42 height 15
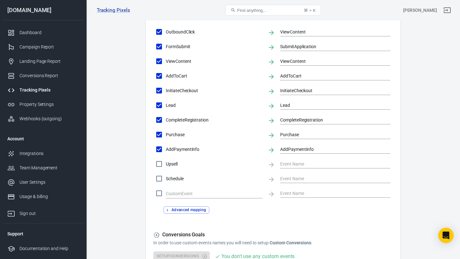
scroll to position [305, 0]
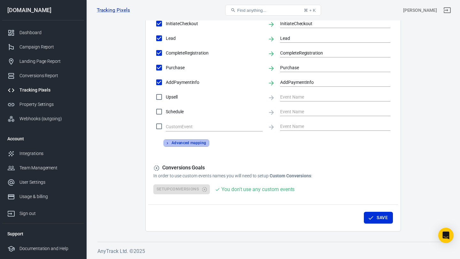
click at [180, 142] on button "Advanced mapping" at bounding box center [186, 143] width 46 height 7
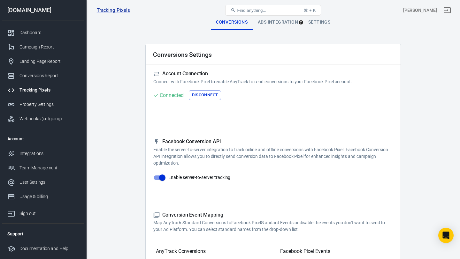
scroll to position [0, 0]
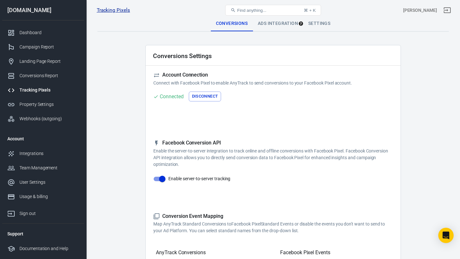
click at [105, 10] on link "Tracking Pixels" at bounding box center [113, 10] width 33 height 7
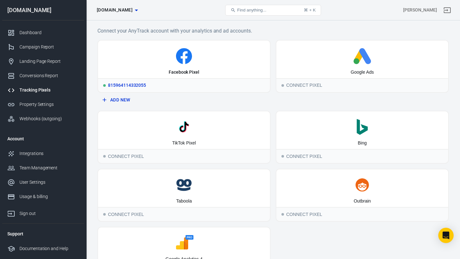
click at [197, 68] on div "Facebook Pixel" at bounding box center [184, 60] width 172 height 38
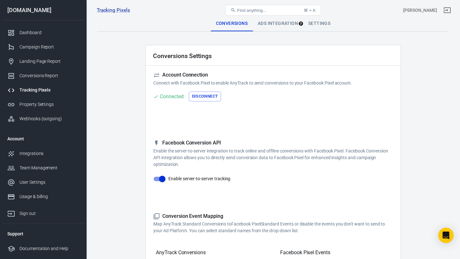
click at [273, 24] on div "Ads Integration" at bounding box center [278, 23] width 50 height 15
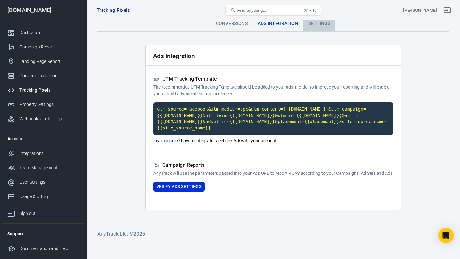
click at [316, 28] on div "Settings" at bounding box center [319, 23] width 32 height 15
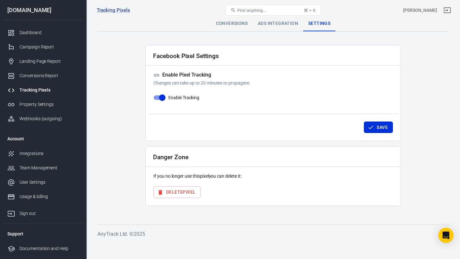
click at [196, 78] on h5 "Enable Pixel Tracking" at bounding box center [272, 75] width 239 height 7
click at [194, 72] on h5 "Enable Pixel Tracking" at bounding box center [272, 75] width 239 height 7
click at [228, 20] on div "Tracking Pixels LIVE MASTERCLASS EXPERIENCE PIXEL 815964114332055, [DOMAIN_NAME…" at bounding box center [273, 10] width 373 height 20
click at [228, 21] on div "Conversions" at bounding box center [232, 23] width 42 height 15
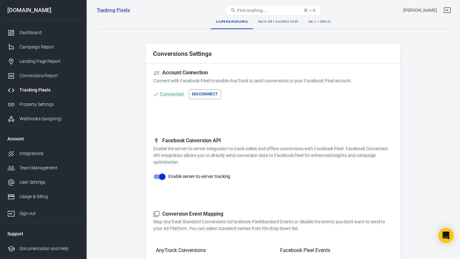
scroll to position [9, 0]
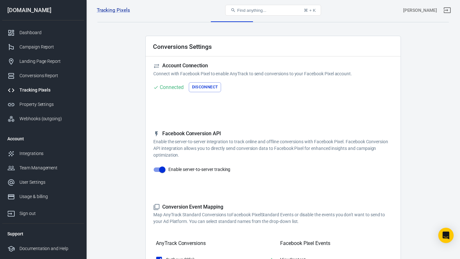
click at [175, 65] on h5 "Account Connection" at bounding box center [272, 66] width 239 height 7
click at [50, 102] on div "Property Settings" at bounding box center [48, 104] width 59 height 7
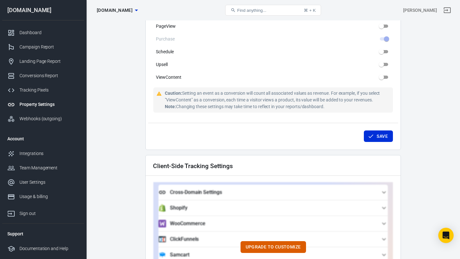
scroll to position [608, 0]
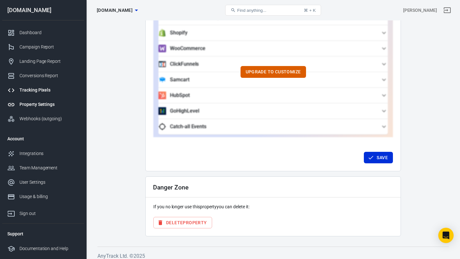
click at [42, 93] on div "Tracking Pixels" at bounding box center [48, 90] width 59 height 7
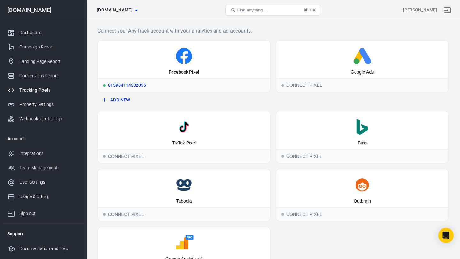
click at [191, 71] on div "Facebook Pixel" at bounding box center [184, 72] width 31 height 6
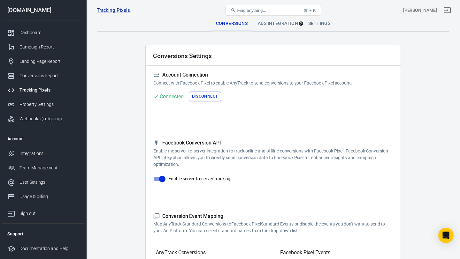
click at [286, 24] on div "Ads Integration" at bounding box center [278, 23] width 50 height 15
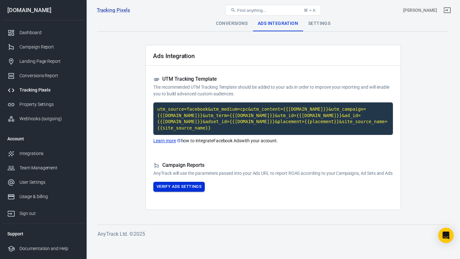
click at [194, 189] on button "Verify Ads Settings" at bounding box center [178, 187] width 51 height 10
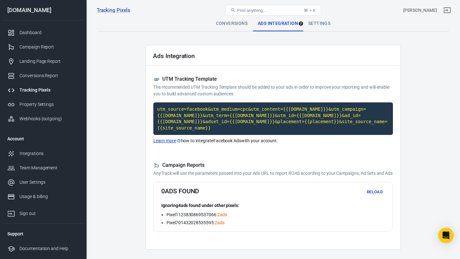
click at [228, 16] on div "Find anything... ⌘ + K" at bounding box center [273, 10] width 118 height 15
click at [227, 20] on div "Conversions" at bounding box center [232, 23] width 42 height 15
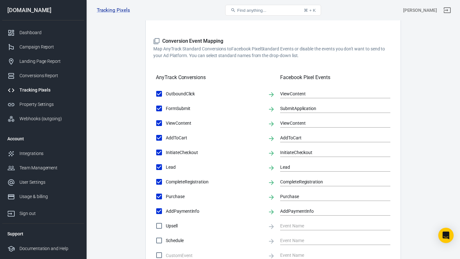
scroll to position [175, 0]
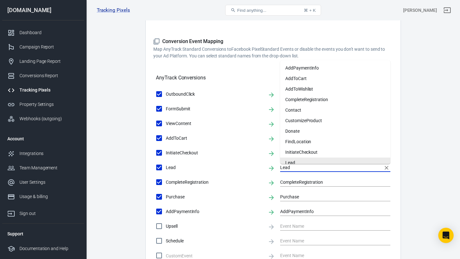
click at [284, 165] on input "Lead" at bounding box center [330, 167] width 101 height 8
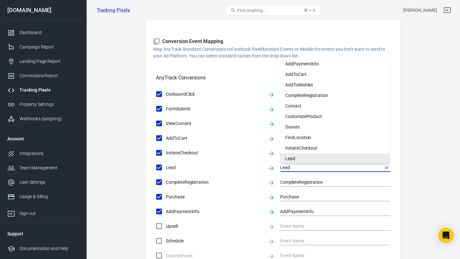
click at [286, 160] on li "Lead" at bounding box center [335, 159] width 110 height 11
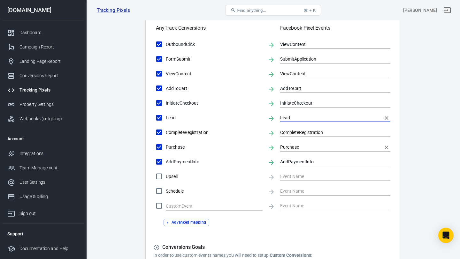
scroll to position [305, 0]
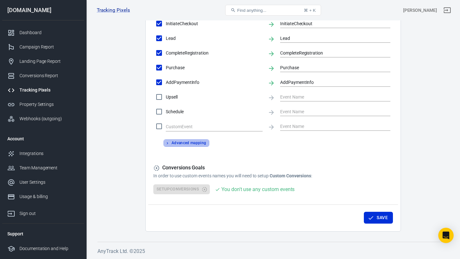
click at [203, 144] on button "Advanced mapping" at bounding box center [186, 143] width 46 height 7
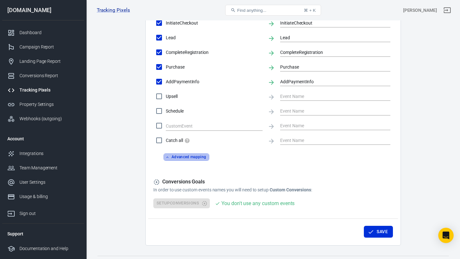
click at [206, 159] on button "Advanced mapping" at bounding box center [186, 157] width 46 height 7
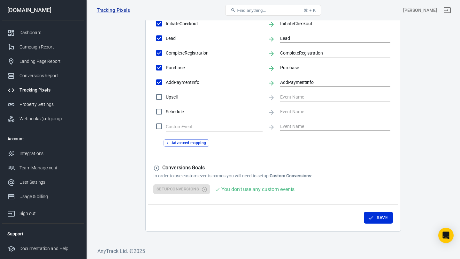
scroll to position [103, 0]
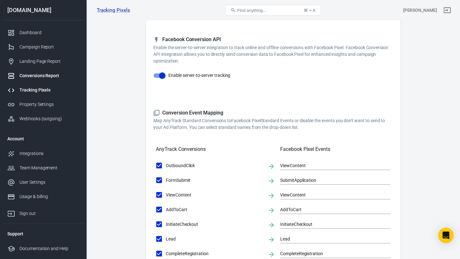
click at [41, 73] on div "Conversions Report" at bounding box center [48, 75] width 59 height 7
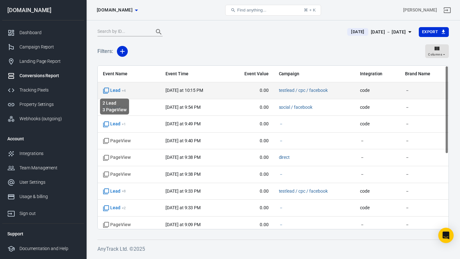
click at [117, 90] on span "Lead + 4" at bounding box center [114, 90] width 23 height 6
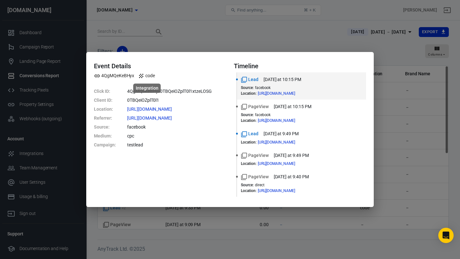
click at [148, 75] on span "code" at bounding box center [146, 75] width 17 height 7
click at [250, 80] on span "Lead" at bounding box center [250, 79] width 18 height 7
click at [269, 78] on time "[DATE] at 10:15 PM" at bounding box center [282, 79] width 38 height 7
click at [253, 81] on span "Lead" at bounding box center [250, 79] width 18 height 7
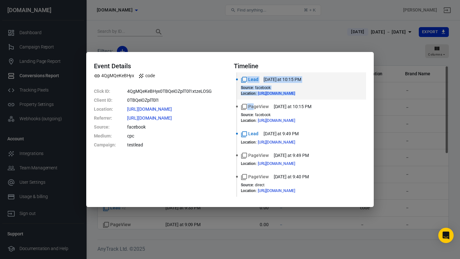
drag, startPoint x: 254, startPoint y: 108, endPoint x: 259, endPoint y: 73, distance: 35.0
click at [268, 69] on div "Timeline Lead [DATE] at 10:15 PM Source : facebook Location : [URL][DOMAIN_NAME…" at bounding box center [300, 129] width 132 height 135
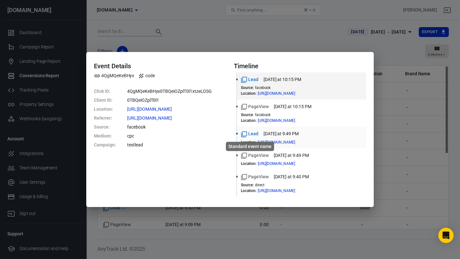
click at [254, 132] on span "Lead" at bounding box center [250, 134] width 18 height 7
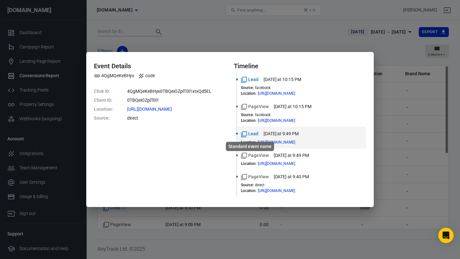
click at [254, 133] on span "Lead" at bounding box center [250, 134] width 18 height 7
click at [259, 81] on div "Lead [DATE] at 10:15 PM" at bounding box center [301, 79] width 121 height 7
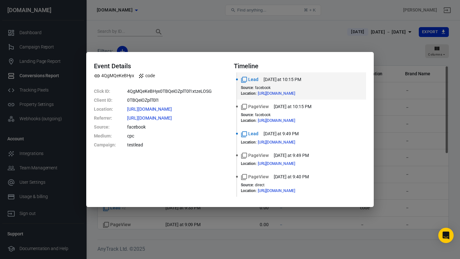
click at [235, 38] on div "Event Details 4QgMQeKeBHyx code Click ID : 4QgMQeKeBHyx0TBQeiOZplT0l1xtzeLOSG C…" at bounding box center [230, 129] width 460 height 259
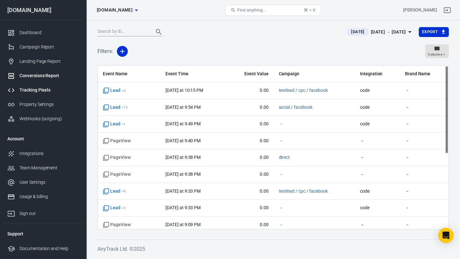
click at [57, 87] on div "Tracking Pixels" at bounding box center [48, 90] width 59 height 7
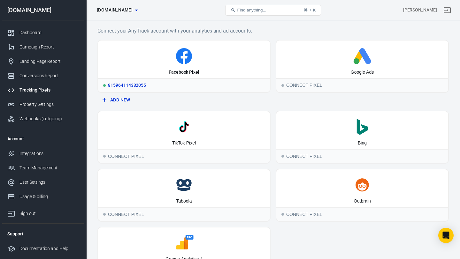
click at [195, 65] on div "Facebook Pixel" at bounding box center [184, 60] width 172 height 38
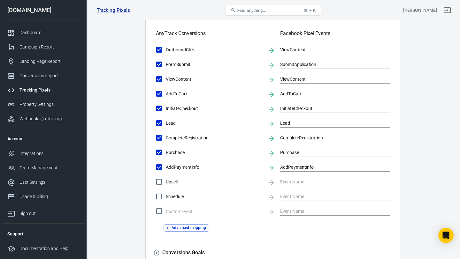
scroll to position [225, 0]
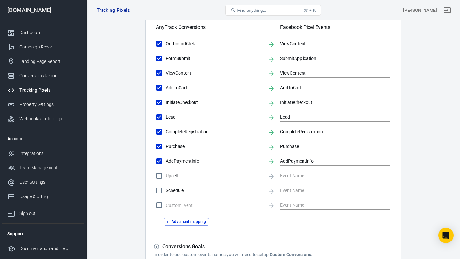
click at [162, 121] on input "Lead" at bounding box center [158, 116] width 13 height 13
checkbox input "false"
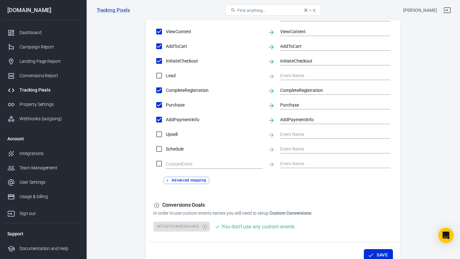
scroll to position [266, 0]
click at [377, 254] on button "Save" at bounding box center [378, 256] width 29 height 12
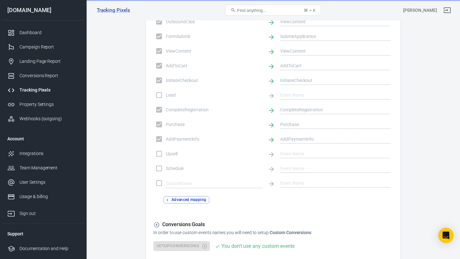
scroll to position [246, 0]
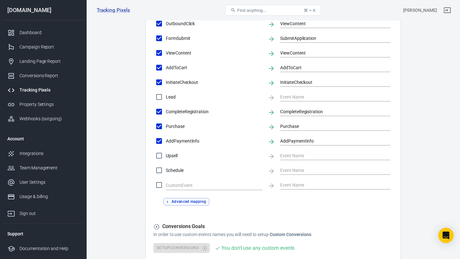
click at [160, 100] on input "Lead" at bounding box center [158, 96] width 13 height 13
checkbox input "true"
type input "Lead"
click at [298, 92] on div "Lead" at bounding box center [335, 96] width 110 height 12
click at [296, 96] on input "Lead" at bounding box center [330, 97] width 101 height 8
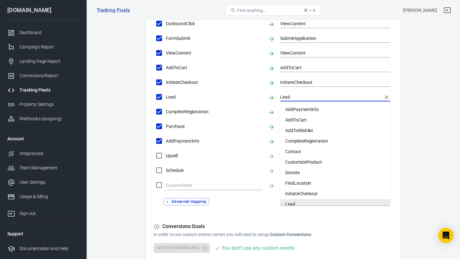
scroll to position [4, 0]
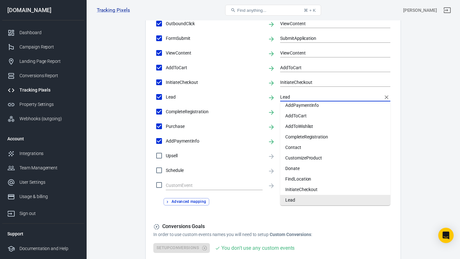
click at [308, 199] on li "Lead" at bounding box center [335, 200] width 110 height 11
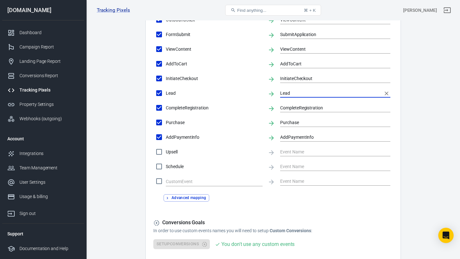
scroll to position [305, 0]
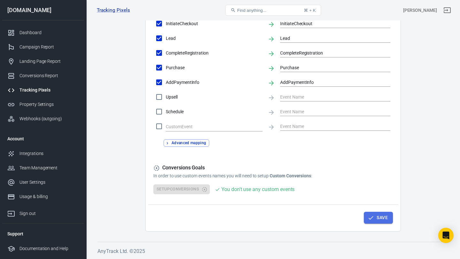
click at [372, 216] on icon "button" at bounding box center [371, 218] width 6 height 6
click at [380, 218] on button "Save" at bounding box center [378, 218] width 29 height 12
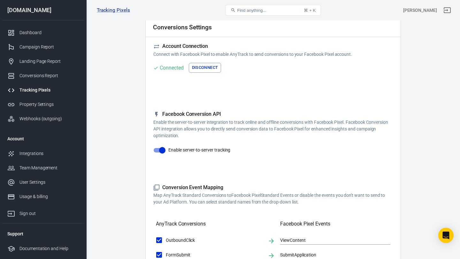
scroll to position [0, 0]
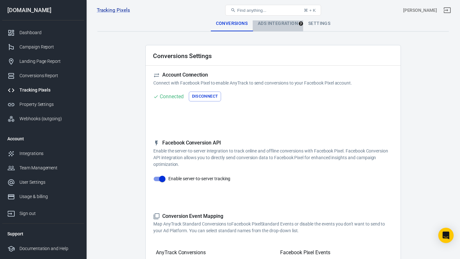
click at [283, 26] on div "Ads Integration" at bounding box center [278, 23] width 50 height 15
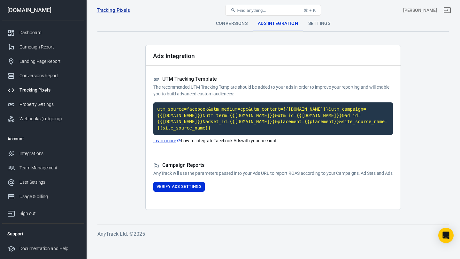
click at [168, 141] on link "Learn more" at bounding box center [167, 141] width 28 height 7
click at [224, 30] on div "Conversions" at bounding box center [232, 23] width 42 height 15
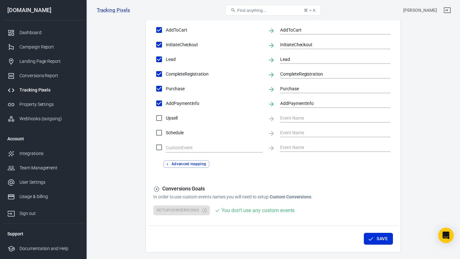
scroll to position [305, 0]
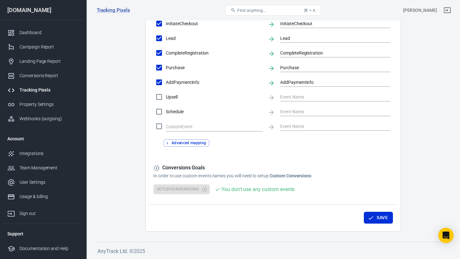
drag, startPoint x: 201, startPoint y: 144, endPoint x: 286, endPoint y: 134, distance: 85.8
click at [285, 134] on div "Advanced mapping" at bounding box center [272, 140] width 239 height 12
click at [242, 189] on div "You don't use any custom events" at bounding box center [257, 190] width 73 height 8
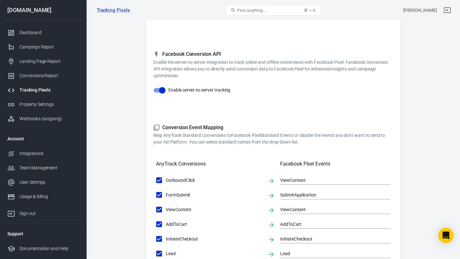
scroll to position [89, 0]
click at [40, 71] on link "Conversions Report" at bounding box center [43, 76] width 82 height 14
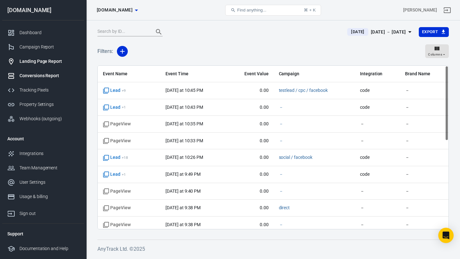
click at [50, 65] on link "Landing Page Report" at bounding box center [43, 61] width 82 height 14
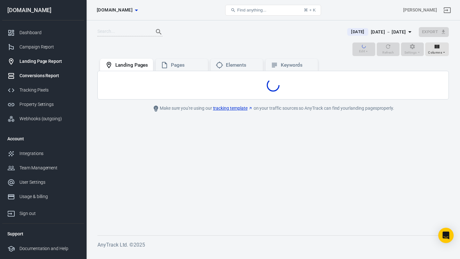
click at [46, 75] on div "Conversions Report" at bounding box center [48, 75] width 59 height 7
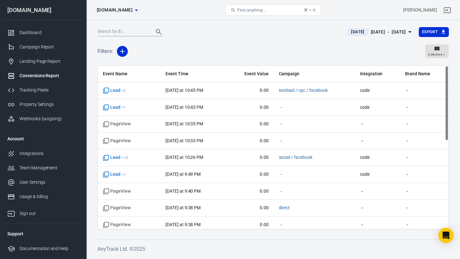
click at [47, 82] on link "Conversions Report" at bounding box center [43, 76] width 82 height 14
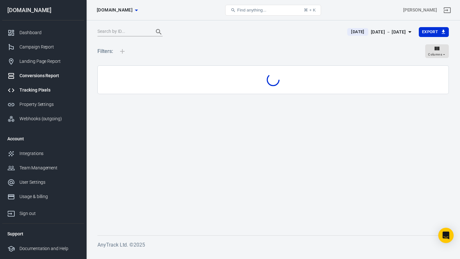
click at [47, 93] on div "Tracking Pixels" at bounding box center [48, 90] width 59 height 7
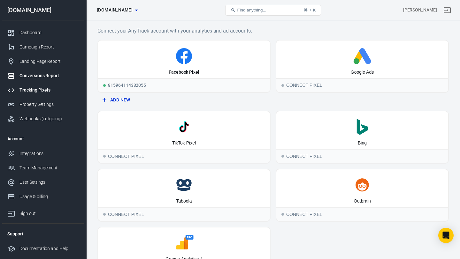
click at [47, 81] on link "Conversions Report" at bounding box center [43, 76] width 82 height 14
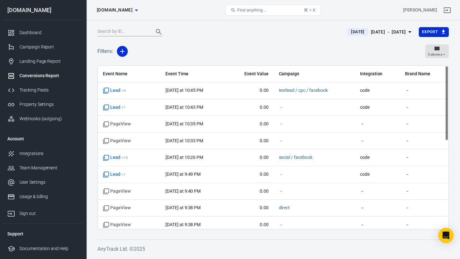
click at [41, 73] on div "Conversions Report" at bounding box center [48, 75] width 59 height 7
click at [379, 32] on div "[DATE] － [DATE]" at bounding box center [388, 32] width 35 height 8
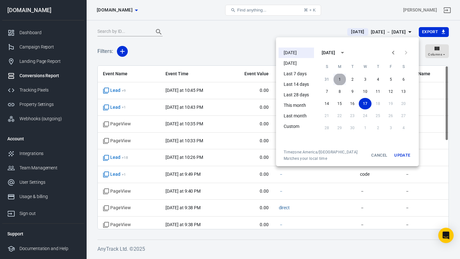
click at [337, 77] on button "1" at bounding box center [339, 79] width 13 height 11
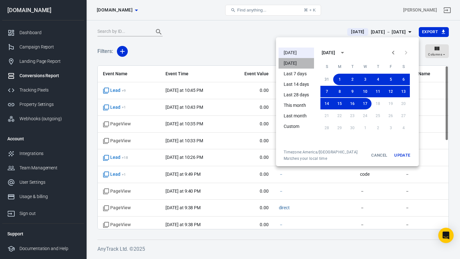
click at [297, 63] on li "[DATE]" at bounding box center [295, 63] width 35 height 11
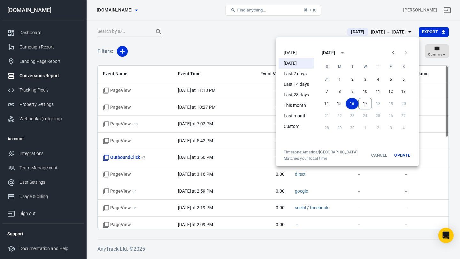
click at [392, 32] on div at bounding box center [230, 129] width 460 height 259
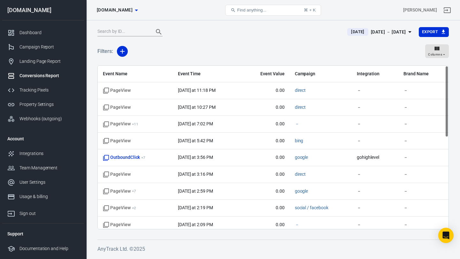
click at [348, 33] on span "[DATE]" at bounding box center [357, 32] width 18 height 6
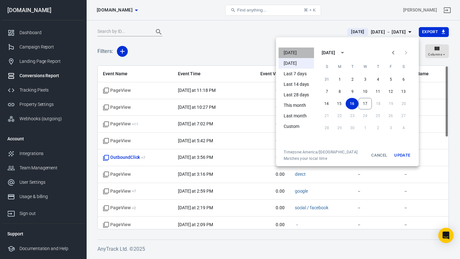
click at [296, 50] on li "[DATE]" at bounding box center [295, 53] width 35 height 11
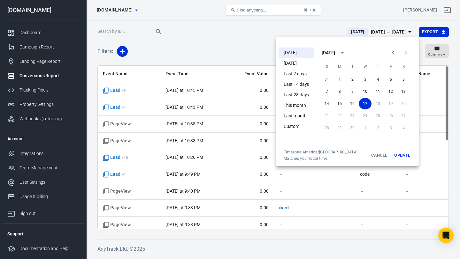
click at [222, 53] on div at bounding box center [230, 129] width 460 height 259
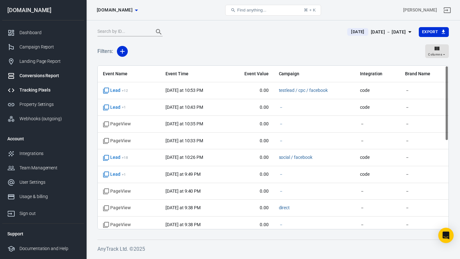
click at [39, 90] on div "Tracking Pixels" at bounding box center [48, 90] width 59 height 7
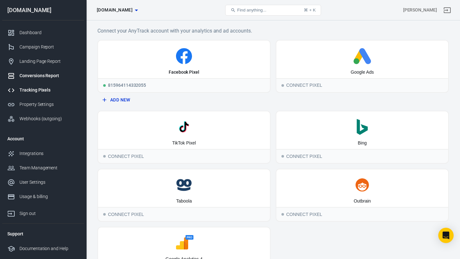
click at [46, 75] on div "Conversions Report" at bounding box center [48, 75] width 59 height 7
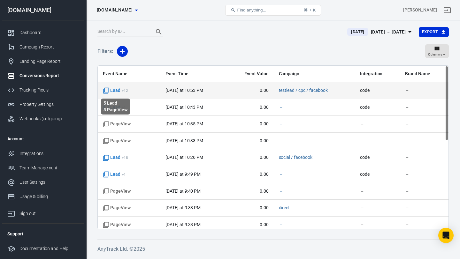
click at [117, 91] on span "Lead + 12" at bounding box center [115, 90] width 25 height 6
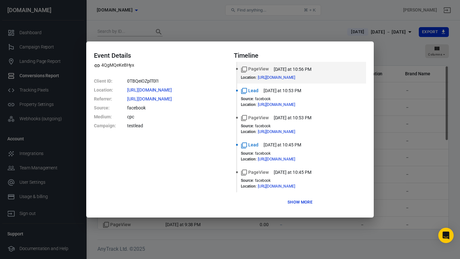
click at [384, 176] on div "Event Details 4QgMQeKeBHyx Client ID : 0TBQeiOZplT0l1 Location : https://www.my…" at bounding box center [230, 129] width 460 height 259
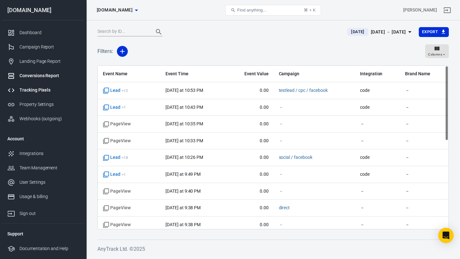
click at [34, 88] on div "Tracking Pixels" at bounding box center [48, 90] width 59 height 7
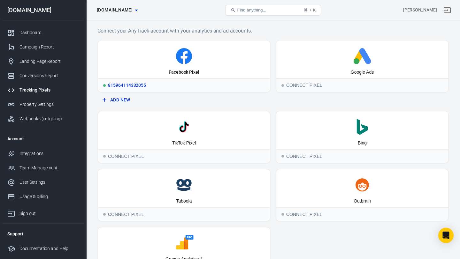
click at [180, 58] on icon at bounding box center [184, 56] width 167 height 16
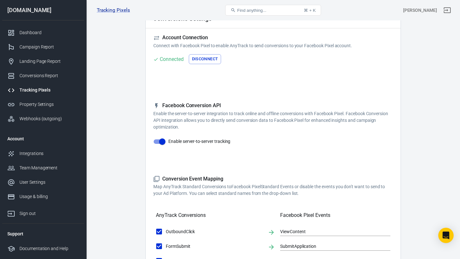
scroll to position [38, 0]
click at [48, 65] on link "Landing Page Report" at bounding box center [43, 61] width 82 height 14
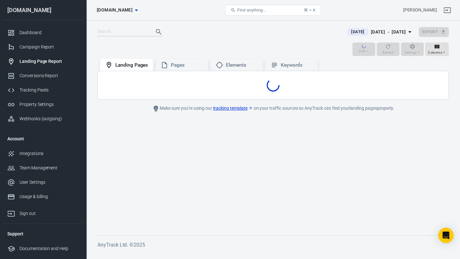
click at [48, 65] on link "Landing Page Report" at bounding box center [43, 61] width 82 height 14
click at [47, 75] on div "Conversions Report" at bounding box center [48, 75] width 59 height 7
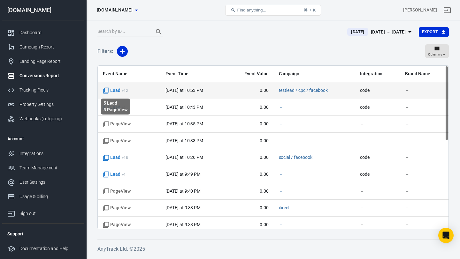
click at [112, 93] on span "Lead + 12" at bounding box center [115, 90] width 25 height 6
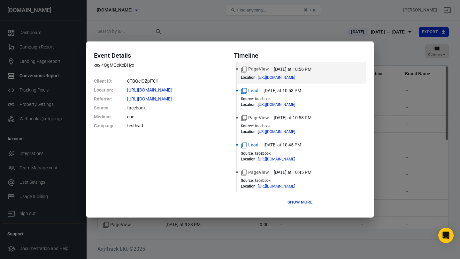
click at [374, 121] on div "Event Details 4QgMQeKeBHyx Client ID : 0TBQeiOZplT0l1 Location : https://www.my…" at bounding box center [230, 129] width 460 height 259
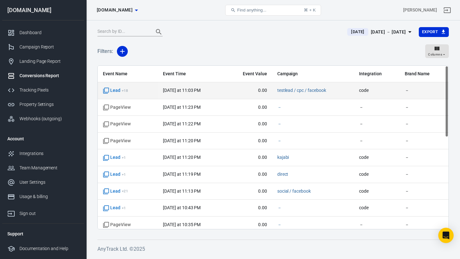
click at [133, 89] on span "Lead + 18" at bounding box center [128, 90] width 50 height 6
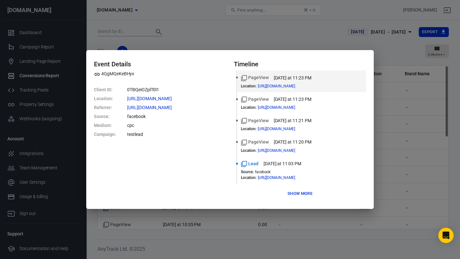
click at [262, 44] on div "Event Details 4QgMQeKeBHyx Client ID : 0TBQeiOZplT0l1 Location : [URL][DOMAIN_N…" at bounding box center [230, 129] width 460 height 259
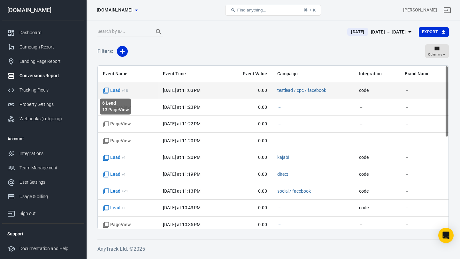
click at [110, 94] on div "6 Lead 13 PageView" at bounding box center [115, 104] width 33 height 21
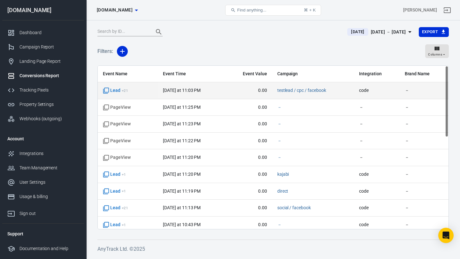
click at [187, 92] on time "[DATE] at 11:03 PM" at bounding box center [182, 90] width 38 height 5
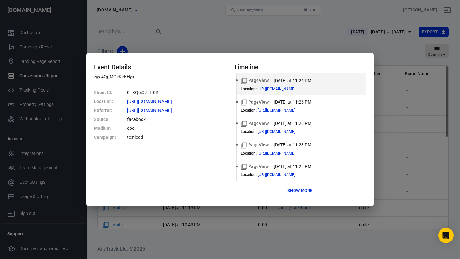
click at [294, 40] on div "Event Details 4QgMQeKeBHyx Client ID : 0TBQeiOZplT0l1 Location : [URL][DOMAIN_N…" at bounding box center [230, 129] width 460 height 259
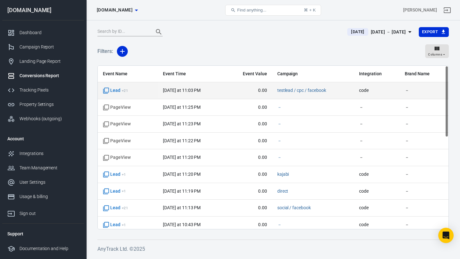
click at [123, 89] on sup "+ 21" at bounding box center [125, 90] width 6 height 4
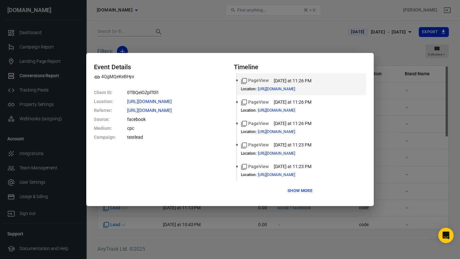
click at [307, 189] on button "Show more" at bounding box center [300, 191] width 28 height 10
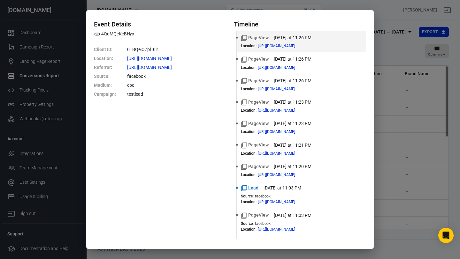
click at [99, 5] on div "Event Details 4QgMQeKeBHyx Client ID : 0TBQeiOZplT0l1 Location : [URL][DOMAIN_N…" at bounding box center [230, 129] width 460 height 259
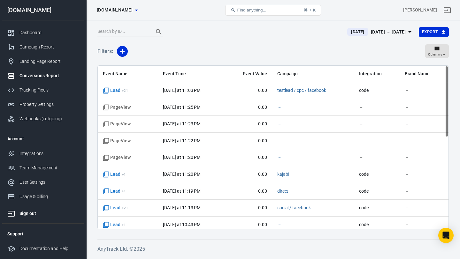
click at [43, 210] on link "Sign out" at bounding box center [43, 212] width 82 height 17
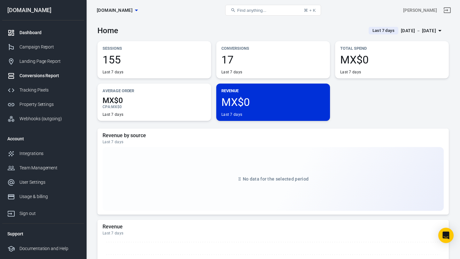
click at [37, 75] on div "Conversions Report" at bounding box center [48, 75] width 59 height 7
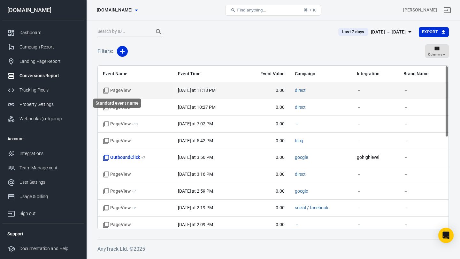
click at [129, 88] on span "PageView" at bounding box center [117, 90] width 28 height 6
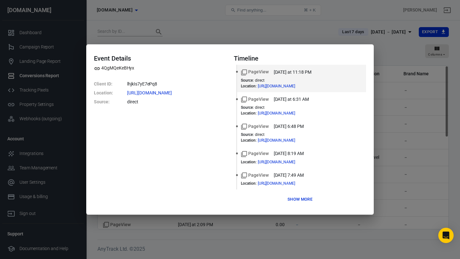
click at [382, 177] on div "Event Details 4QgMQeKeBHyx Client ID : lhjkIs7yE7ePq8 Location : [URL][DOMAIN_N…" at bounding box center [230, 129] width 460 height 259
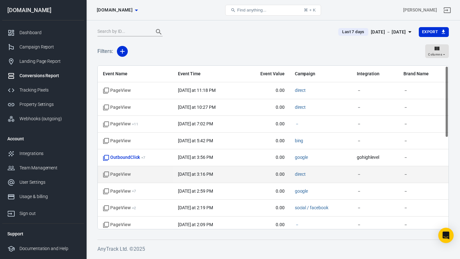
scroll to position [209, 0]
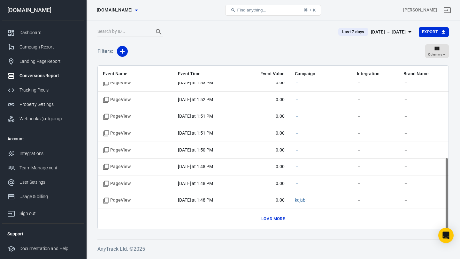
click at [269, 220] on button "Load more" at bounding box center [273, 219] width 27 height 10
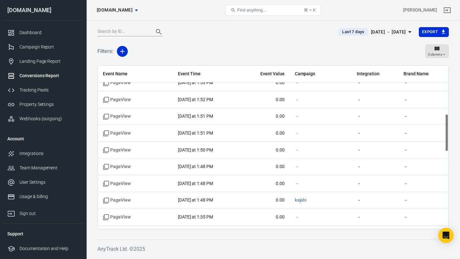
click at [407, 32] on icon "button" at bounding box center [410, 32] width 8 height 8
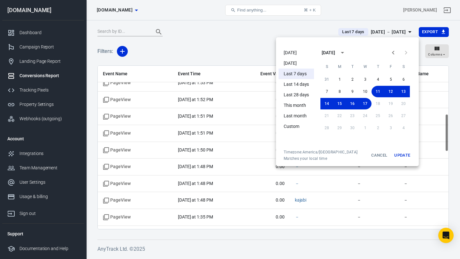
click at [289, 55] on li "[DATE]" at bounding box center [295, 53] width 35 height 11
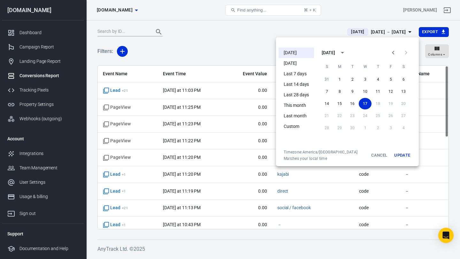
click at [201, 52] on div at bounding box center [230, 129] width 460 height 259
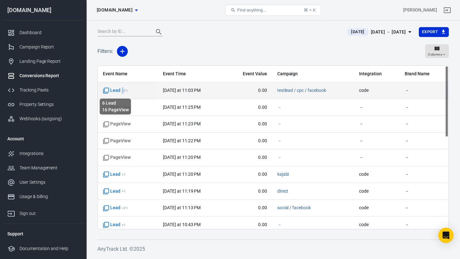
click at [122, 91] on sup "+ 21" at bounding box center [125, 90] width 6 height 4
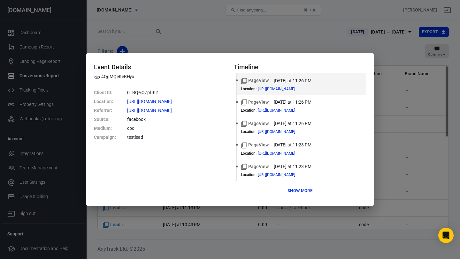
click at [249, 48] on div "Event Details 4QgMQeKeBHyx Client ID : 0TBQeiOZplT0l1 Location : https://www.my…" at bounding box center [230, 129] width 460 height 259
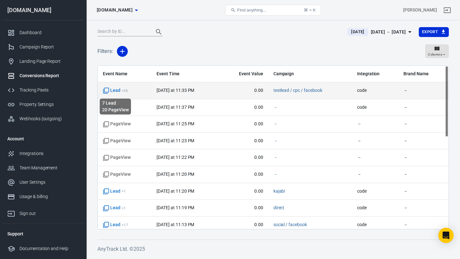
click at [116, 90] on span "Lead + 26" at bounding box center [115, 90] width 25 height 6
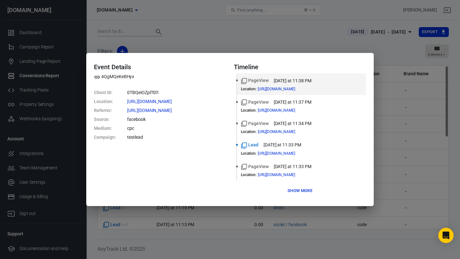
click at [385, 123] on div "Event Details 4QgMQeKeBHyx Client ID : 0TBQeiOZplT0l1 Location : [URL][DOMAIN_N…" at bounding box center [230, 129] width 460 height 259
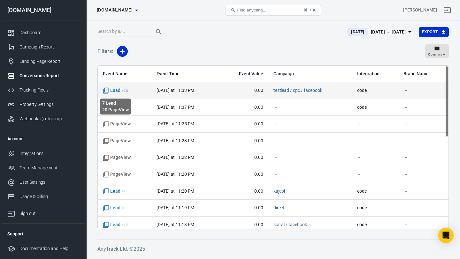
click at [118, 90] on span "Lead + 26" at bounding box center [115, 90] width 25 height 6
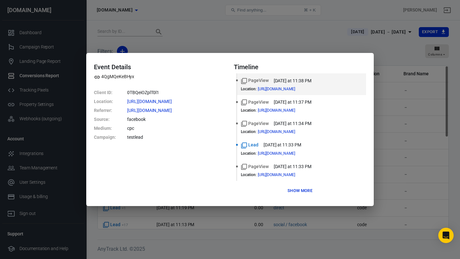
click at [318, 43] on div "Event Details 4QgMQeKeBHyx Client ID : 0TBQeiOZplT0l1 Location : [URL][DOMAIN_N…" at bounding box center [230, 129] width 460 height 259
